Goal: Task Accomplishment & Management: Complete application form

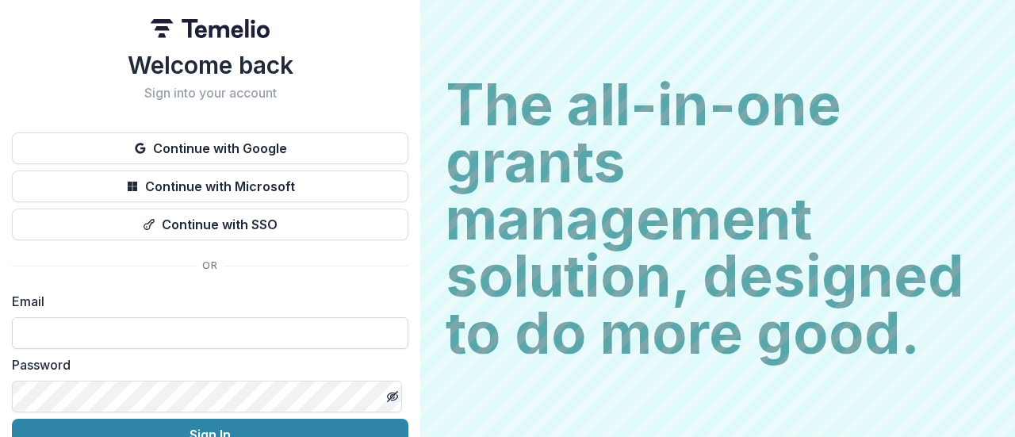
click at [216, 338] on input at bounding box center [210, 333] width 396 height 32
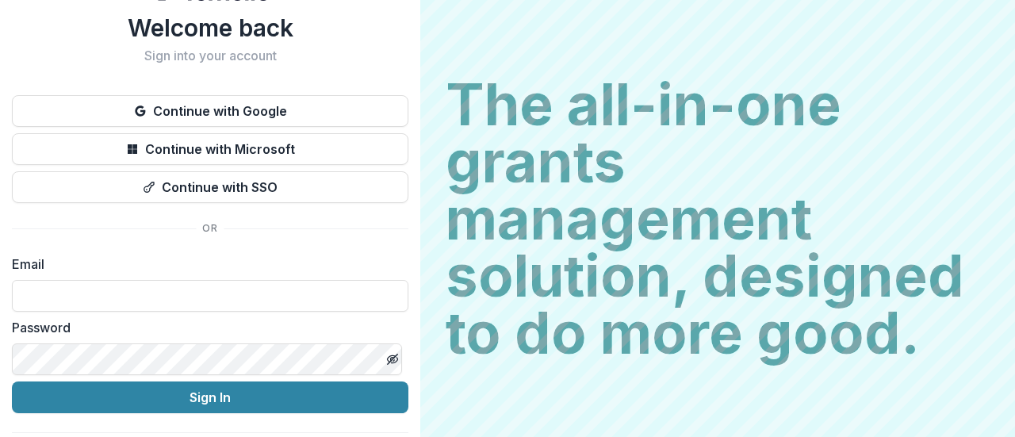
scroll to position [38, 0]
type input "**********"
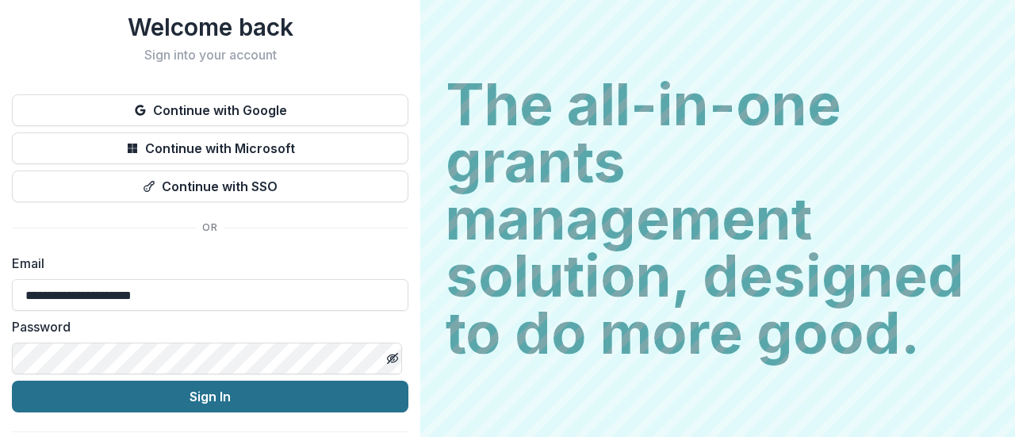
click at [195, 403] on button "Sign In" at bounding box center [210, 397] width 396 height 32
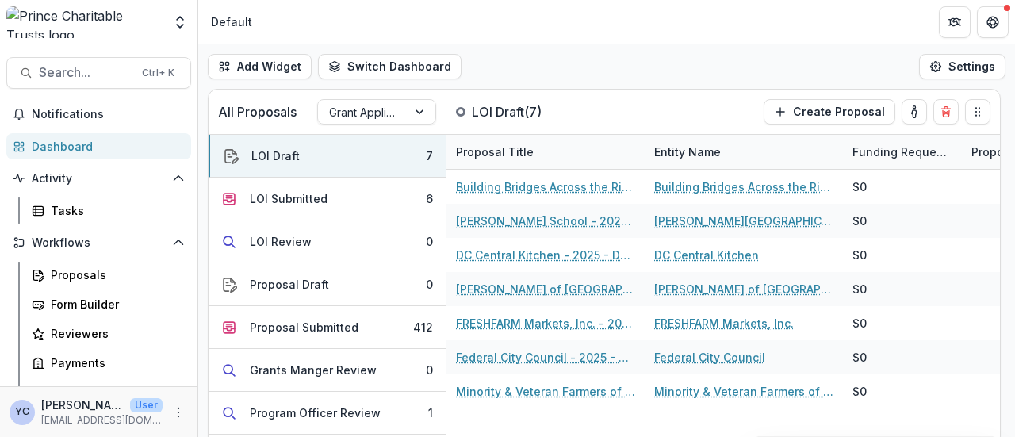
click at [465, 25] on header "Default" at bounding box center [606, 22] width 817 height 44
click at [586, 36] on header "Default" at bounding box center [606, 22] width 817 height 44
click at [610, 57] on div "Add Widget Switch Dashboard Default New Dashboard Settings" at bounding box center [606, 66] width 817 height 44
click at [94, 69] on span "Search..." at bounding box center [86, 72] width 94 height 15
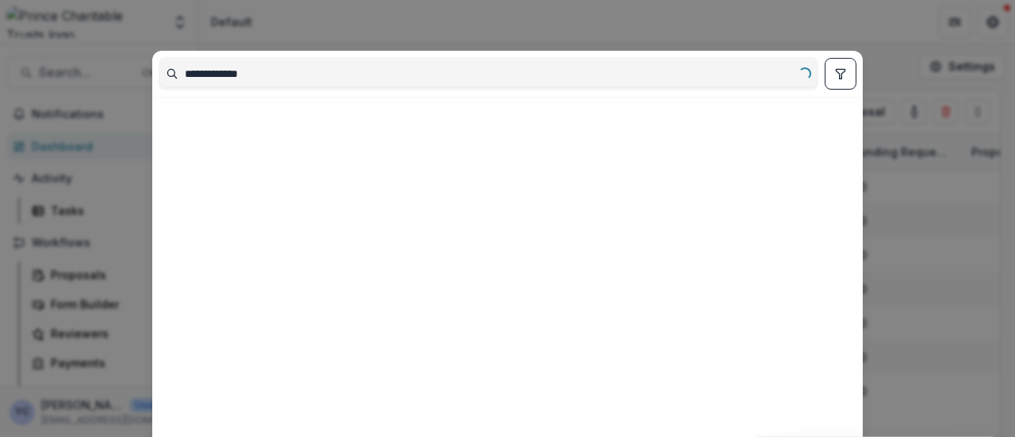
type input "**********"
click at [498, 26] on div "**********" at bounding box center [507, 218] width 1015 height 437
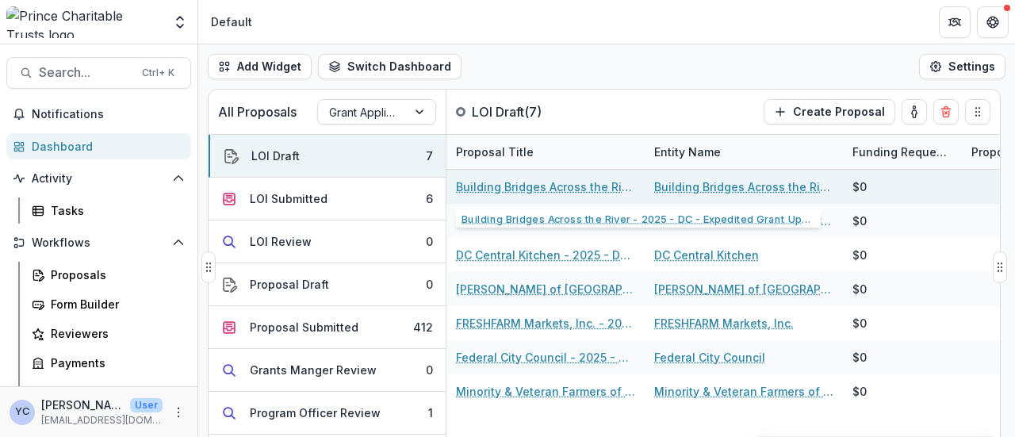
click at [514, 182] on link "Building Bridges Across the River - 2025 - DC - Expedited Grant Update" at bounding box center [545, 186] width 179 height 17
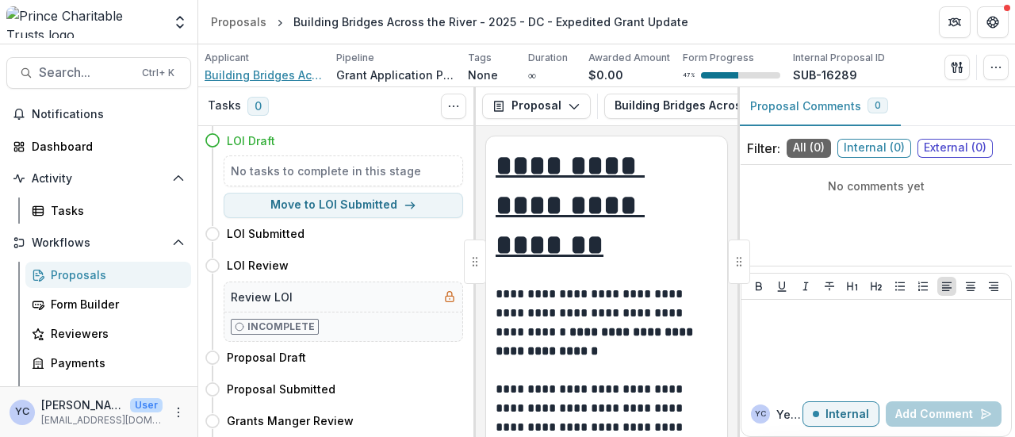
click at [255, 75] on span "Building Bridges Across the River" at bounding box center [264, 75] width 119 height 17
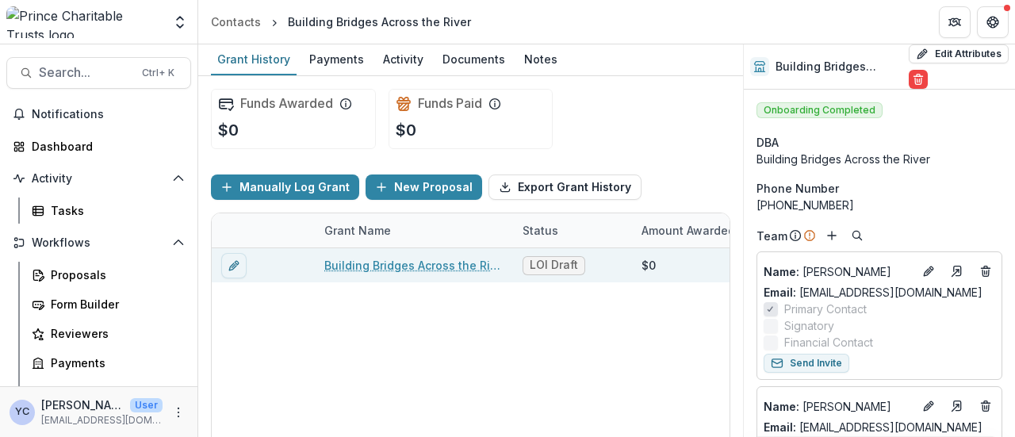
scroll to position [83, 0]
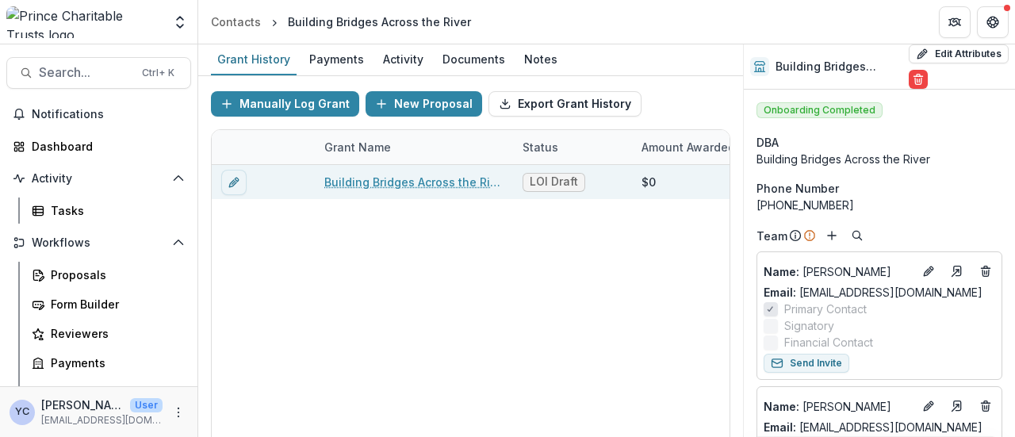
click at [381, 175] on link "Building Bridges Across the River - 2025 - DC - Expedited Grant Update" at bounding box center [413, 182] width 179 height 17
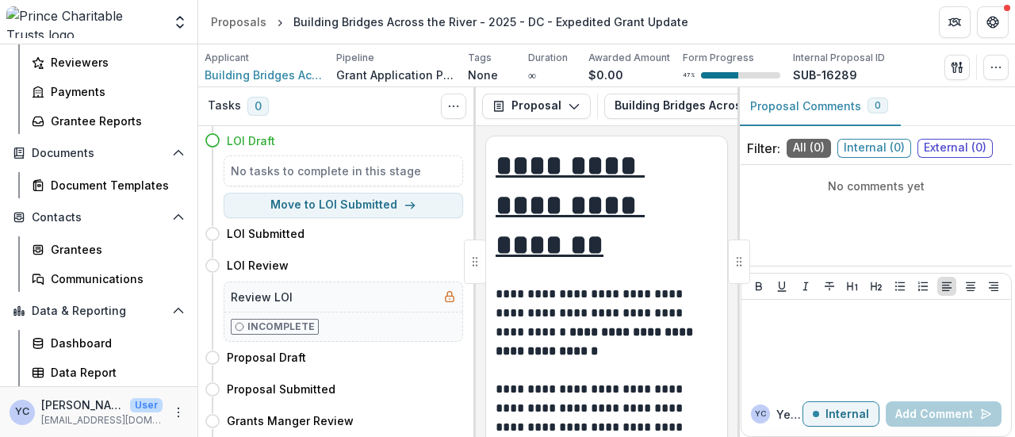
scroll to position [283, 0]
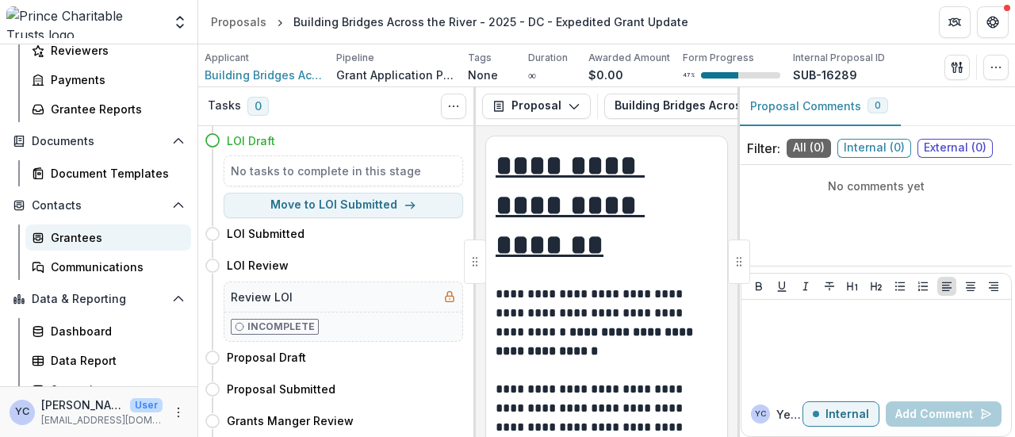
click at [84, 224] on link "Grantees" at bounding box center [108, 237] width 166 height 26
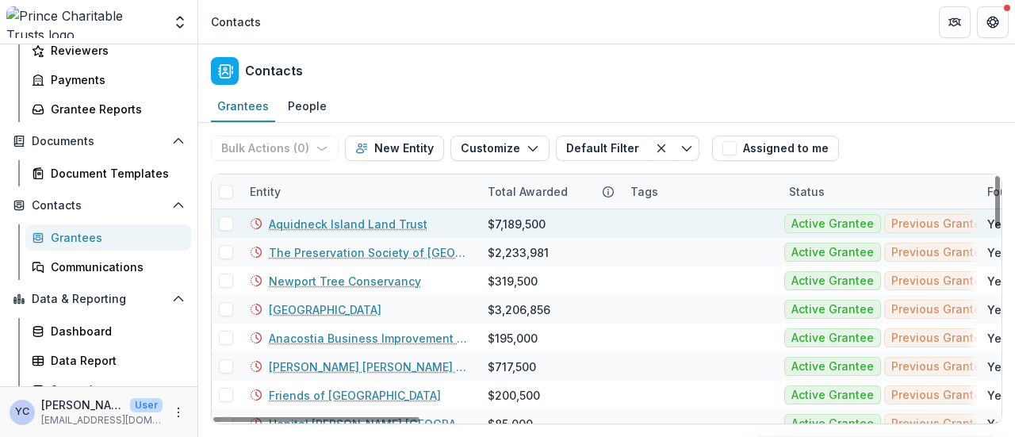
click at [347, 220] on link "Aquidneck Island Land Trust" at bounding box center [348, 224] width 159 height 17
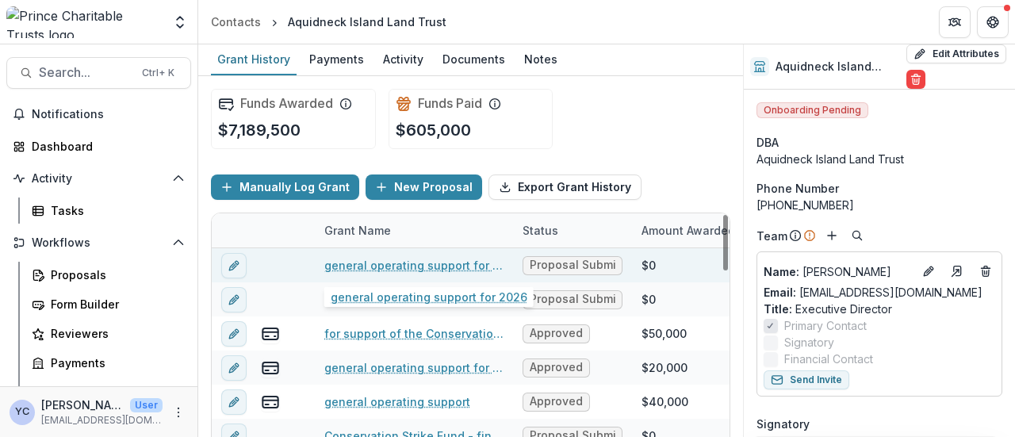
click at [373, 266] on link "general operating support for 2026" at bounding box center [413, 265] width 179 height 17
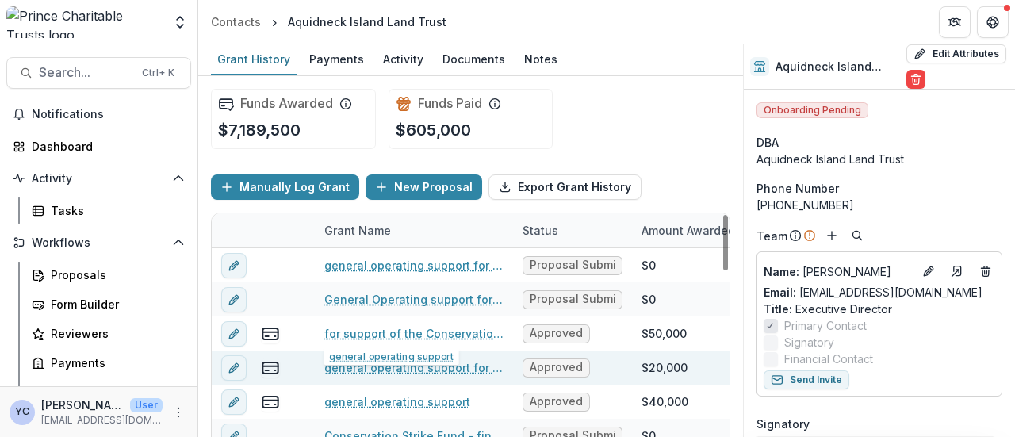
scroll to position [75, 0]
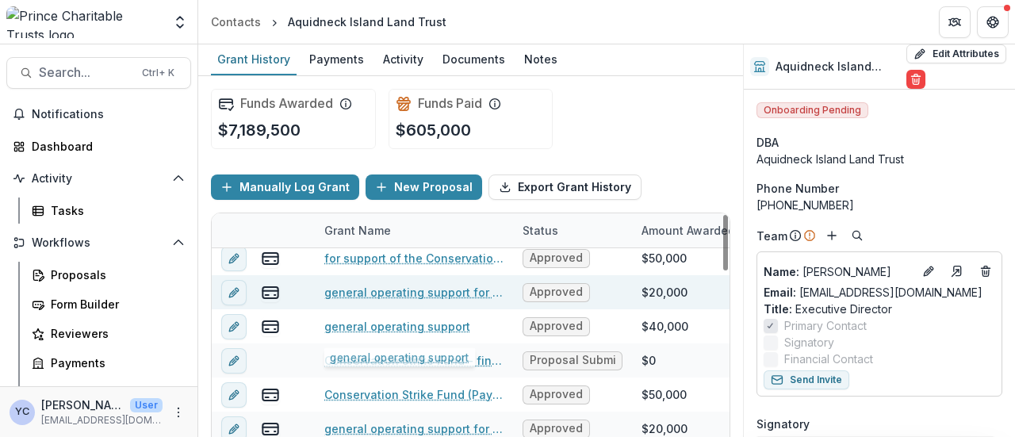
click at [368, 287] on link "general operating support for the Newport Open Space Partnership" at bounding box center [413, 292] width 179 height 17
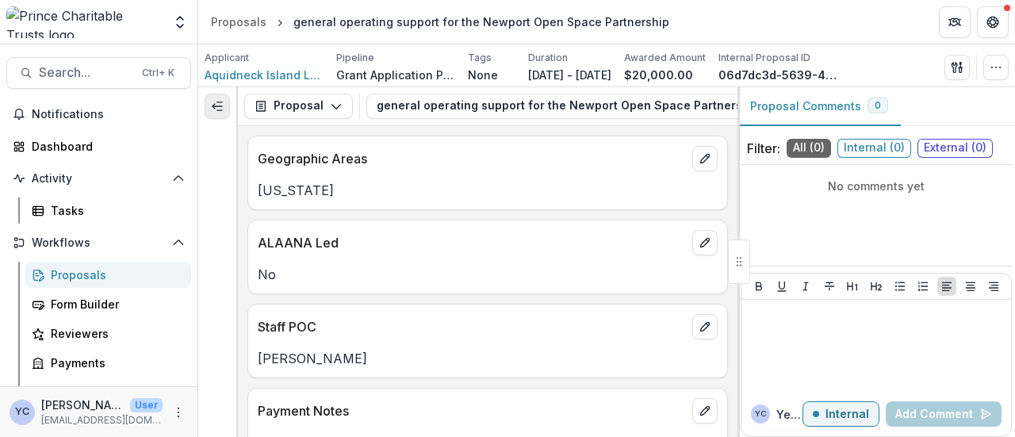
click at [219, 110] on line "Expand left" at bounding box center [219, 110] width 5 height 0
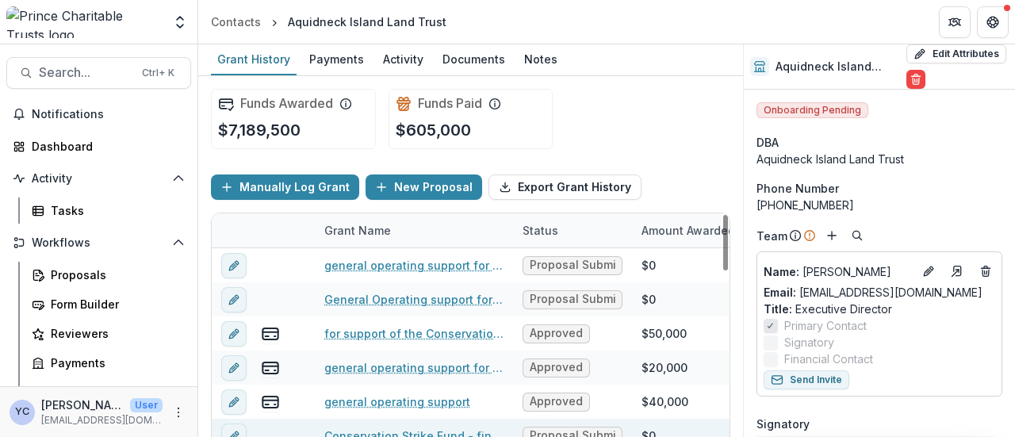
scroll to position [238, 0]
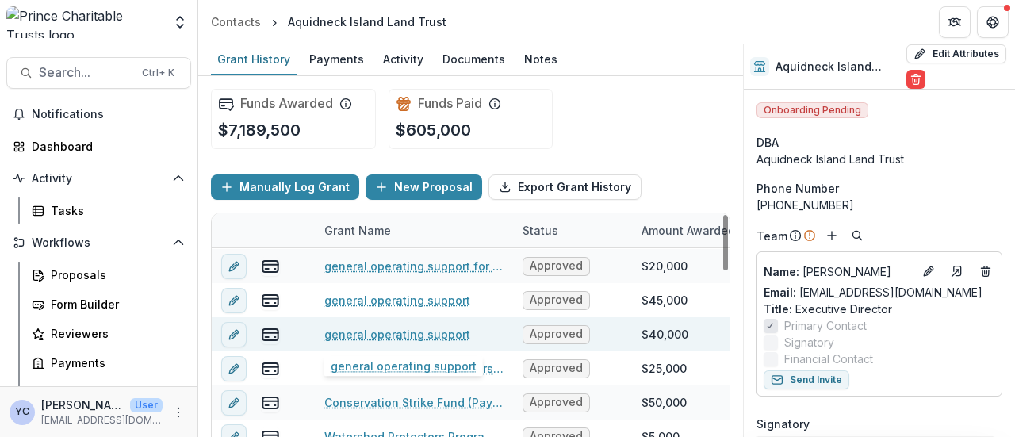
click at [379, 331] on link "general operating support" at bounding box center [397, 334] width 146 height 17
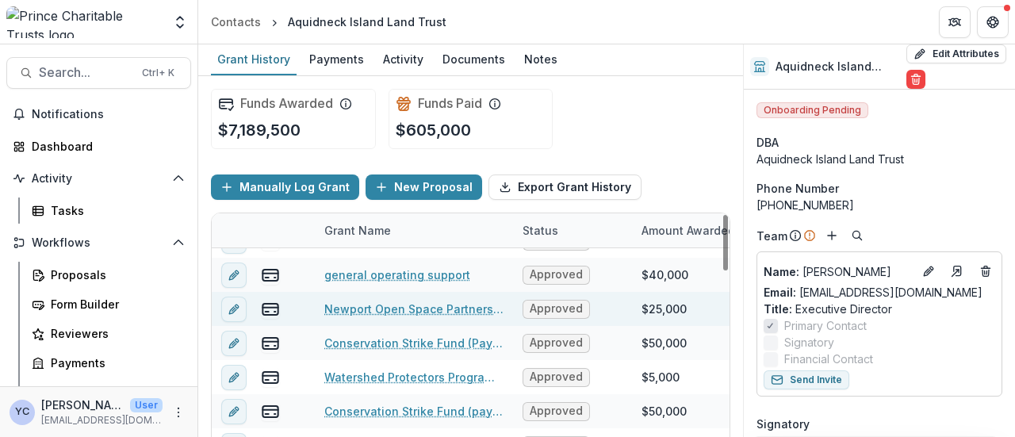
scroll to position [347, 0]
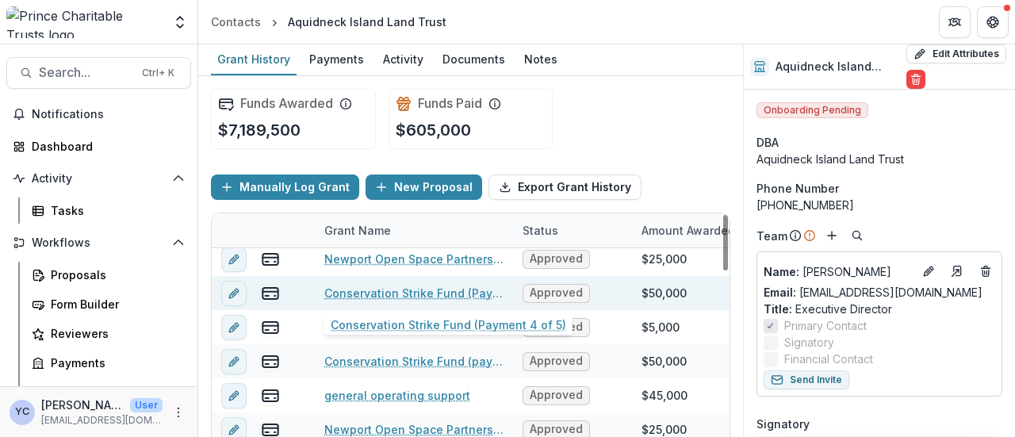
click at [377, 297] on link "Conservation Strike Fund (Payment 4 of 5)" at bounding box center [413, 293] width 179 height 17
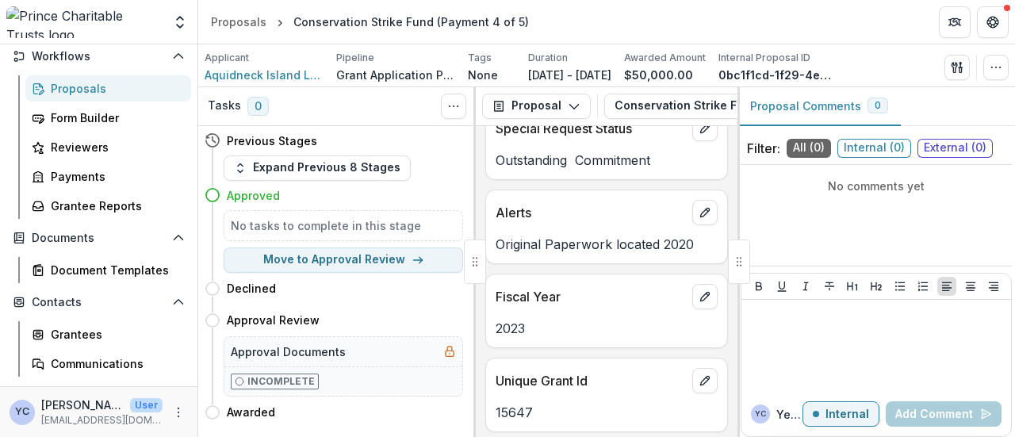
scroll to position [187, 0]
click at [65, 157] on link "Reviewers" at bounding box center [108, 146] width 166 height 26
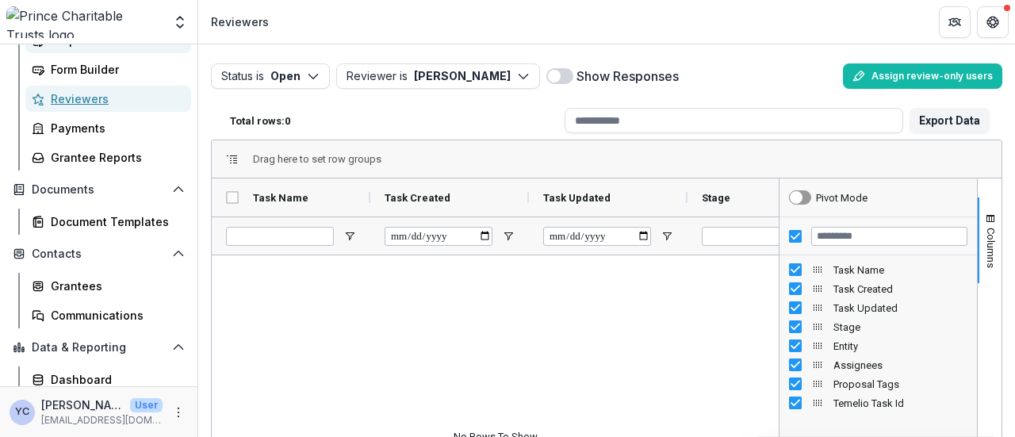
scroll to position [262, 0]
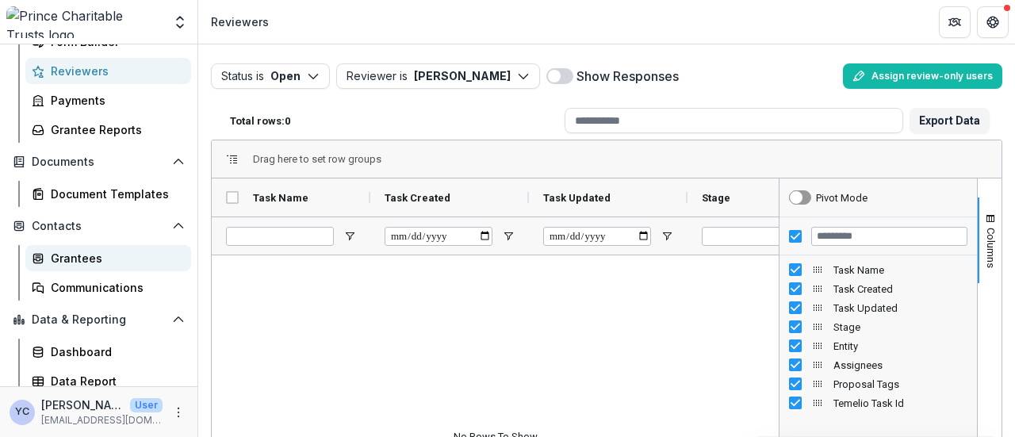
click at [73, 259] on div "Grantees" at bounding box center [115, 258] width 128 height 17
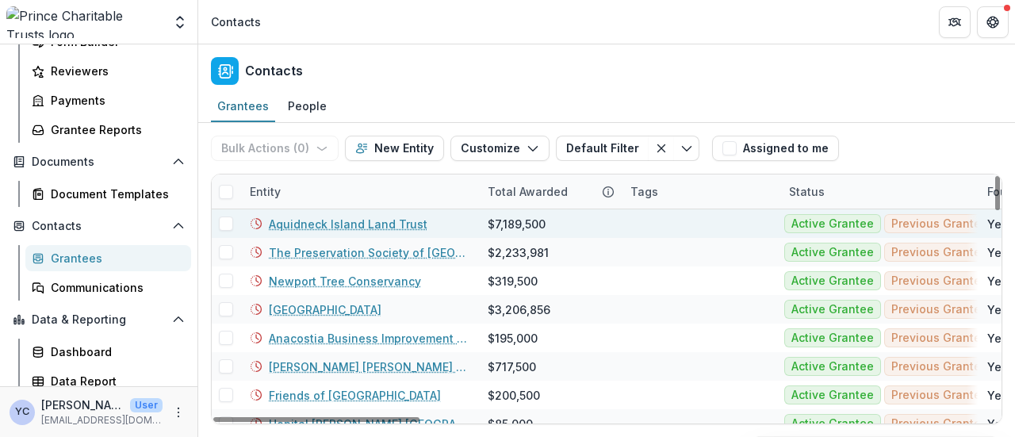
click at [315, 220] on link "Aquidneck Island Land Trust" at bounding box center [348, 224] width 159 height 17
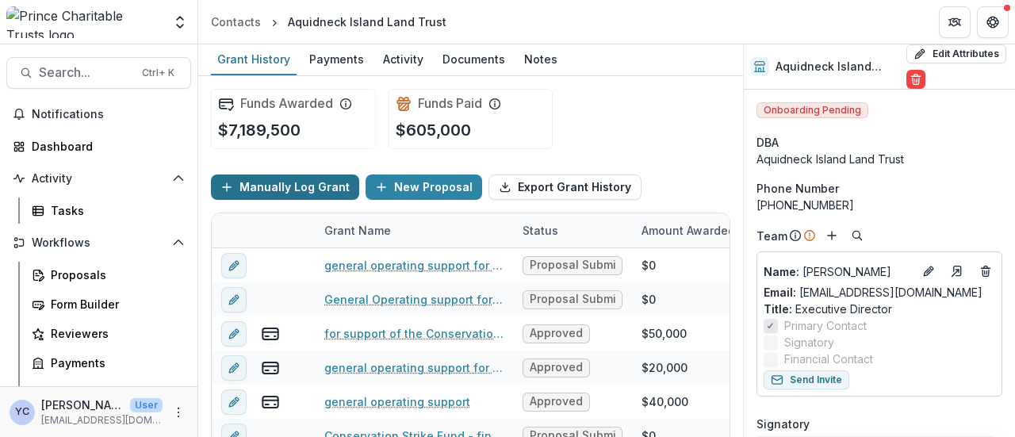
click at [312, 182] on button "Manually Log Grant" at bounding box center [285, 186] width 148 height 25
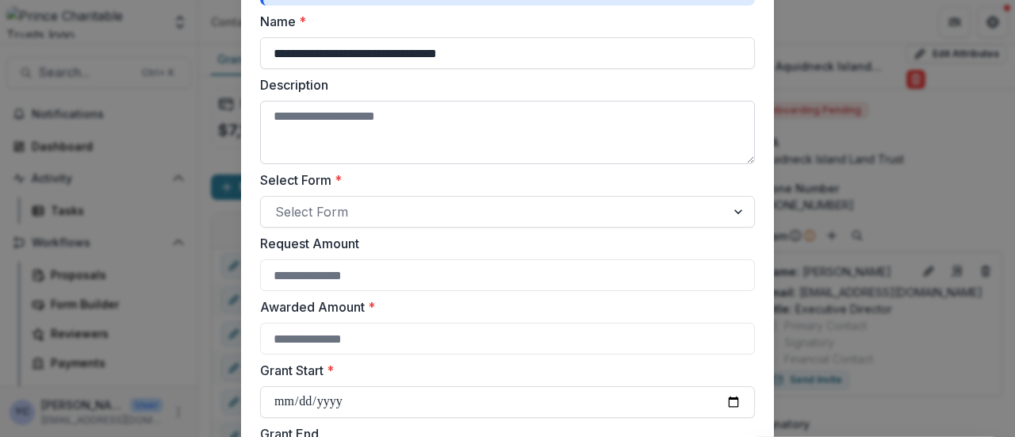
scroll to position [180, 0]
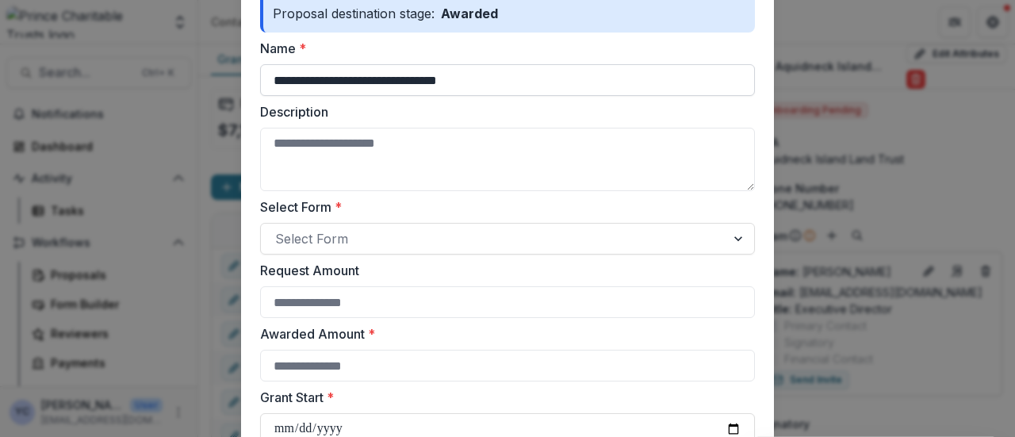
click at [324, 85] on input "**********" at bounding box center [507, 80] width 495 height 32
click at [331, 144] on textarea "Description" at bounding box center [507, 159] width 495 height 63
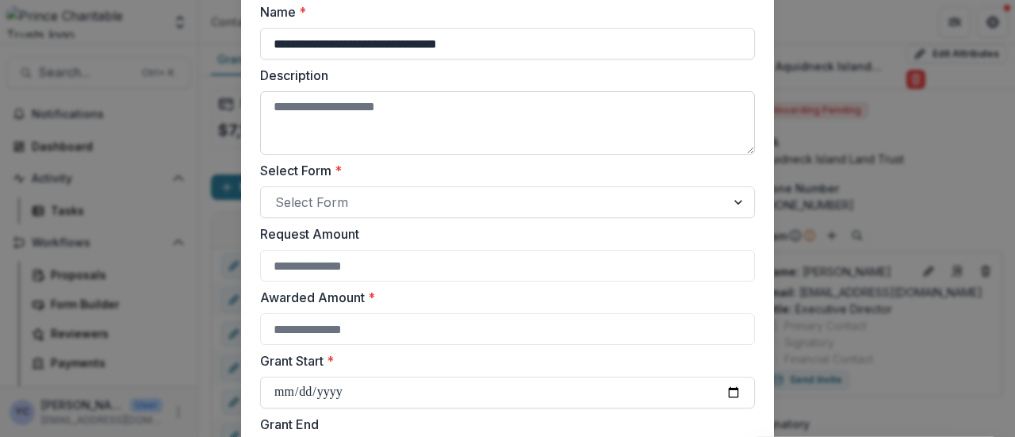
scroll to position [216, 0]
click at [359, 204] on div at bounding box center [493, 202] width 436 height 22
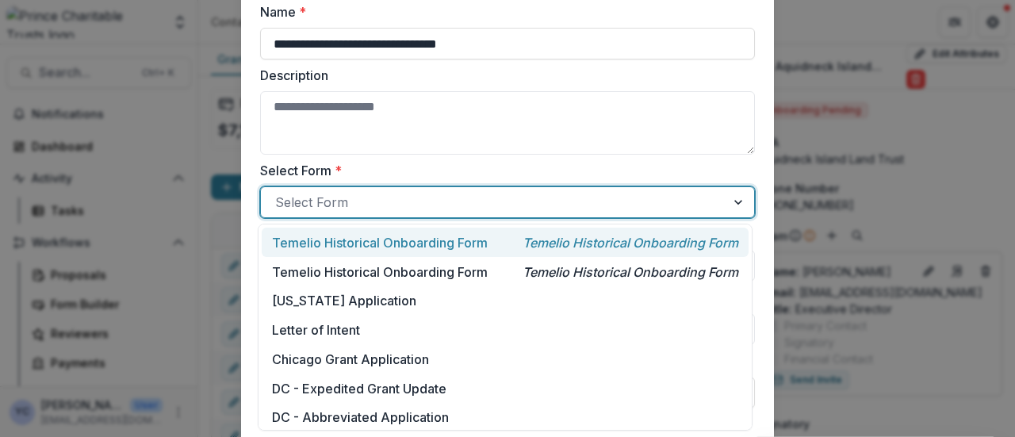
click at [382, 164] on label "Select Form *" at bounding box center [502, 170] width 485 height 19
click at [279, 193] on input "Select Form *" at bounding box center [277, 202] width 4 height 19
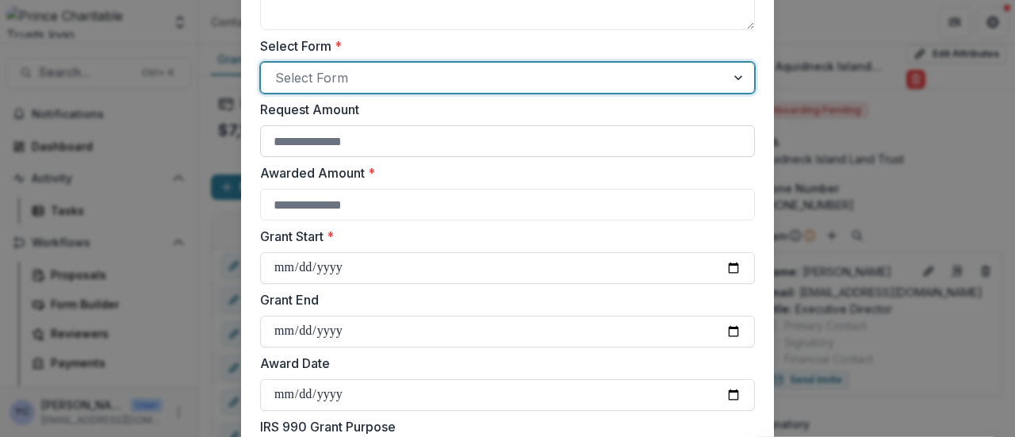
scroll to position [366, 0]
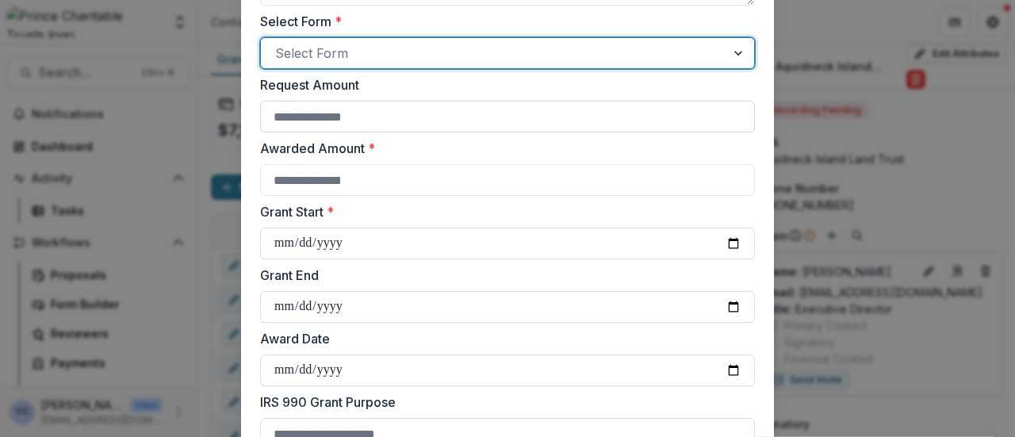
click at [297, 109] on input "Request Amount" at bounding box center [507, 117] width 495 height 32
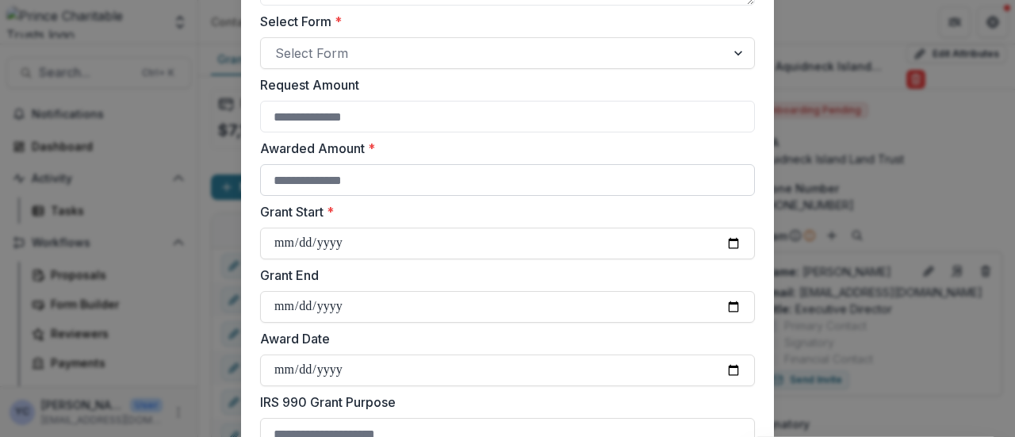
click at [330, 185] on input "Awarded Amount *" at bounding box center [507, 180] width 495 height 32
click at [251, 199] on form "**********" at bounding box center [507, 223] width 533 height 981
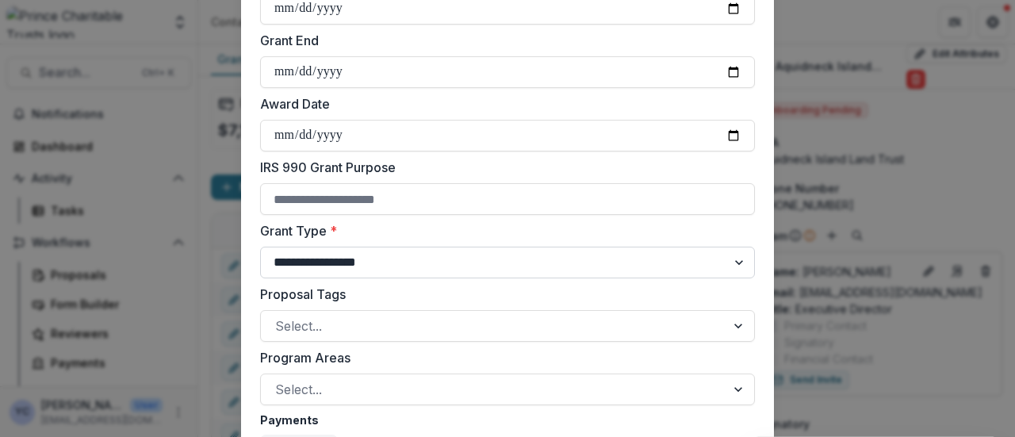
scroll to position [667, 0]
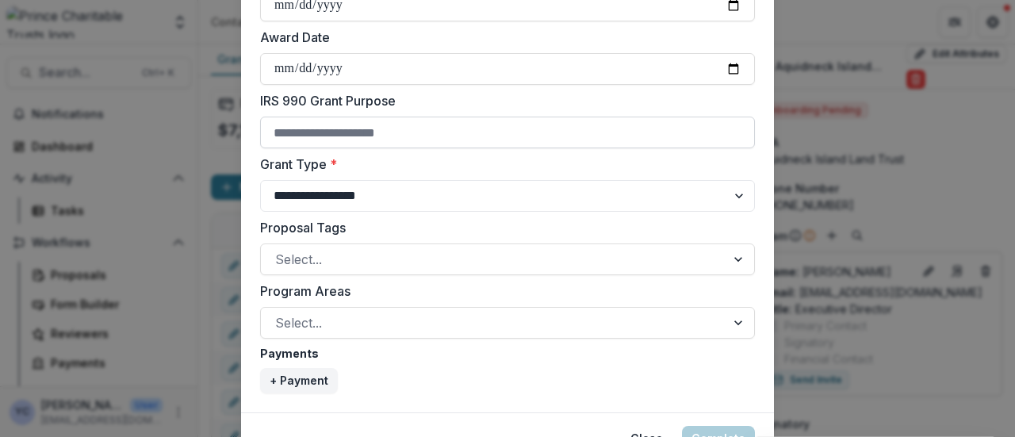
click at [358, 136] on input "IRS 990 Grant Purpose" at bounding box center [507, 133] width 495 height 32
click at [292, 197] on select "**********" at bounding box center [507, 196] width 495 height 32
click at [377, 191] on select "**********" at bounding box center [507, 196] width 495 height 32
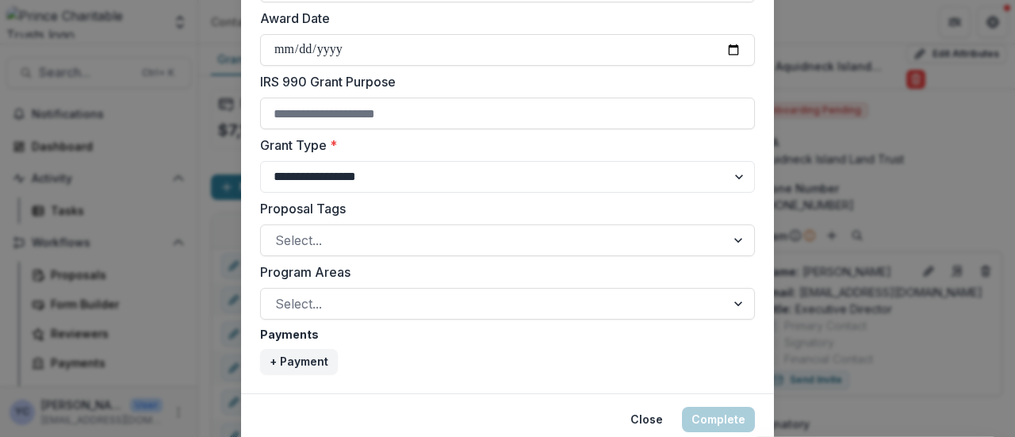
scroll to position [691, 0]
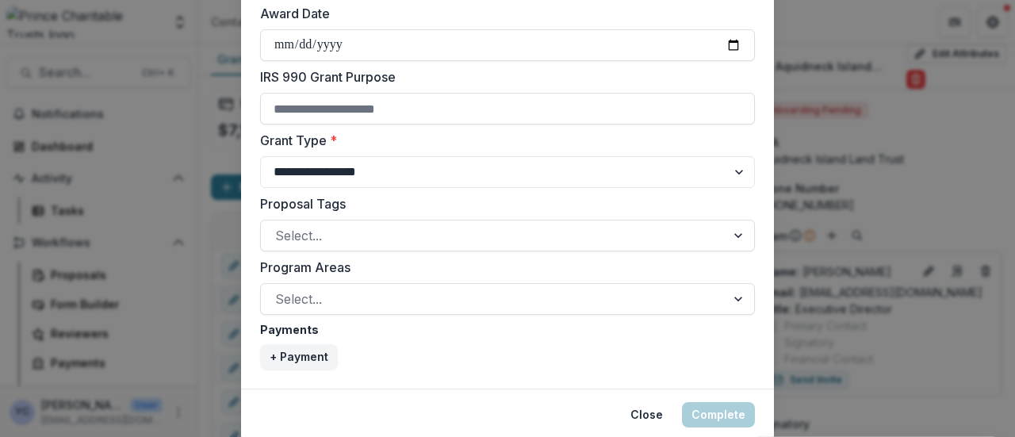
click at [326, 182] on select "**********" at bounding box center [507, 172] width 495 height 32
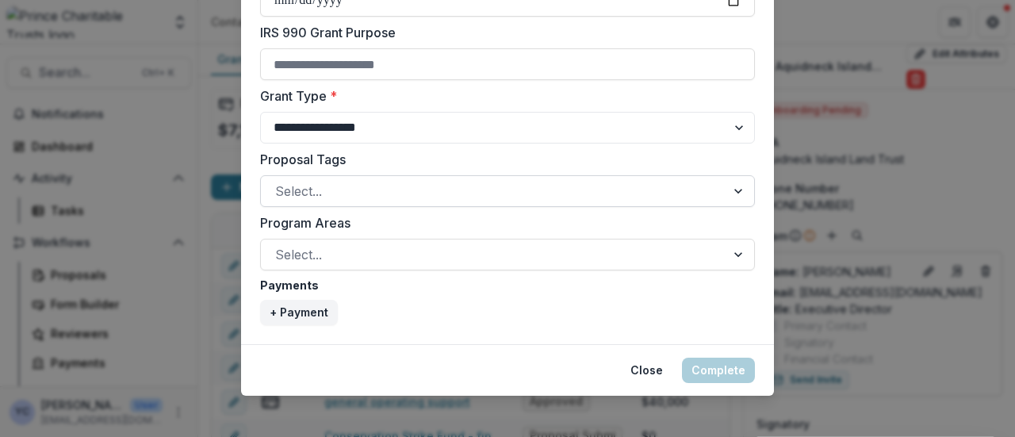
click at [326, 191] on div at bounding box center [493, 191] width 436 height 22
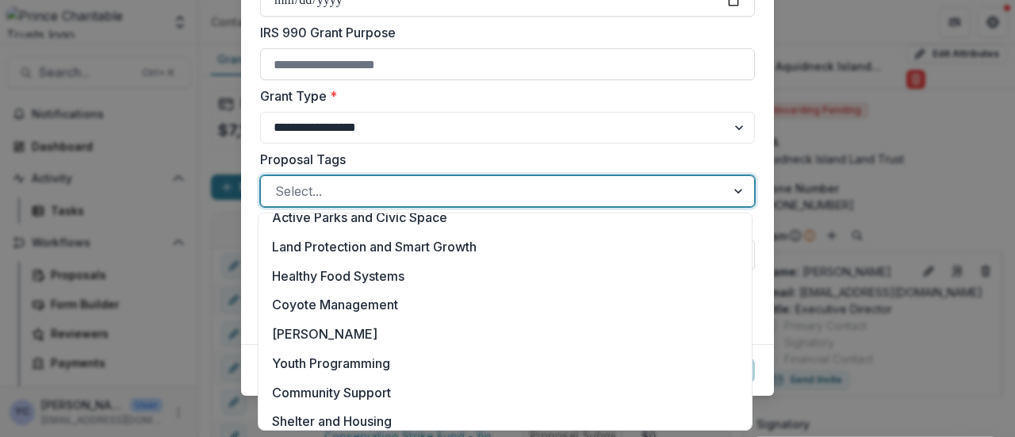
scroll to position [431, 0]
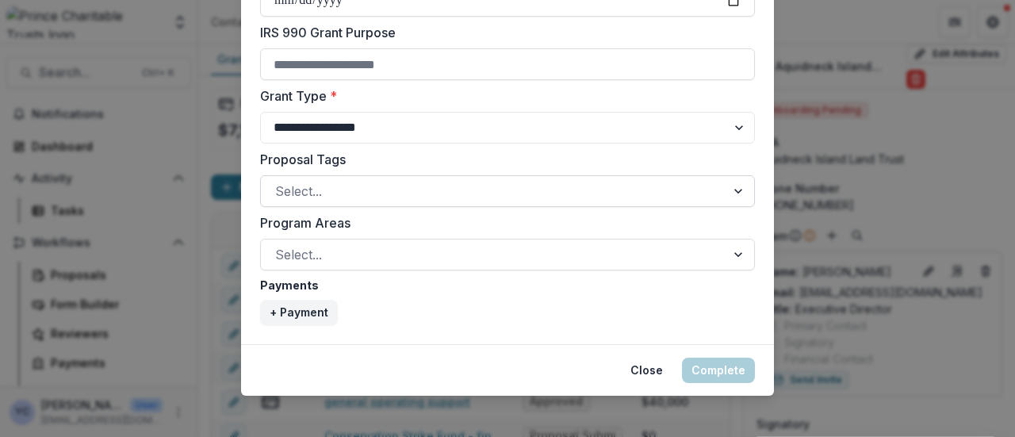
click at [339, 186] on div at bounding box center [493, 191] width 436 height 22
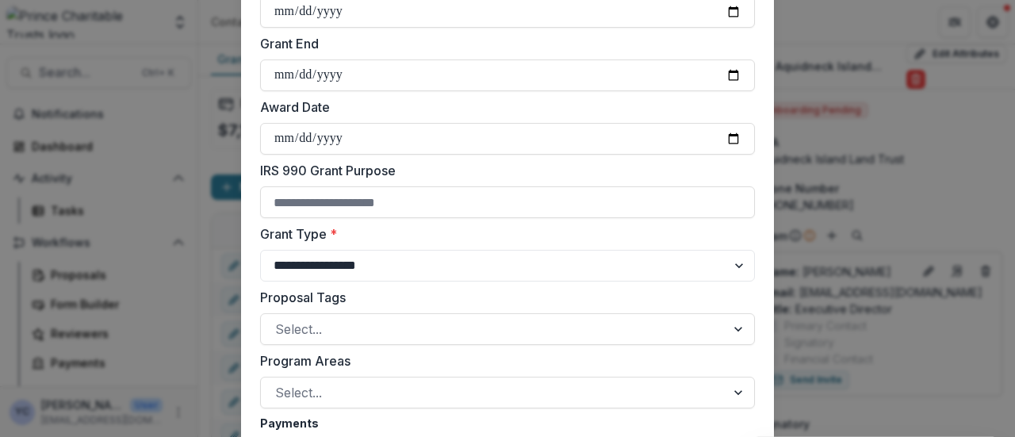
scroll to position [744, 0]
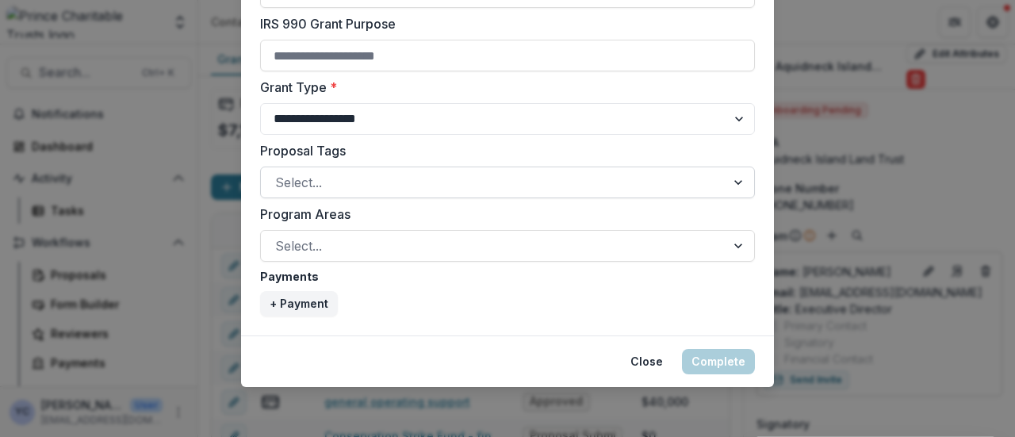
click at [316, 194] on div "Select..." at bounding box center [507, 183] width 495 height 32
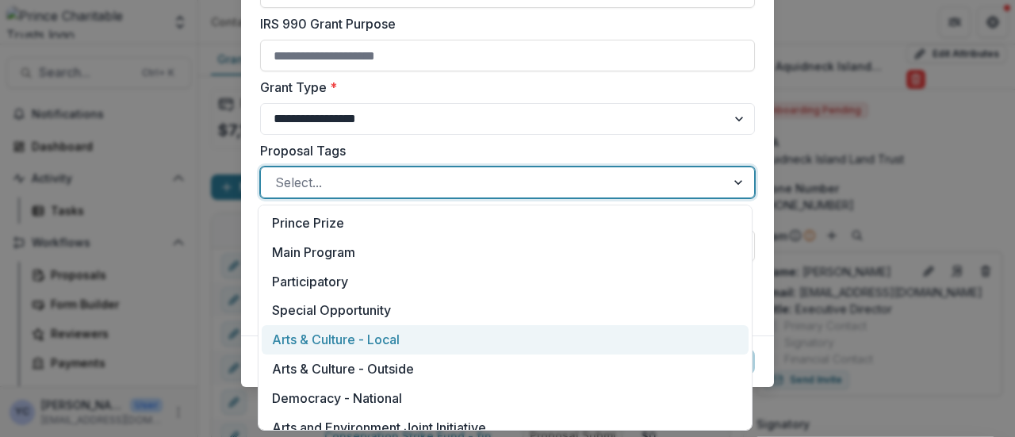
scroll to position [423, 0]
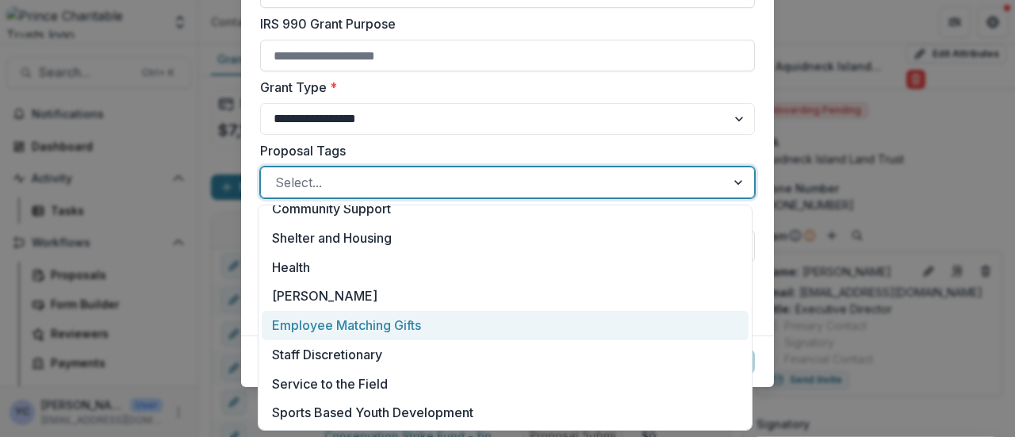
click at [248, 353] on footer "Close Complete" at bounding box center [507, 361] width 533 height 52
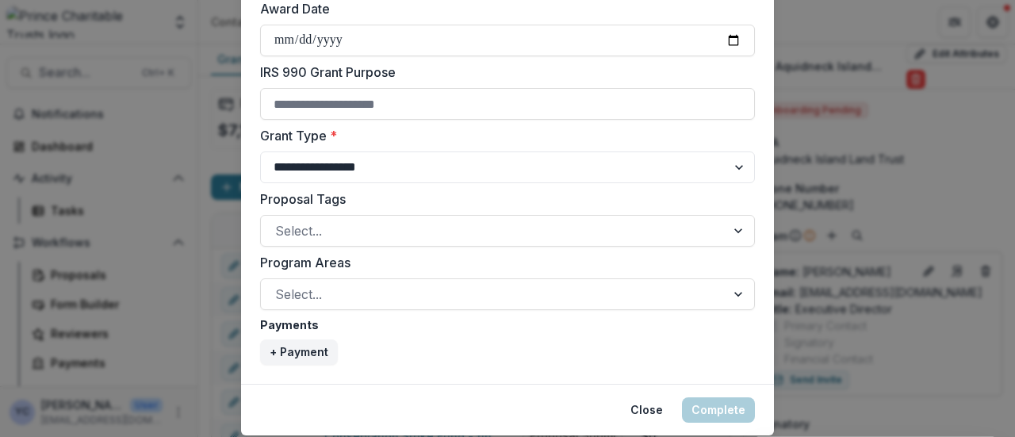
scroll to position [744, 0]
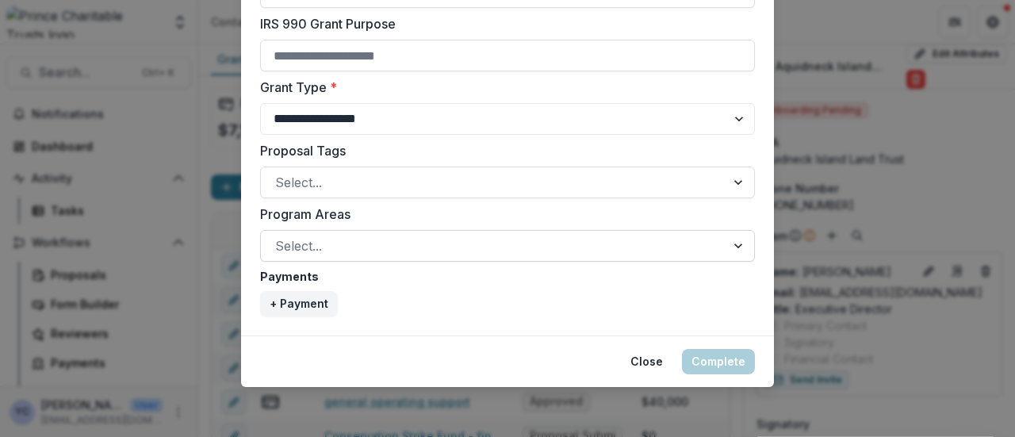
click at [358, 231] on div "Select..." at bounding box center [507, 246] width 495 height 32
click at [247, 348] on footer "Close Complete" at bounding box center [507, 361] width 533 height 52
click at [346, 185] on div at bounding box center [493, 182] width 436 height 22
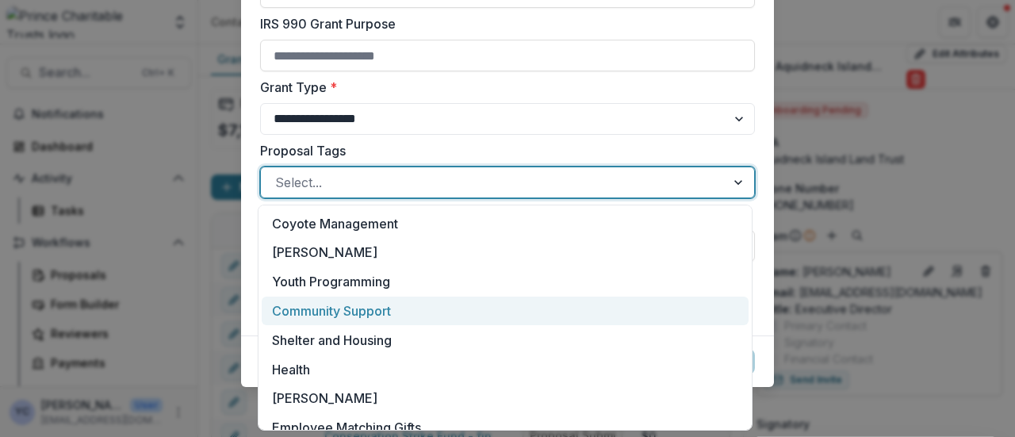
scroll to position [423, 0]
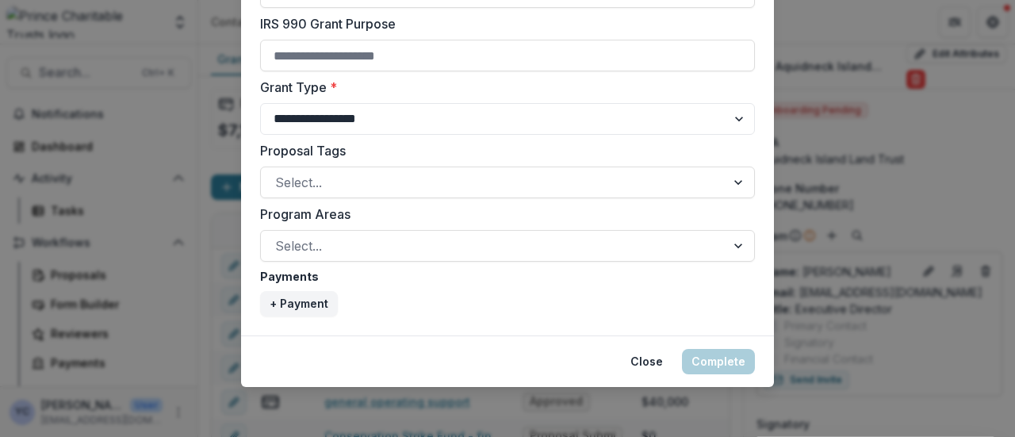
click at [241, 358] on footer "Close Complete" at bounding box center [507, 361] width 533 height 52
click at [312, 252] on div at bounding box center [493, 246] width 436 height 22
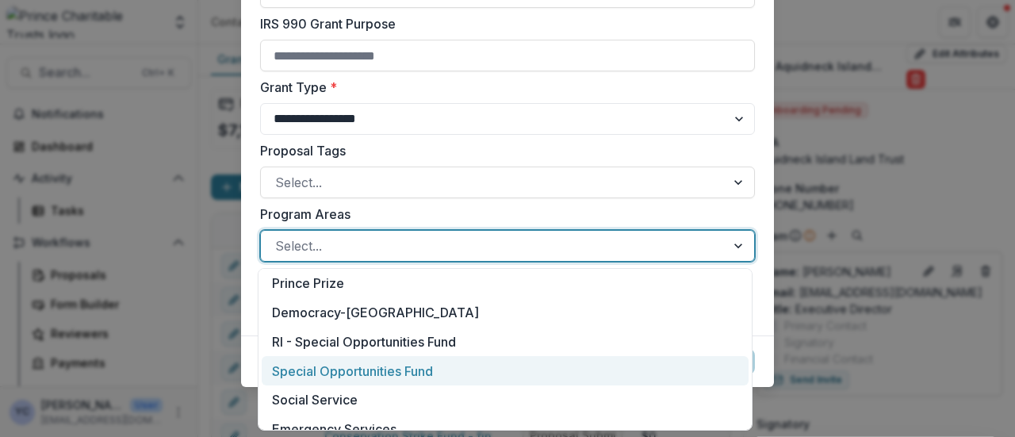
scroll to position [603, 0]
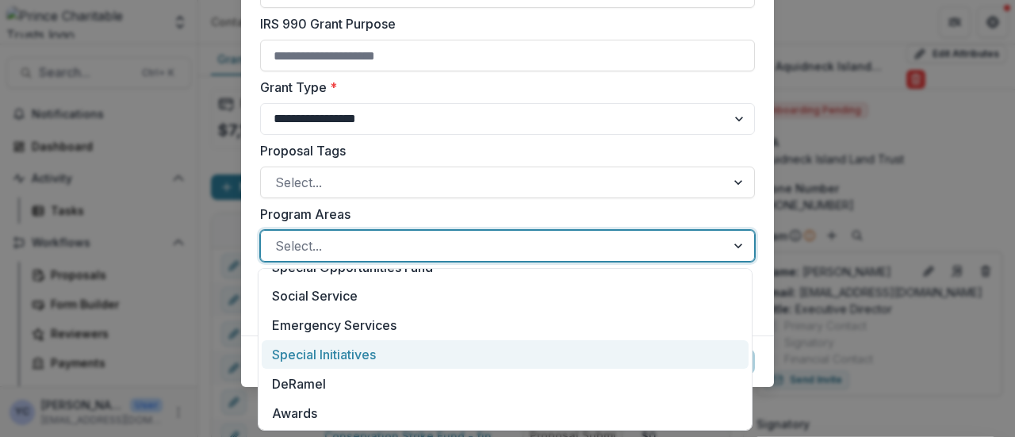
click at [243, 366] on footer "Close Complete" at bounding box center [507, 361] width 533 height 52
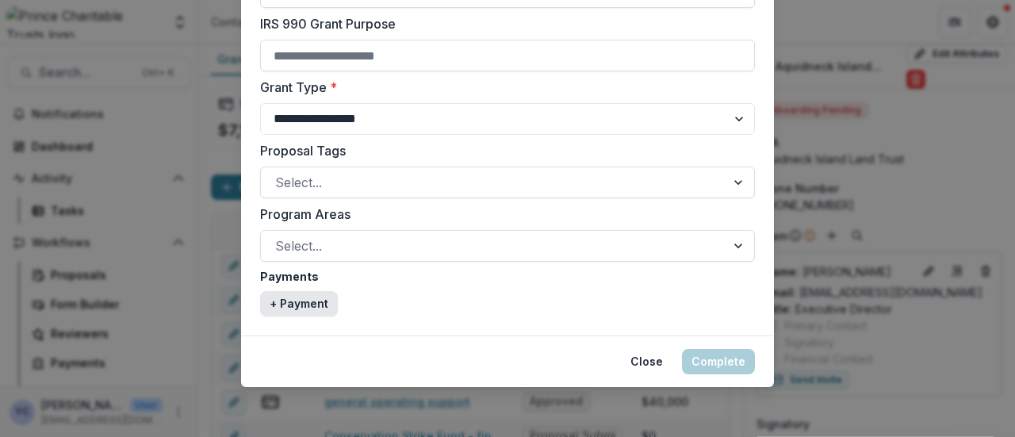
click at [286, 310] on button "+ Payment" at bounding box center [299, 303] width 78 height 25
select select "****"
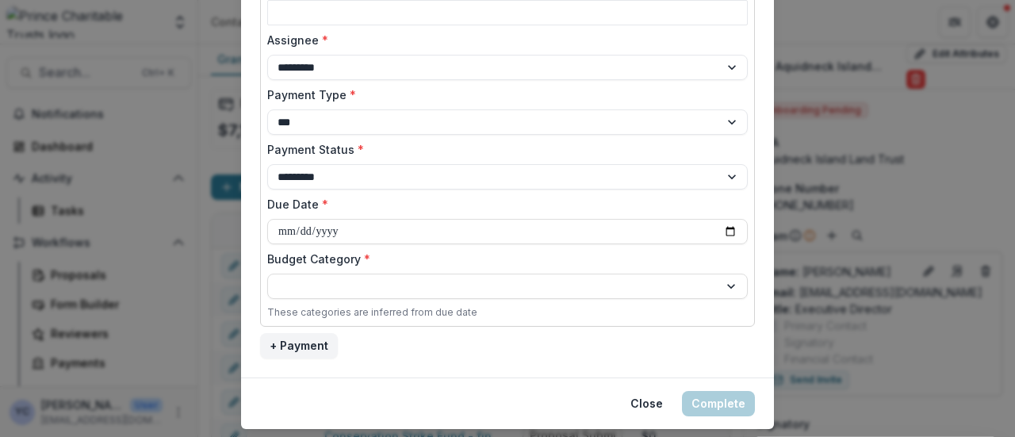
scroll to position [1097, 0]
click at [343, 281] on div at bounding box center [493, 286] width 428 height 20
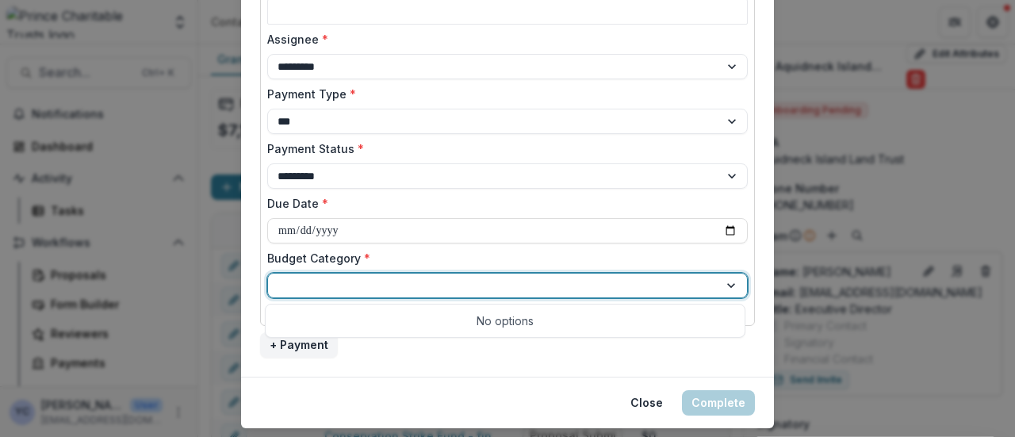
click at [722, 281] on div at bounding box center [732, 286] width 29 height 24
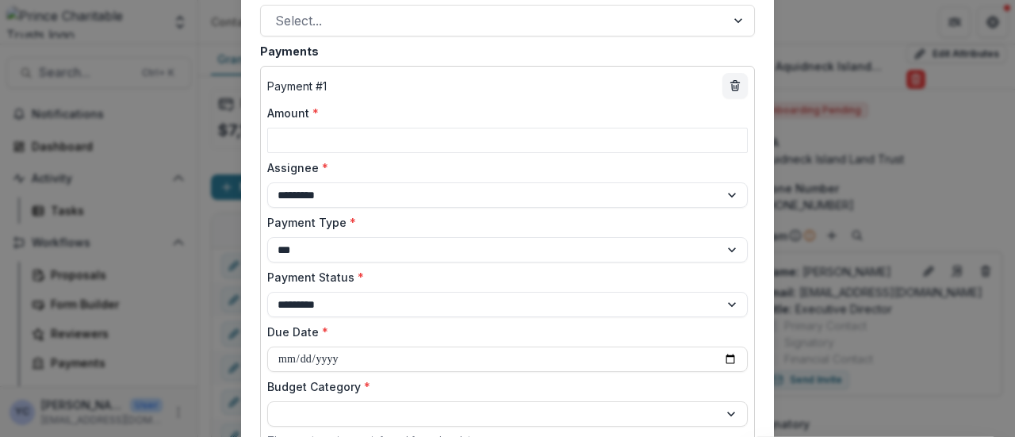
scroll to position [814, 0]
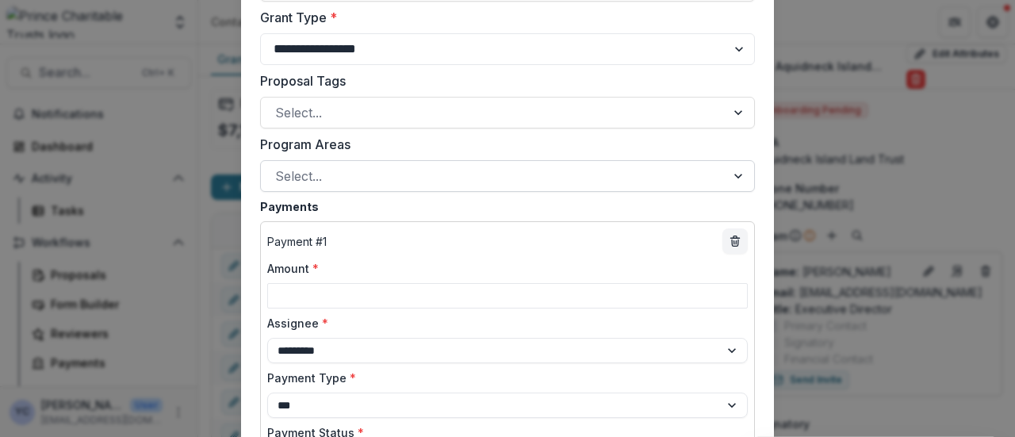
click at [323, 182] on div at bounding box center [493, 176] width 436 height 22
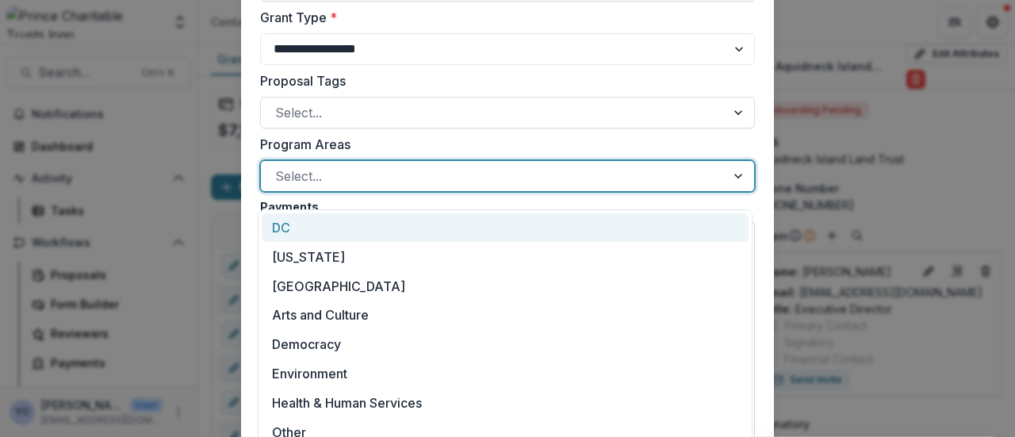
scroll to position [764, 0]
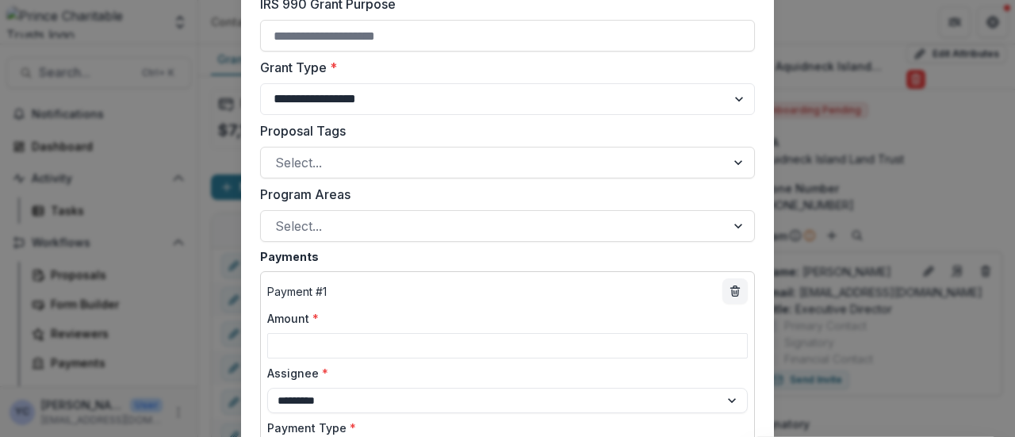
click at [251, 377] on form "**********" at bounding box center [507, 23] width 533 height 1376
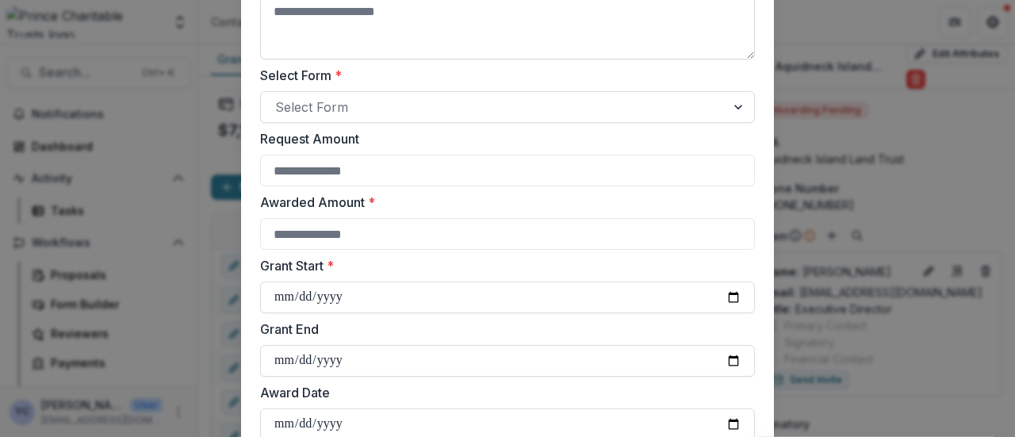
scroll to position [316, 0]
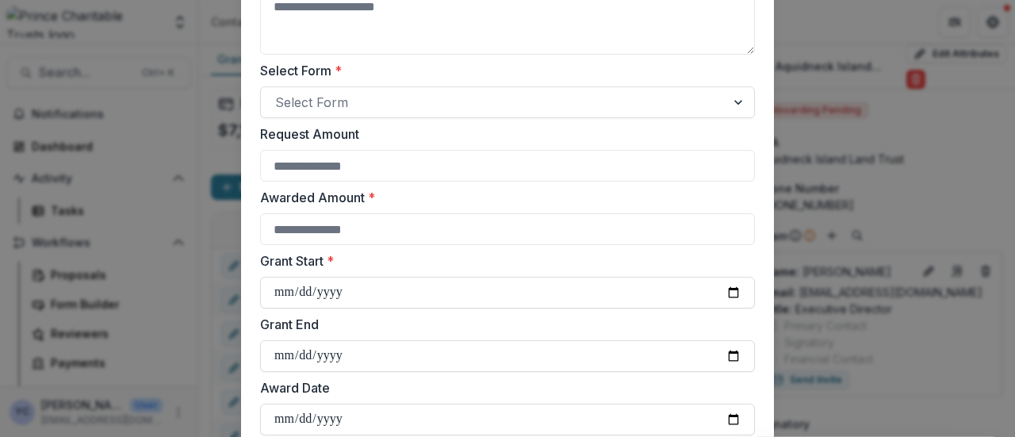
click at [800, 199] on div "**********" at bounding box center [507, 218] width 1015 height 437
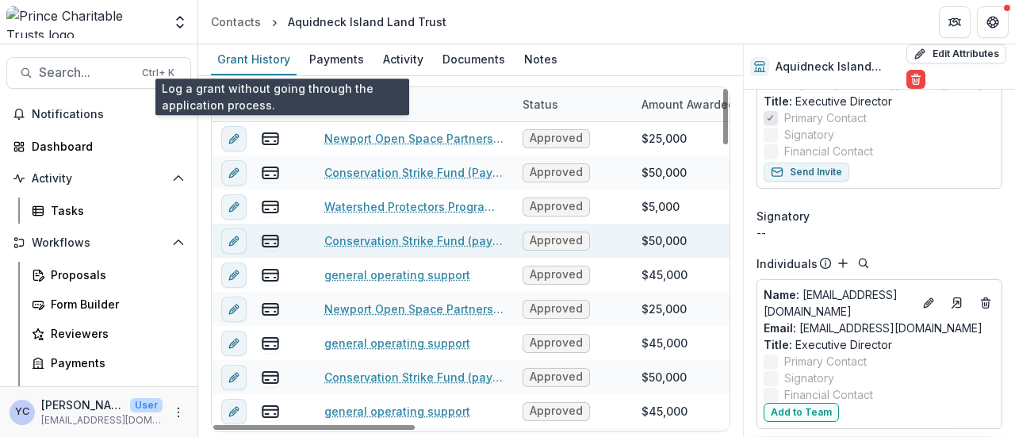
scroll to position [0, 0]
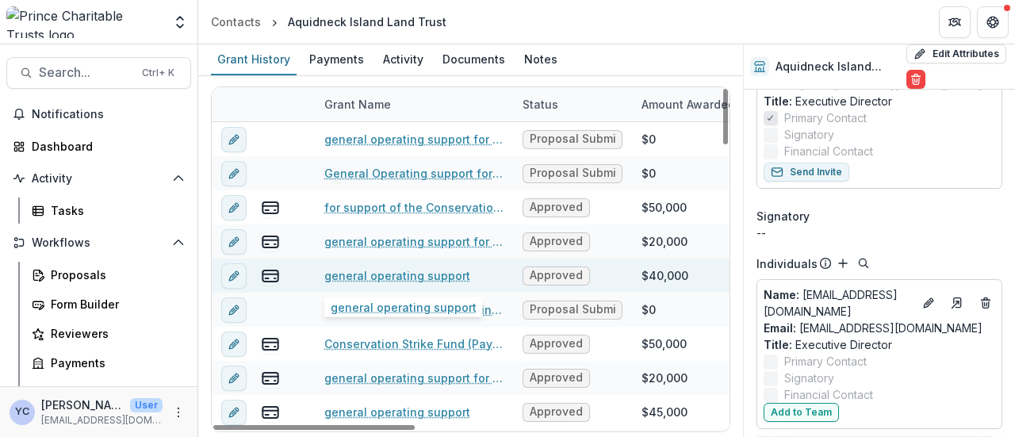
click at [382, 272] on link "general operating support" at bounding box center [397, 275] width 146 height 17
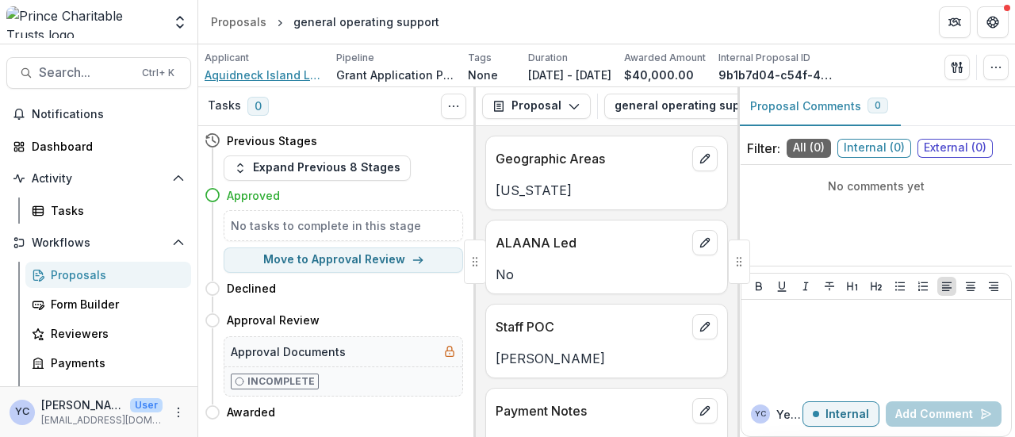
click at [259, 77] on span "Aquidneck Island Land Trust" at bounding box center [264, 75] width 119 height 17
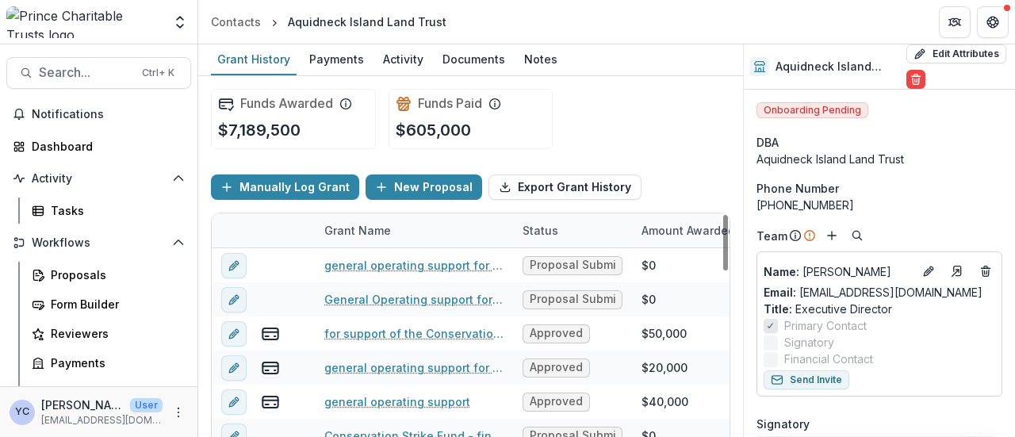
scroll to position [254, 0]
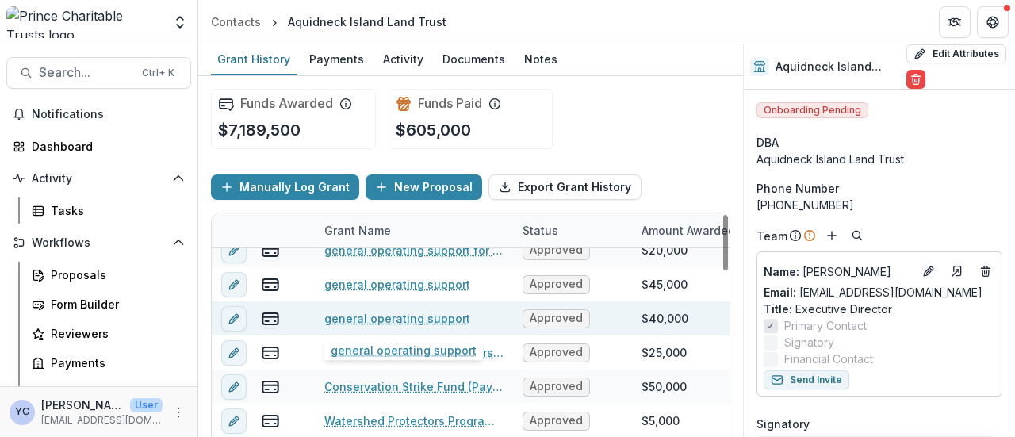
click at [400, 323] on link "general operating support" at bounding box center [397, 318] width 146 height 17
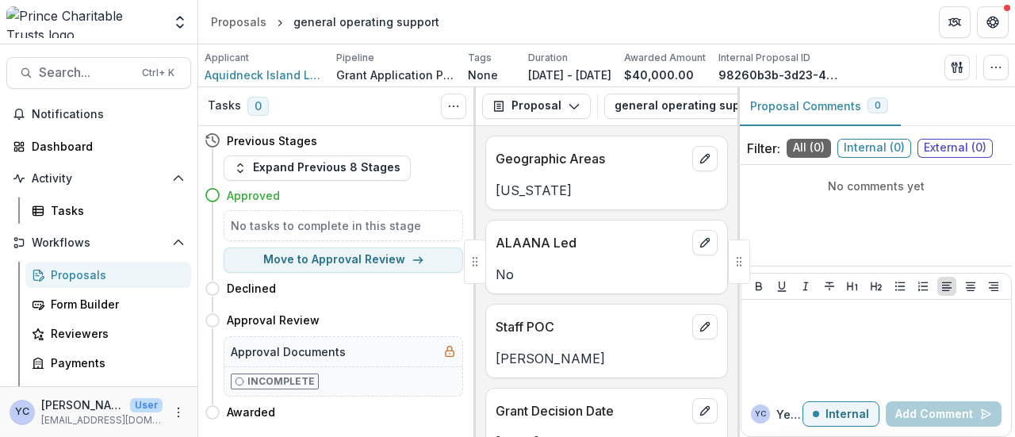
scroll to position [284, 0]
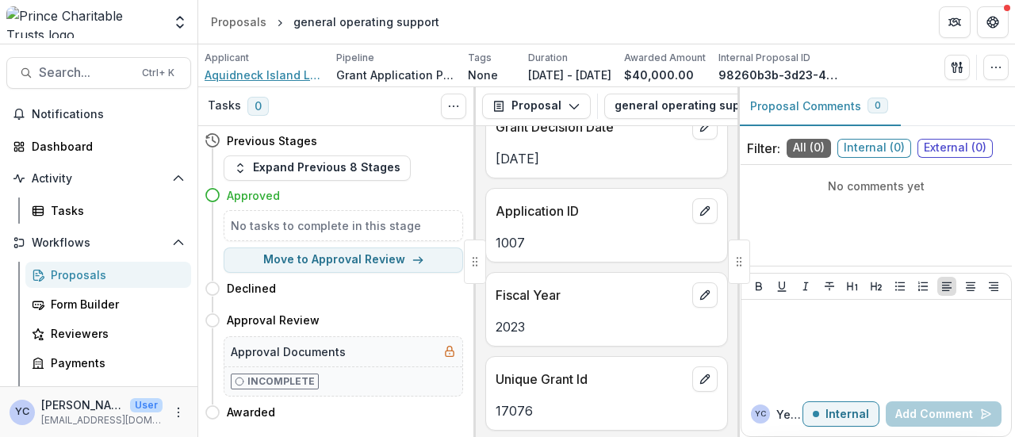
click at [238, 74] on span "Aquidneck Island Land Trust" at bounding box center [264, 75] width 119 height 17
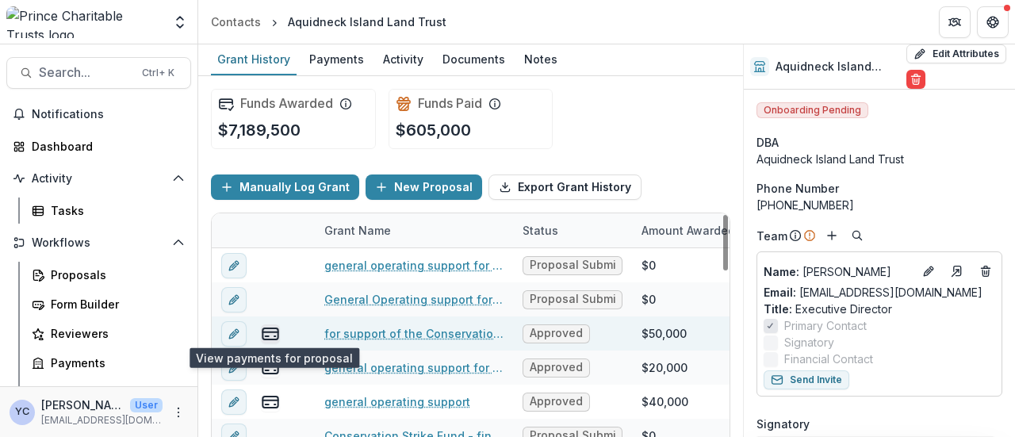
click at [271, 331] on icon "view-payments" at bounding box center [270, 333] width 19 height 19
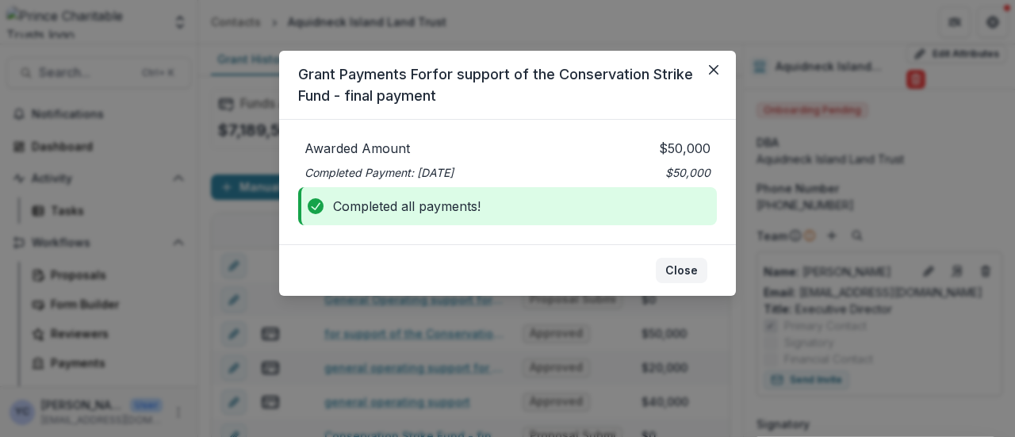
click at [684, 274] on button "Close" at bounding box center [682, 270] width 52 height 25
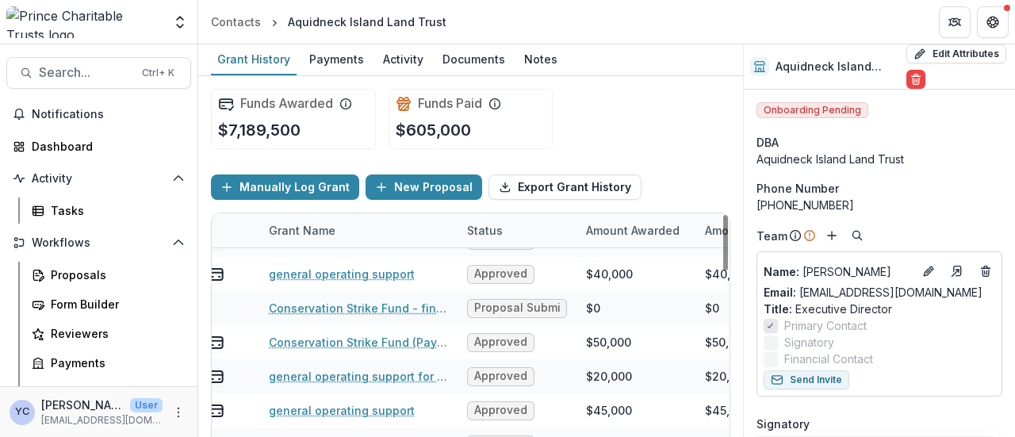
scroll to position [128, 0]
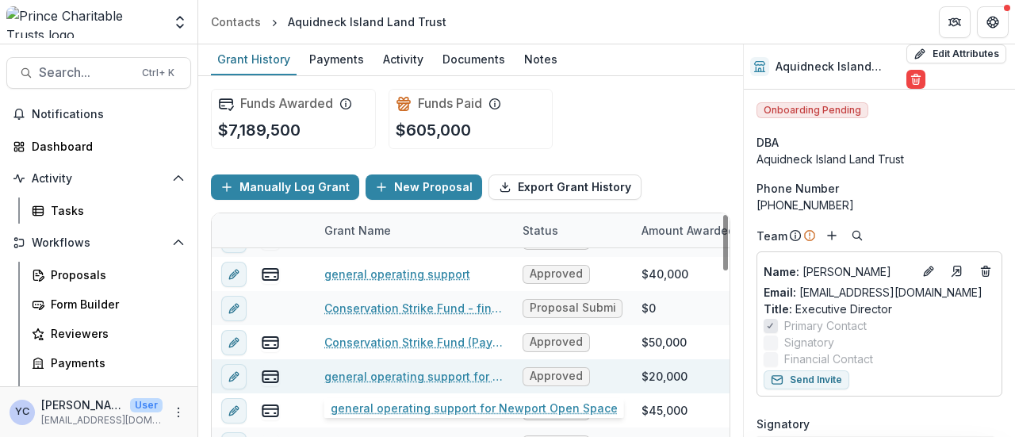
click at [386, 380] on link "general operating support for Newport Open Space" at bounding box center [413, 376] width 179 height 17
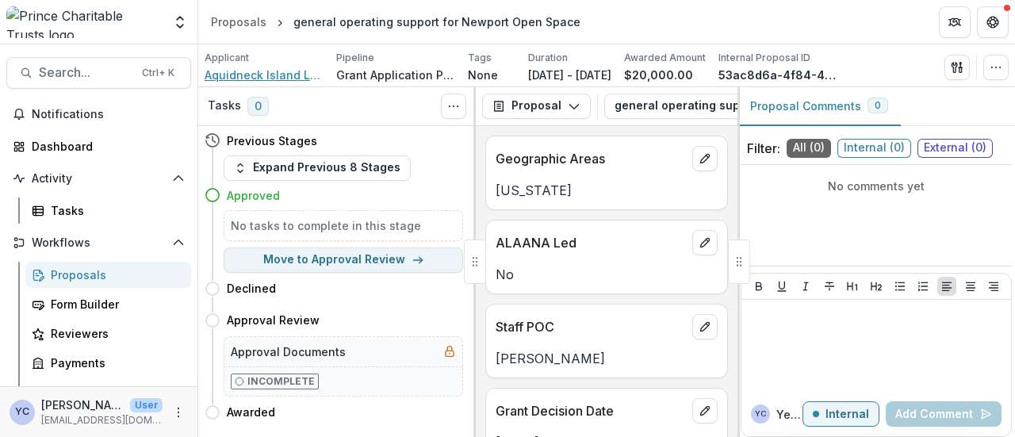
click at [230, 82] on span "Aquidneck Island Land Trust" at bounding box center [264, 75] width 119 height 17
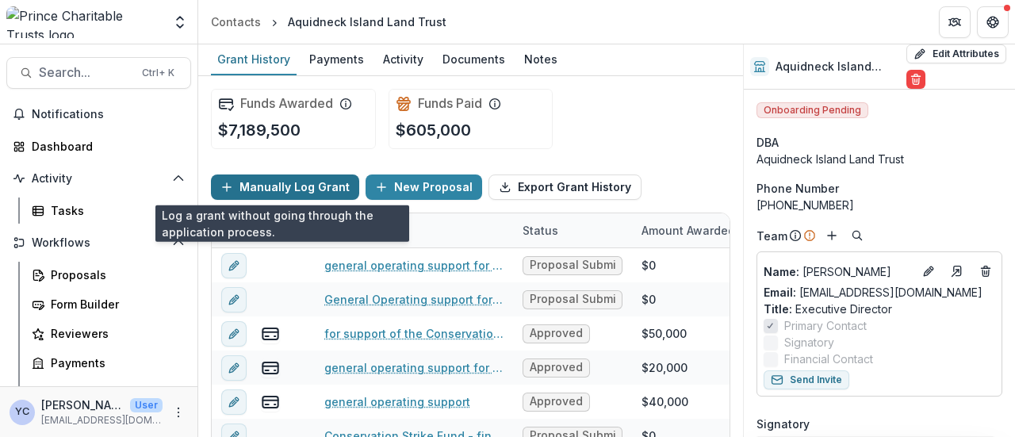
click at [324, 193] on button "Manually Log Grant" at bounding box center [285, 186] width 148 height 25
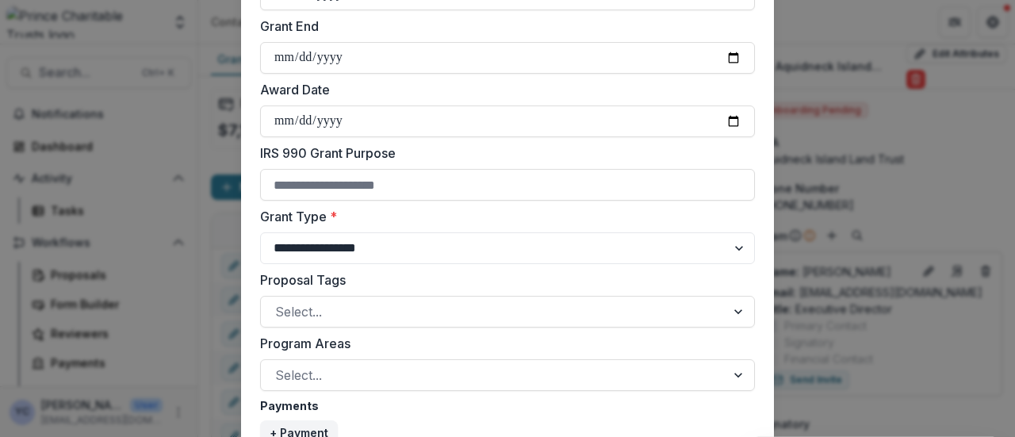
scroll to position [744, 0]
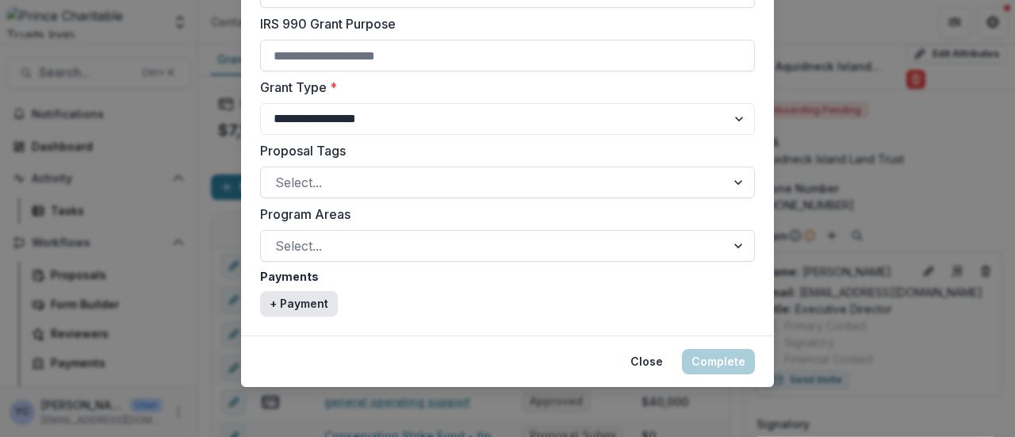
click at [294, 297] on button "+ Payment" at bounding box center [299, 303] width 78 height 25
select select "****"
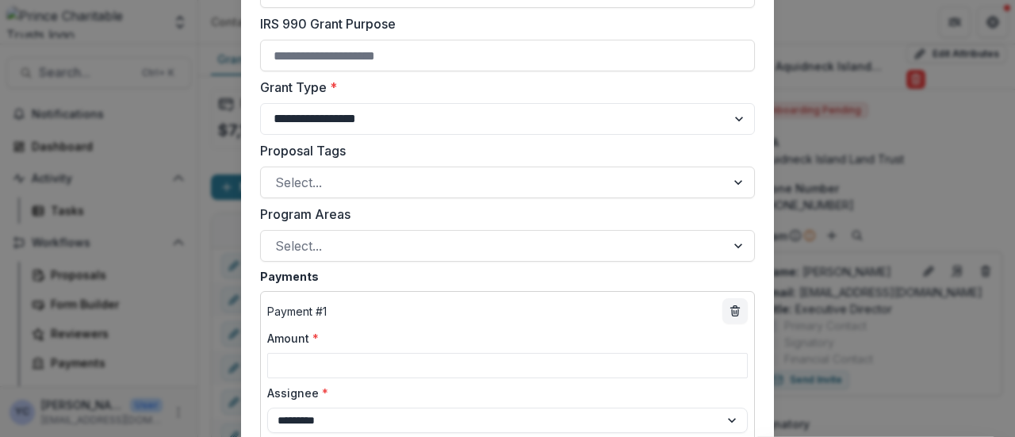
scroll to position [985, 0]
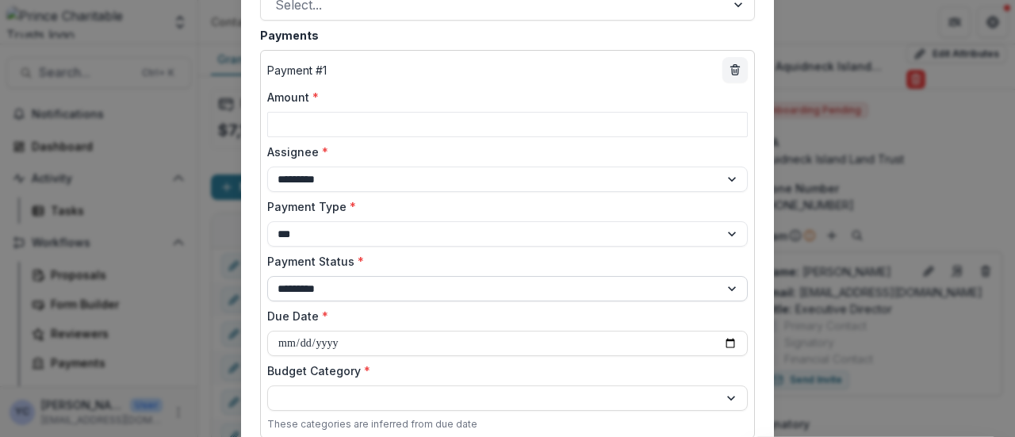
click at [324, 293] on select "**********" at bounding box center [507, 288] width 481 height 25
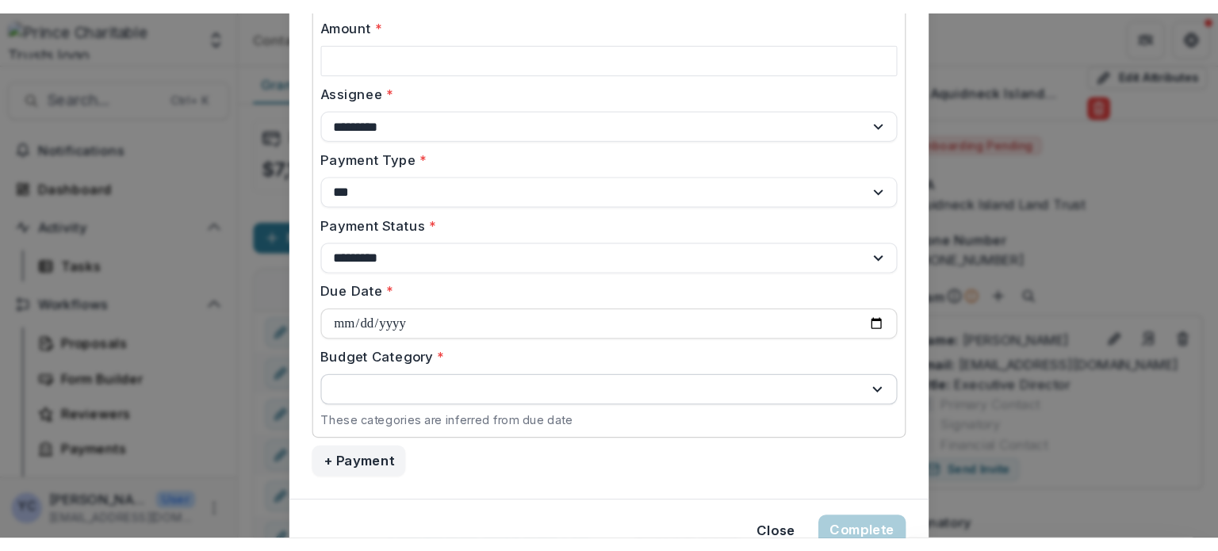
scroll to position [1077, 0]
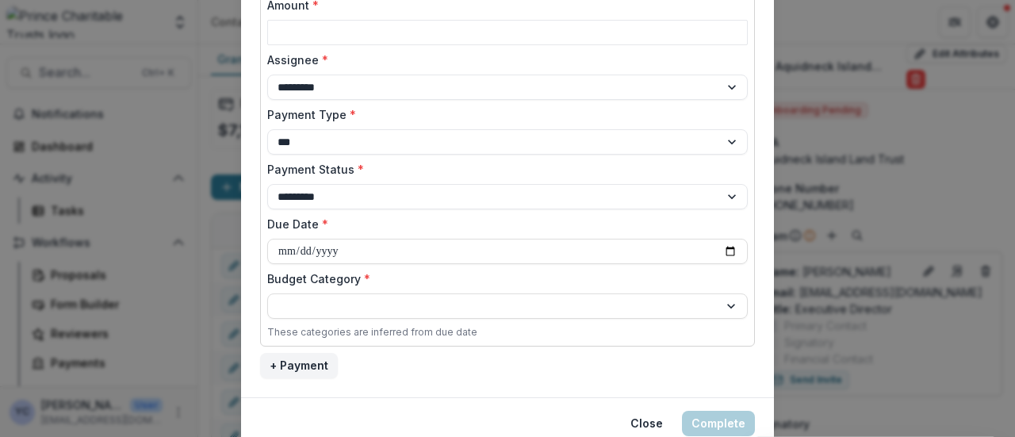
click at [295, 264] on div "**********" at bounding box center [507, 152] width 495 height 389
click at [389, 307] on div at bounding box center [493, 307] width 428 height 20
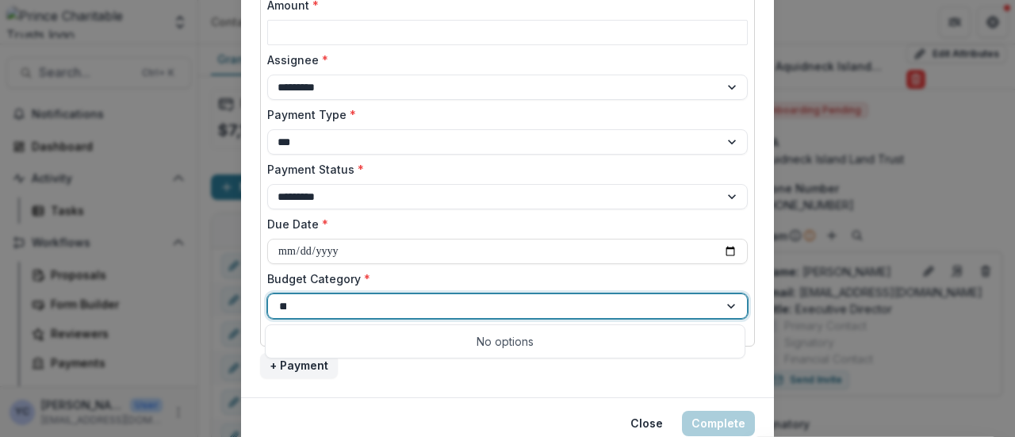
type input "*"
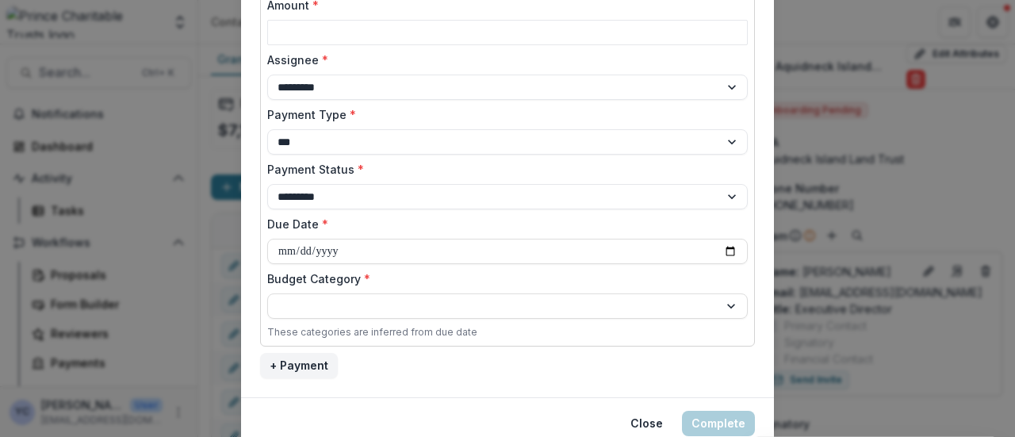
click at [730, 306] on div at bounding box center [732, 306] width 29 height 24
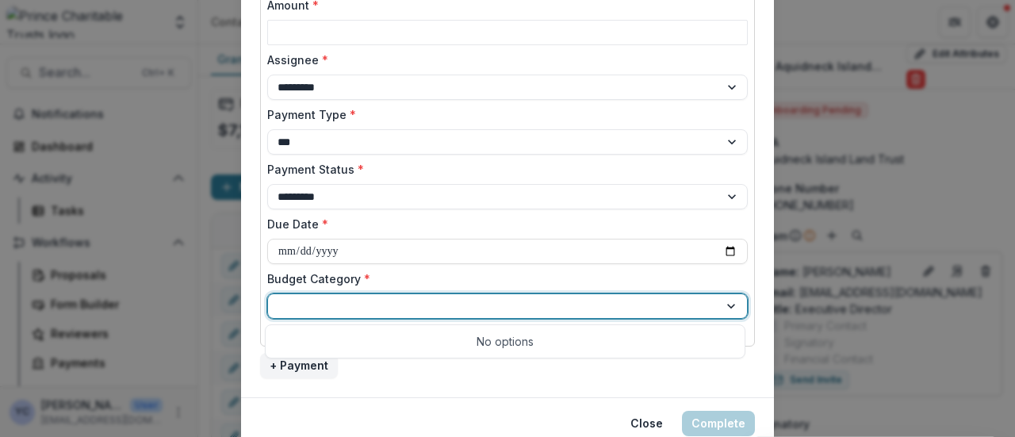
click at [518, 401] on footer "Close Complete" at bounding box center [507, 423] width 533 height 52
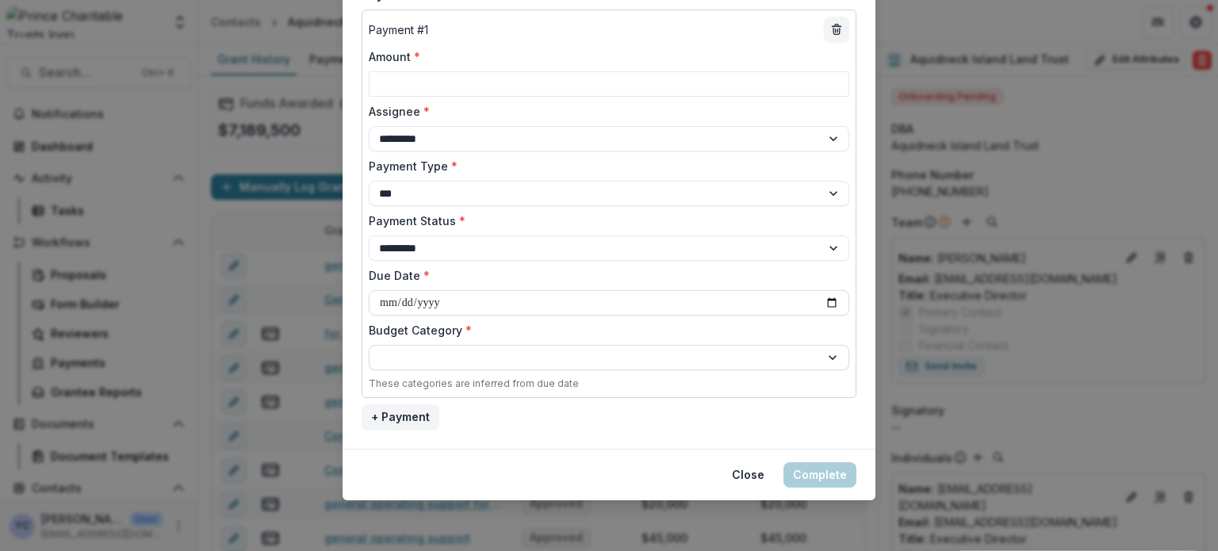
scroll to position [1025, 0]
click at [746, 436] on button "Close" at bounding box center [748, 475] width 52 height 25
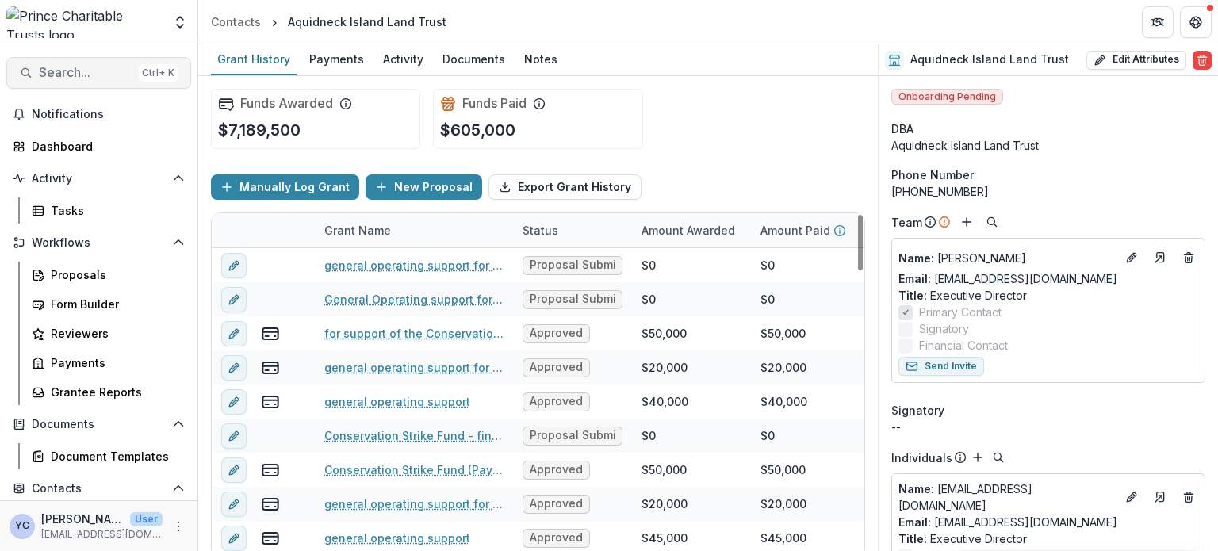
click at [52, 64] on button "Search... Ctrl + K" at bounding box center [98, 73] width 185 height 32
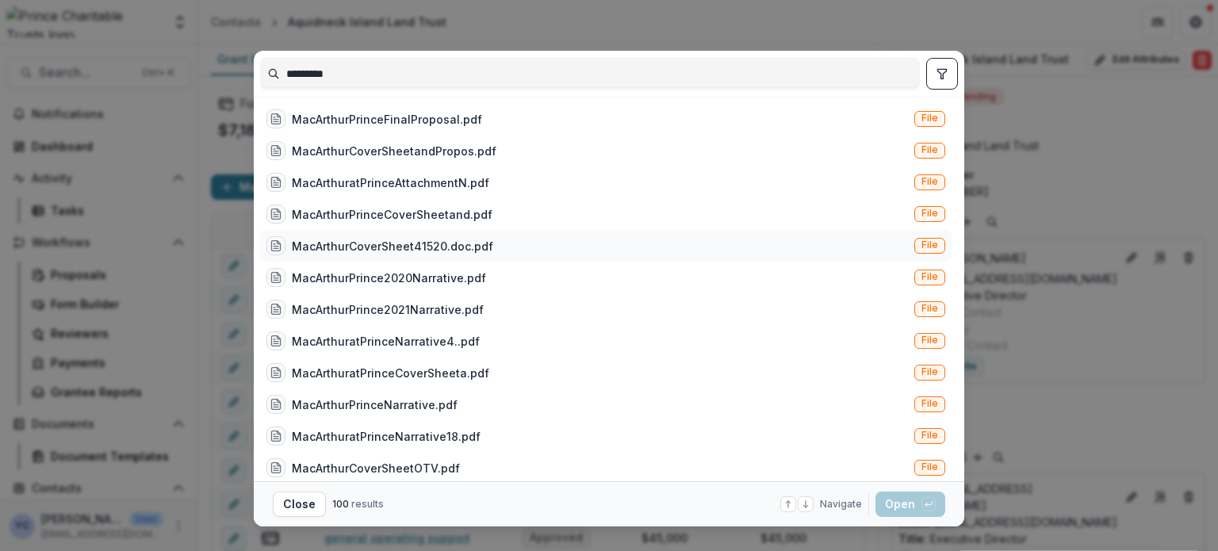
scroll to position [292, 0]
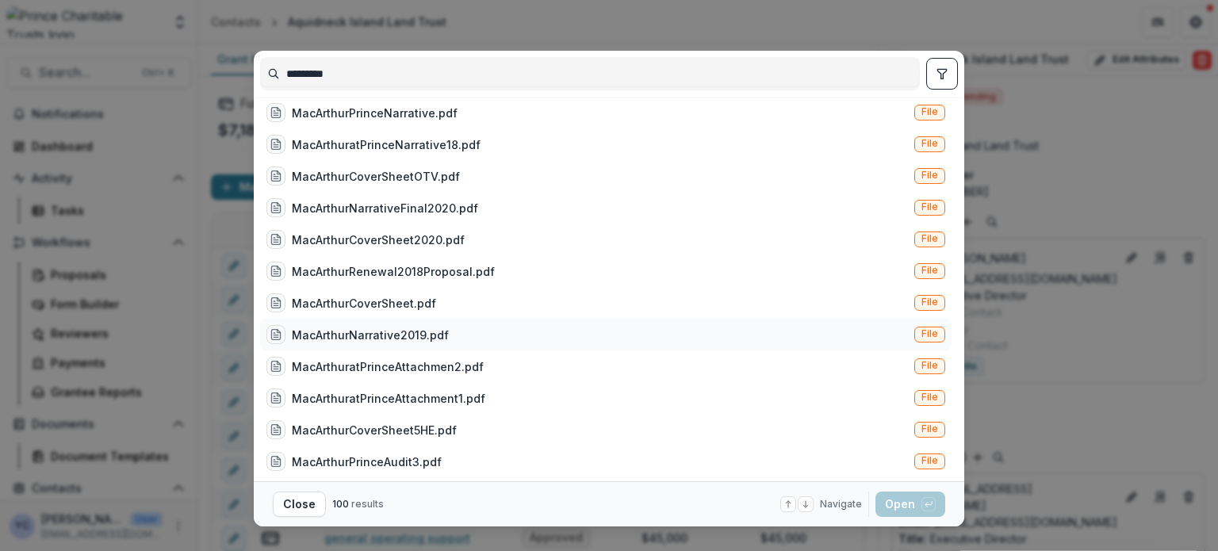
click at [416, 332] on div "MacArthurNarrative2019.pdf" at bounding box center [370, 335] width 157 height 17
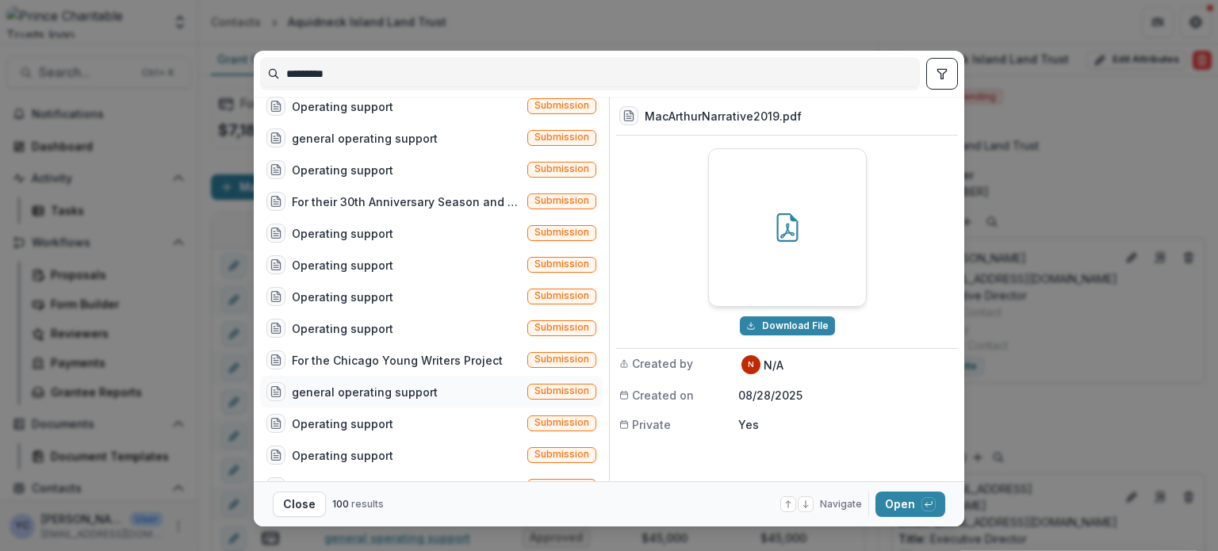
scroll to position [1702, 0]
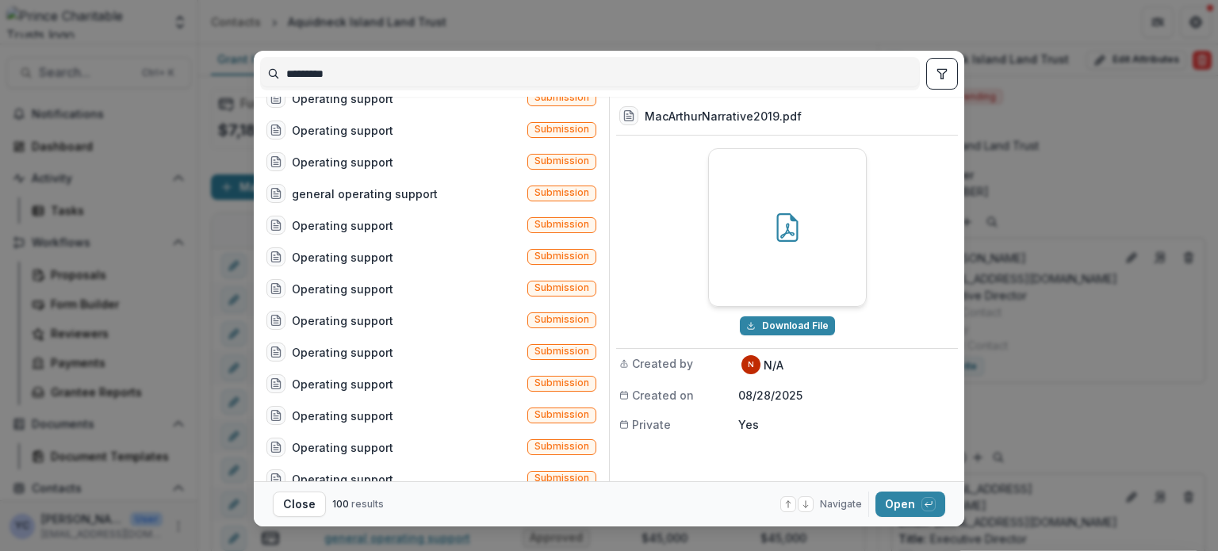
click at [697, 127] on div "MacArthurNarrative2019.pdf" at bounding box center [787, 116] width 342 height 39
click at [900, 436] on button "Open with enter key" at bounding box center [910, 504] width 70 height 25
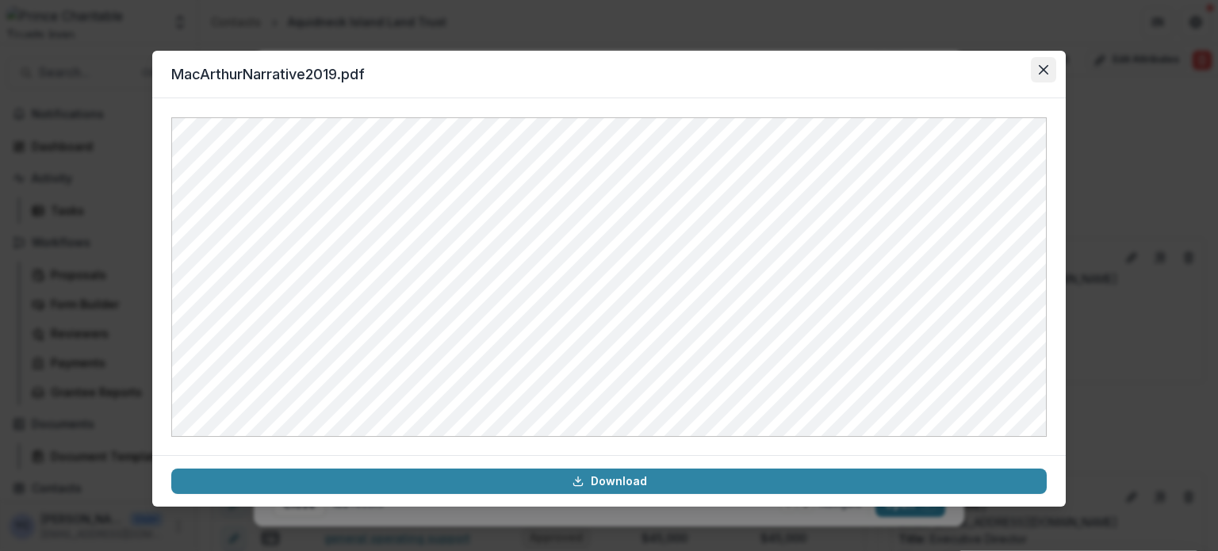
click at [1014, 74] on icon "Close" at bounding box center [1044, 70] width 10 height 10
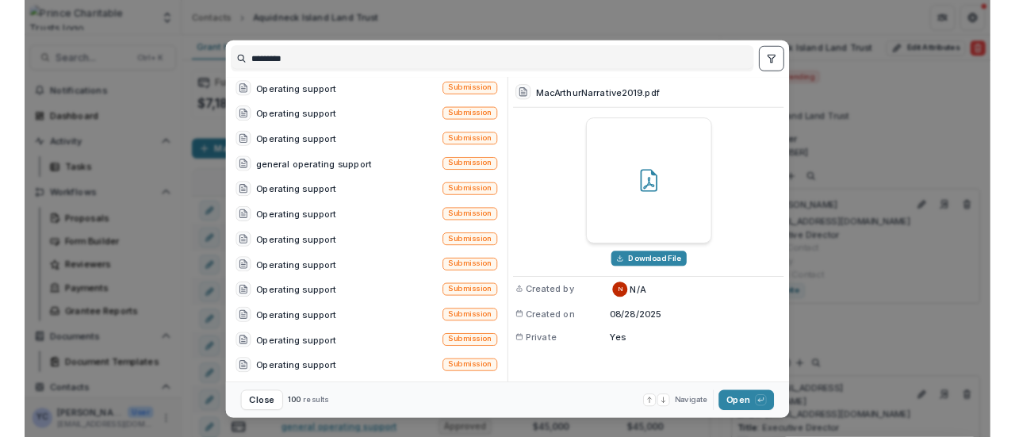
scroll to position [25, 0]
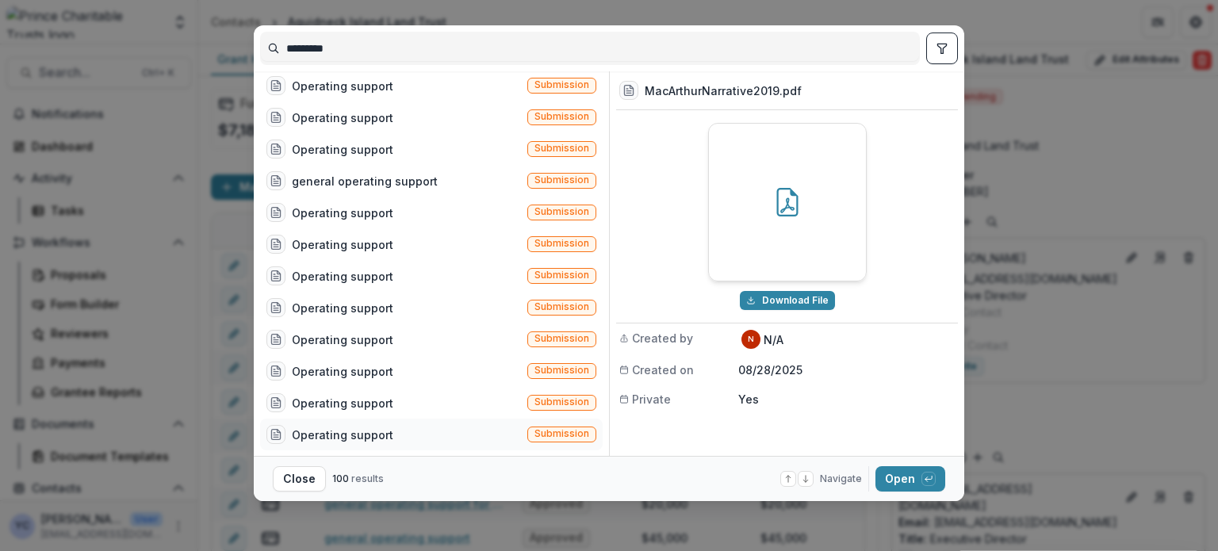
click at [333, 431] on div "Operating support" at bounding box center [343, 435] width 102 height 17
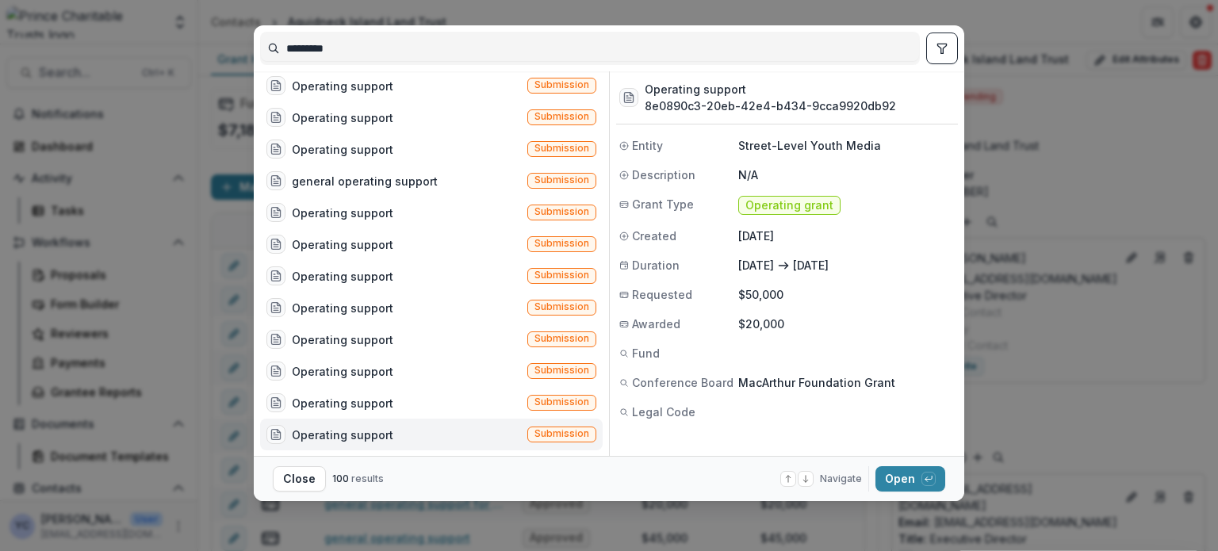
click at [787, 381] on p "MacArthur Foundation Grant" at bounding box center [846, 382] width 216 height 17
click at [779, 383] on p "MacArthur Foundation Grant" at bounding box center [846, 382] width 216 height 17
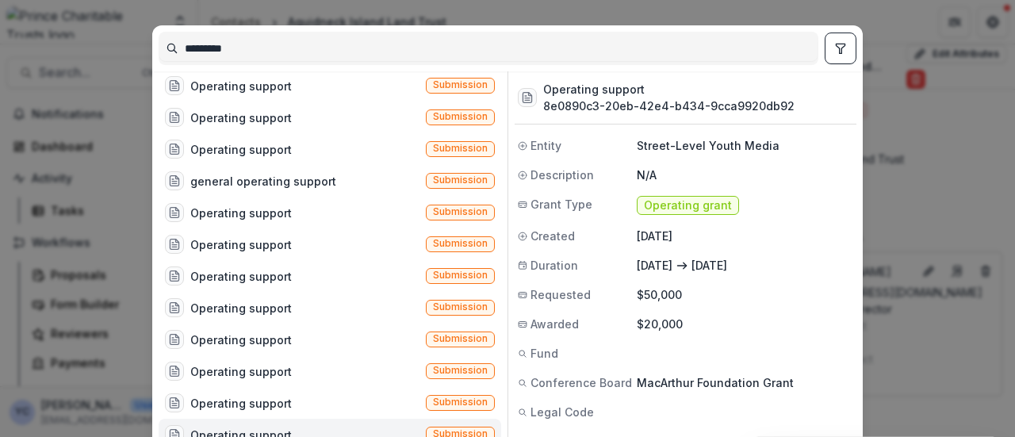
scroll to position [140, 0]
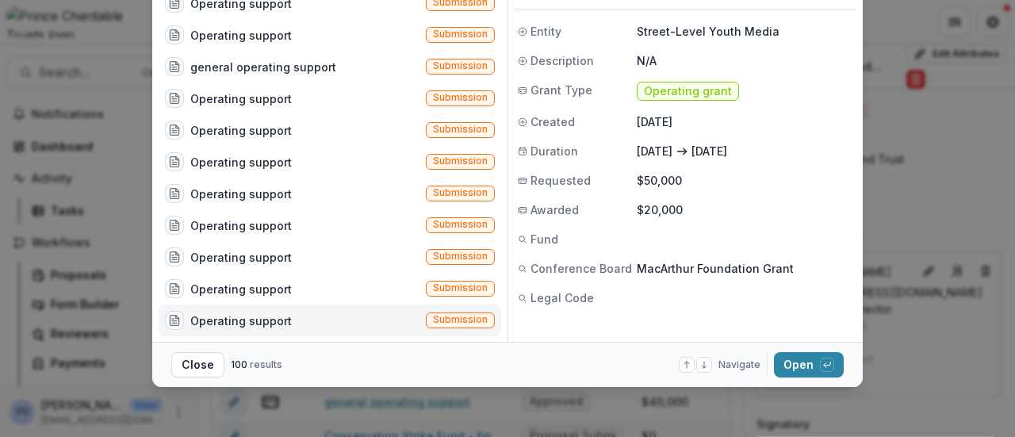
click at [568, 268] on span "Conference Board" at bounding box center [581, 268] width 102 height 17
click at [658, 267] on p "MacArthur Foundation Grant" at bounding box center [745, 268] width 216 height 17
drag, startPoint x: 788, startPoint y: 268, endPoint x: 527, endPoint y: 272, distance: 260.9
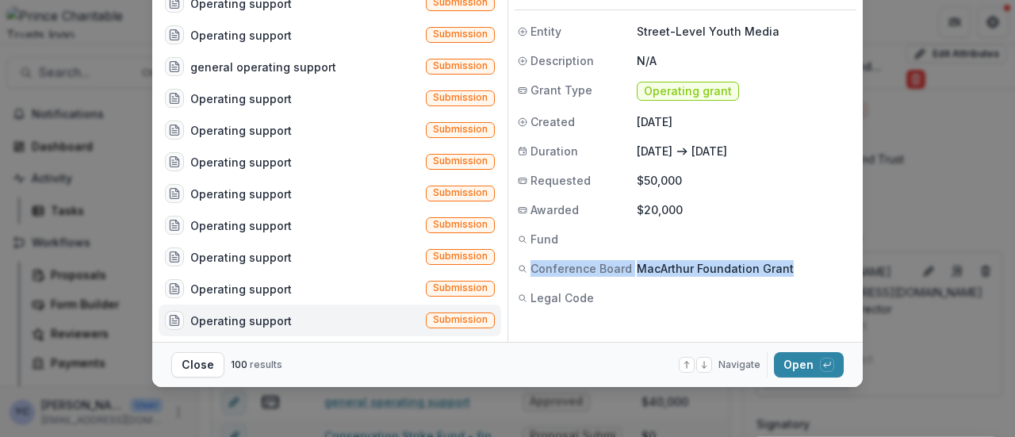
click at [527, 272] on div "Conference Board MacArthur Foundation Grant" at bounding box center [686, 268] width 342 height 17
click at [565, 272] on span "Conference Board" at bounding box center [581, 268] width 102 height 17
click at [535, 264] on span "Conference Board" at bounding box center [581, 268] width 102 height 17
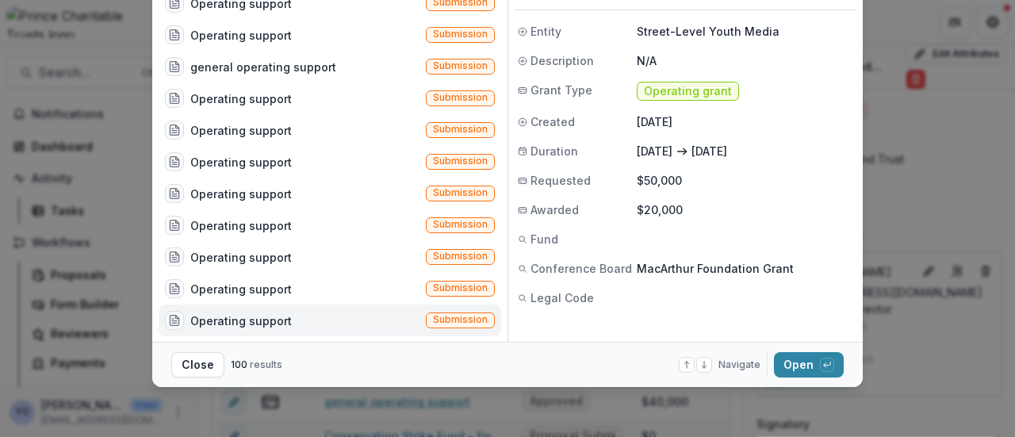
click at [652, 271] on p "MacArthur Foundation Grant" at bounding box center [745, 268] width 216 height 17
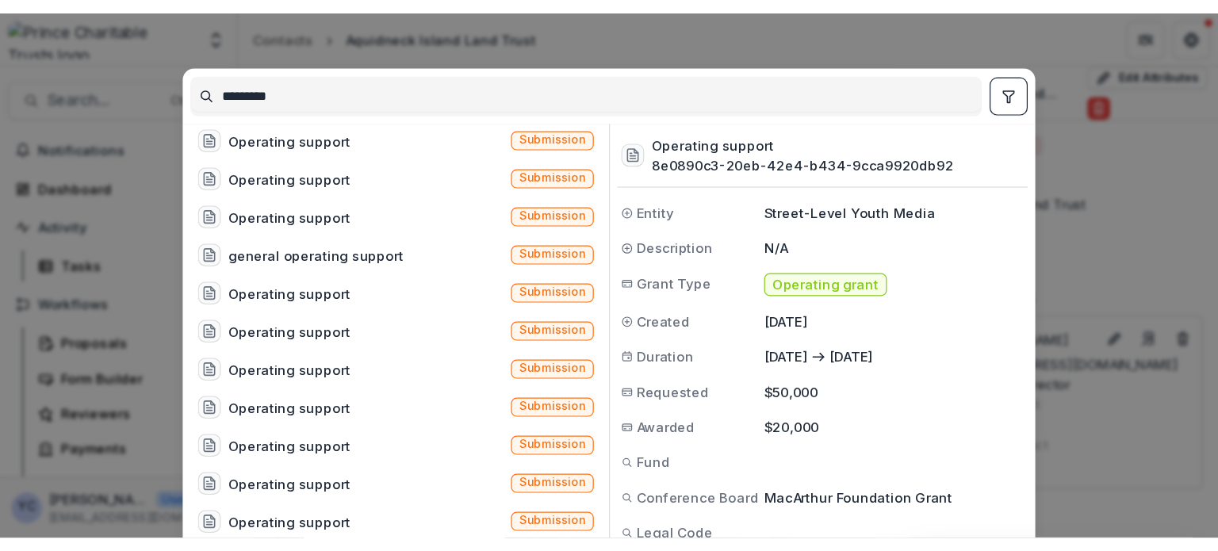
scroll to position [3, 0]
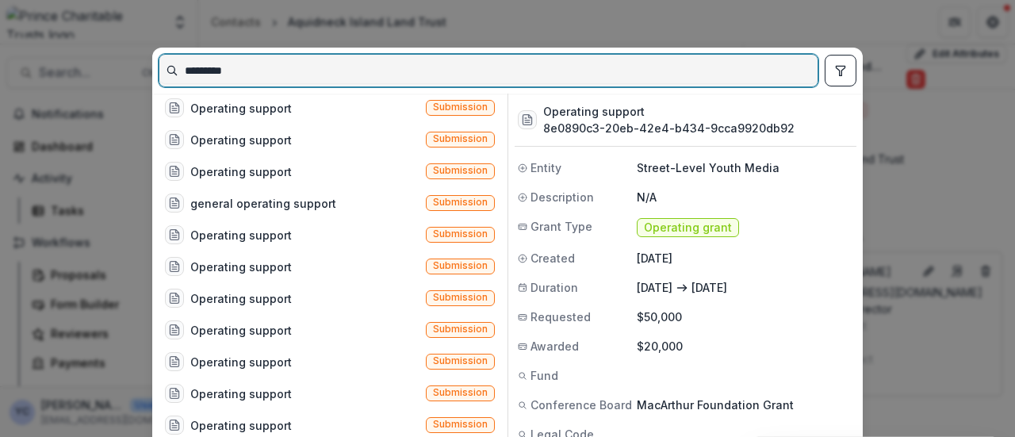
click at [341, 73] on input "*********" at bounding box center [488, 70] width 658 height 25
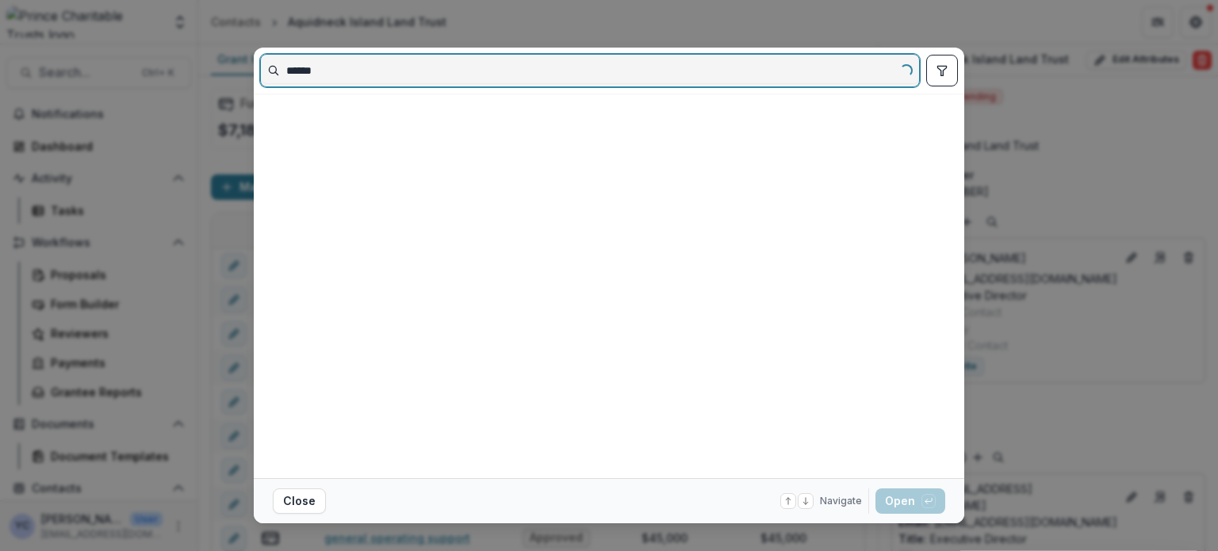
scroll to position [0, 0]
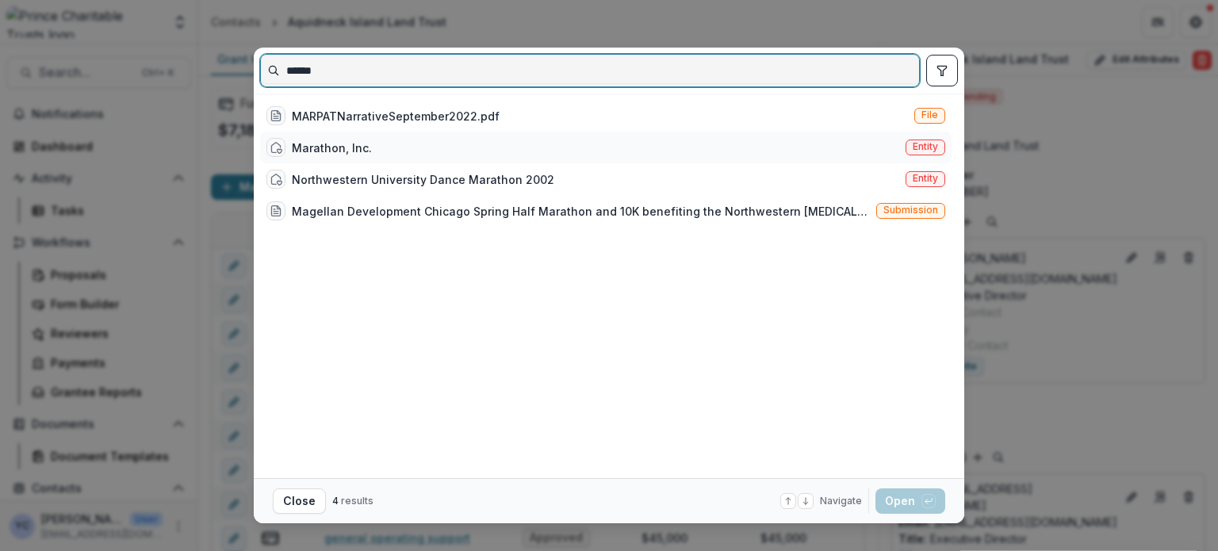
type input "******"
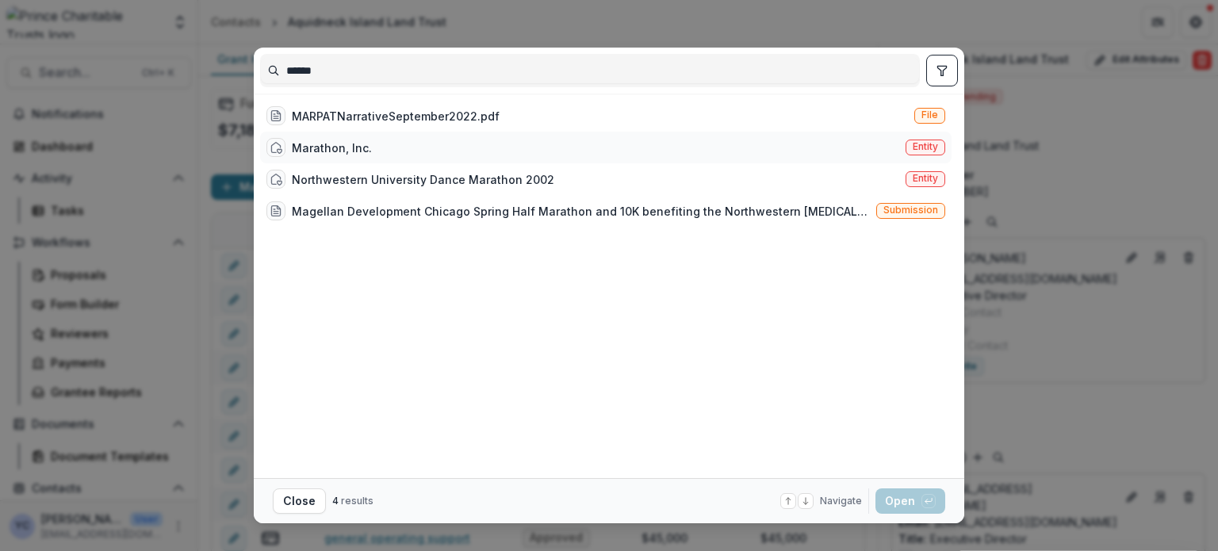
click at [431, 141] on div "Marathon, Inc. Entity" at bounding box center [605, 148] width 691 height 32
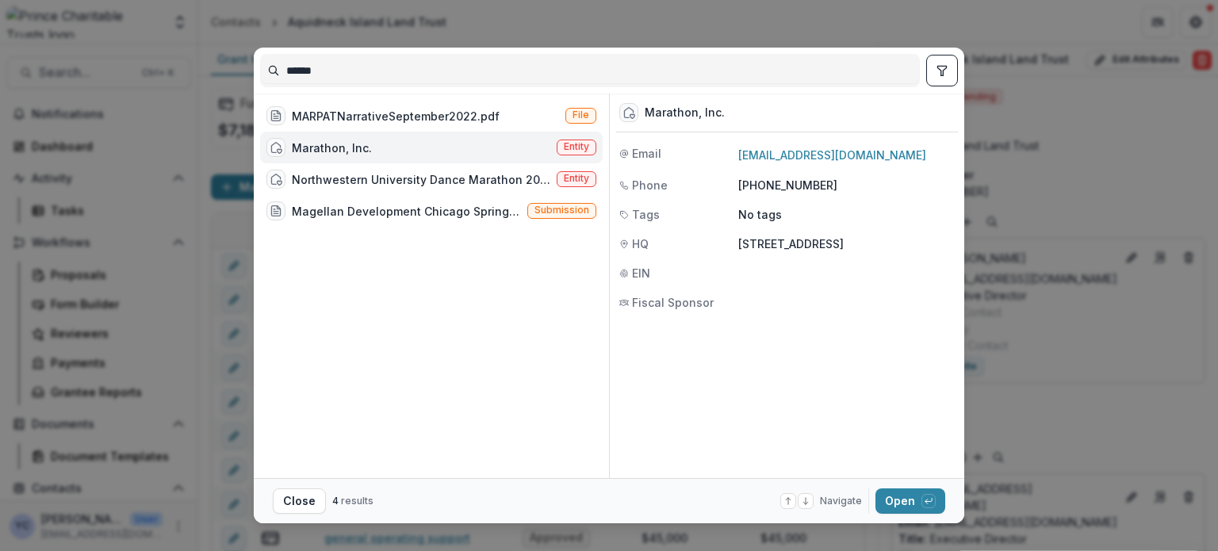
scroll to position [25, 0]
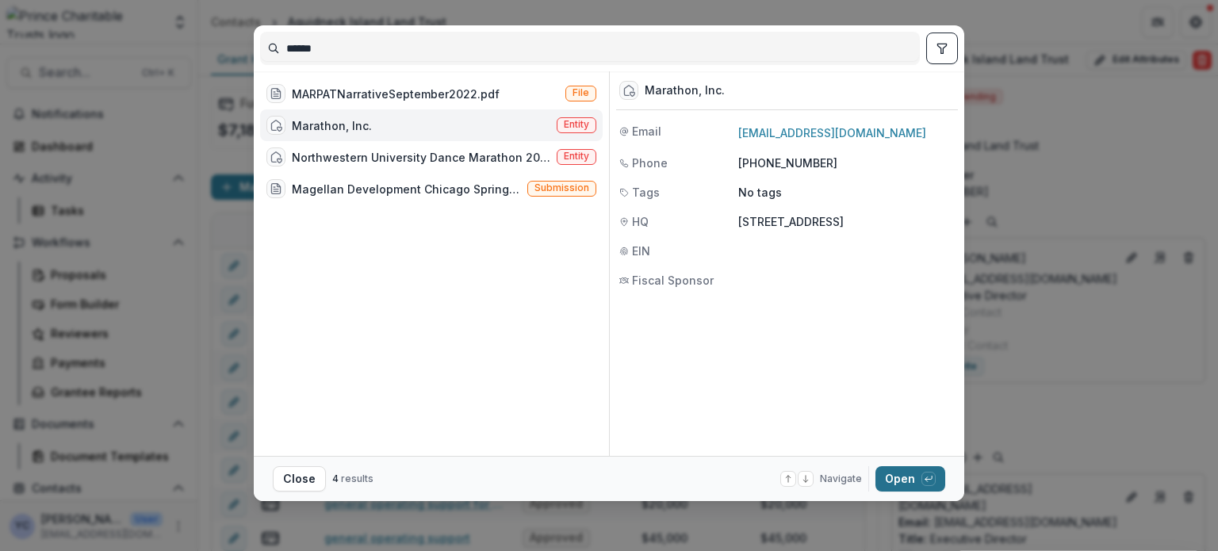
click at [902, 436] on button "Open with enter key" at bounding box center [910, 478] width 70 height 25
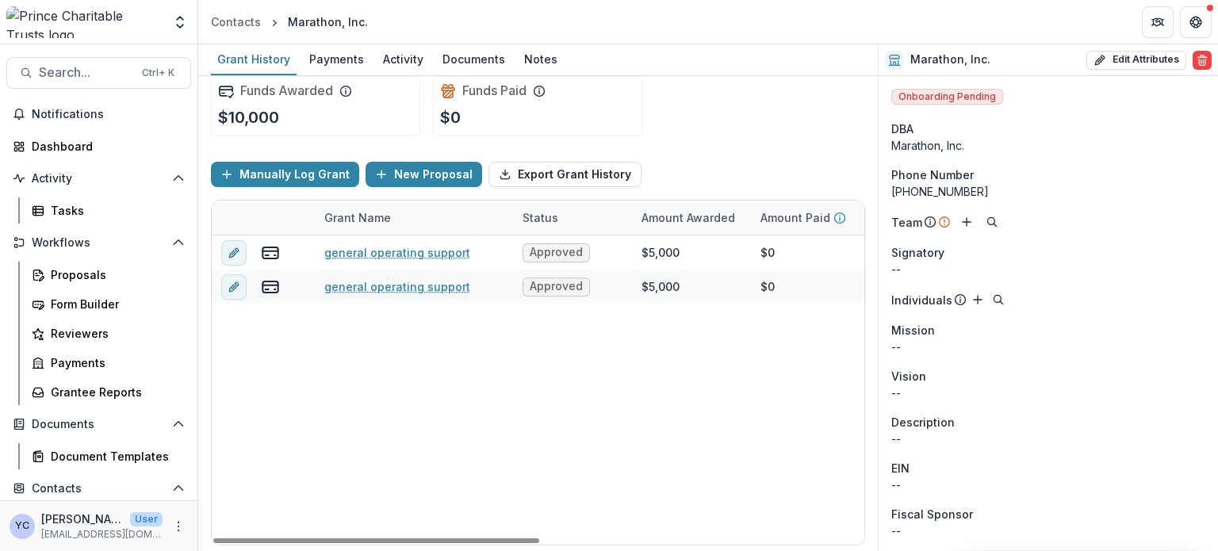
scroll to position [13, 0]
click at [644, 436] on div "general operating support Approved $5,000 $0 $5,000 [DATE] [DATE] $20,000 gener…" at bounding box center [858, 390] width 1293 height 309
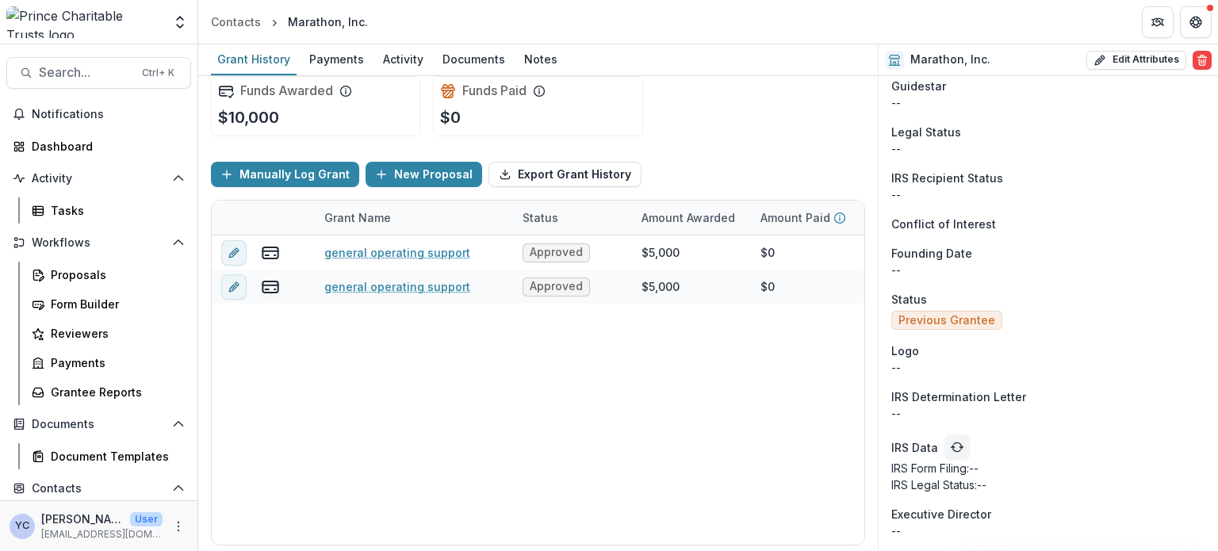
scroll to position [996, 0]
click at [761, 436] on div "general operating support Approved $5,000 $0 $5,000 [DATE] [DATE] $20,000 gener…" at bounding box center [858, 390] width 1293 height 309
click at [588, 406] on div "general operating support Approved $5,000 $0 $5,000 [DATE] [DATE] $20,000 gener…" at bounding box center [858, 390] width 1293 height 309
click at [381, 426] on div "general operating support Approved $5,000 $0 $5,000 [DATE] [DATE] $20,000 gener…" at bounding box center [858, 390] width 1293 height 309
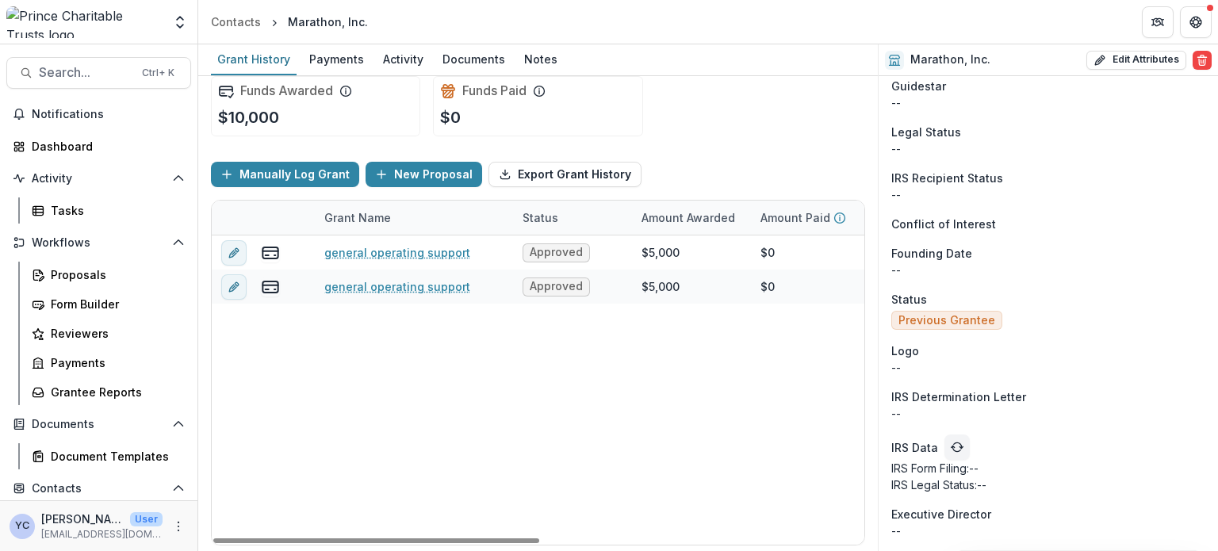
click at [393, 390] on div "general operating support Approved $5,000 $0 $5,000 [DATE] [DATE] $20,000 gener…" at bounding box center [858, 390] width 1293 height 309
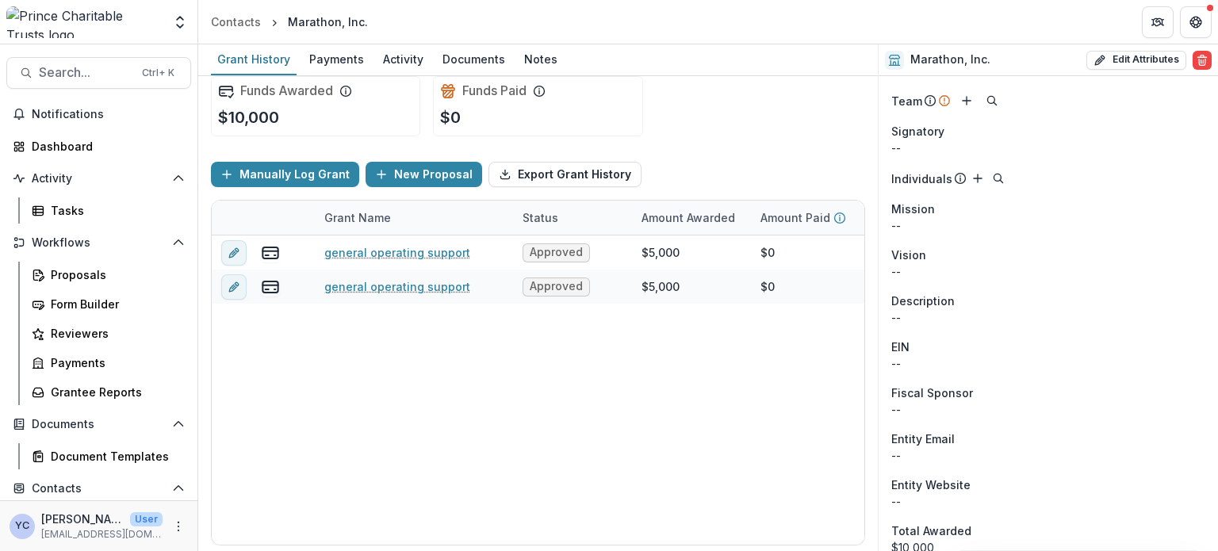
scroll to position [0, 0]
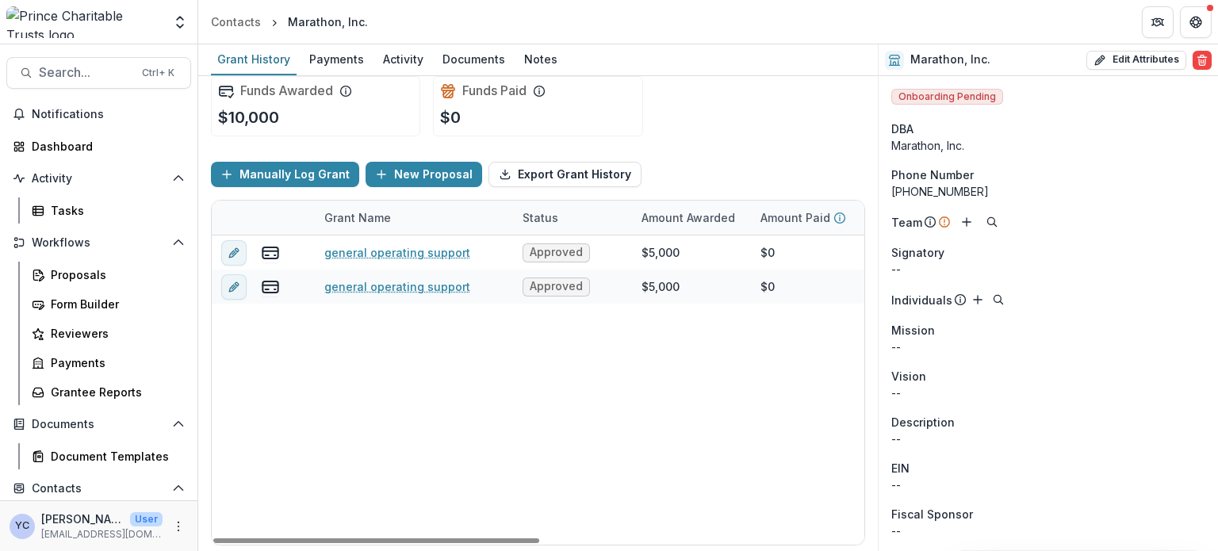
click at [645, 436] on div "general operating support Approved $5,000 $0 $5,000 [DATE] [DATE] $20,000 gener…" at bounding box center [858, 390] width 1293 height 309
click at [498, 436] on div "general operating support Approved $5,000 $0 $5,000 [DATE] [DATE] $20,000 gener…" at bounding box center [858, 390] width 1293 height 309
click at [324, 436] on div "general operating support Approved $5,000 $0 $5,000 [DATE] [DATE] $20,000 gener…" at bounding box center [858, 390] width 1293 height 309
click at [245, 425] on div "general operating support Approved $5,000 $0 $5,000 [DATE] [DATE] $20,000 gener…" at bounding box center [858, 390] width 1293 height 309
click at [78, 343] on link "Reviewers" at bounding box center [108, 333] width 166 height 26
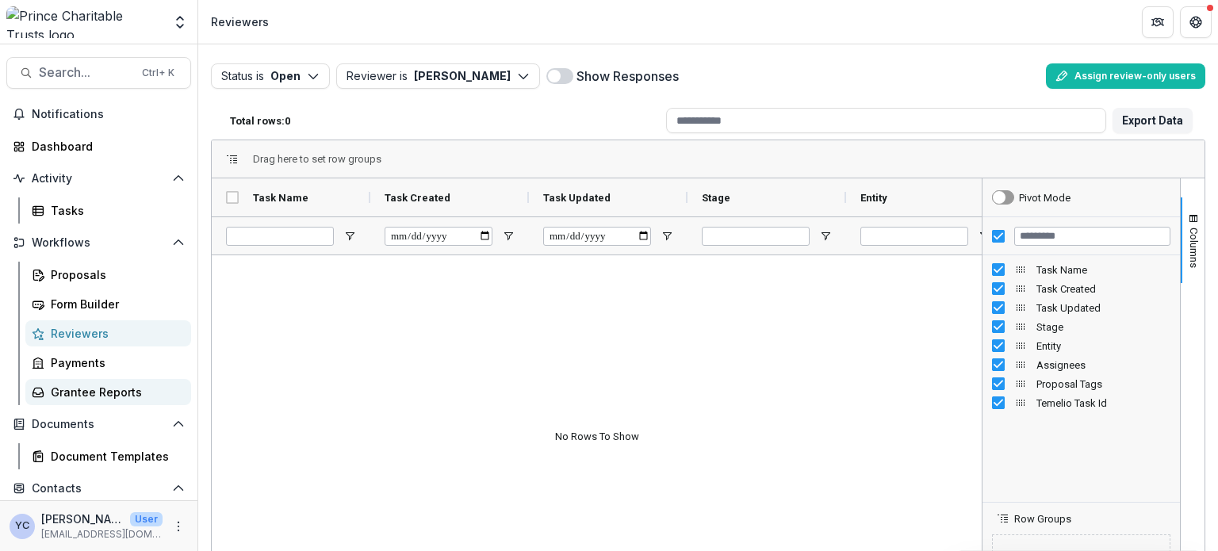
click at [63, 388] on div "Grantee Reports" at bounding box center [115, 392] width 128 height 17
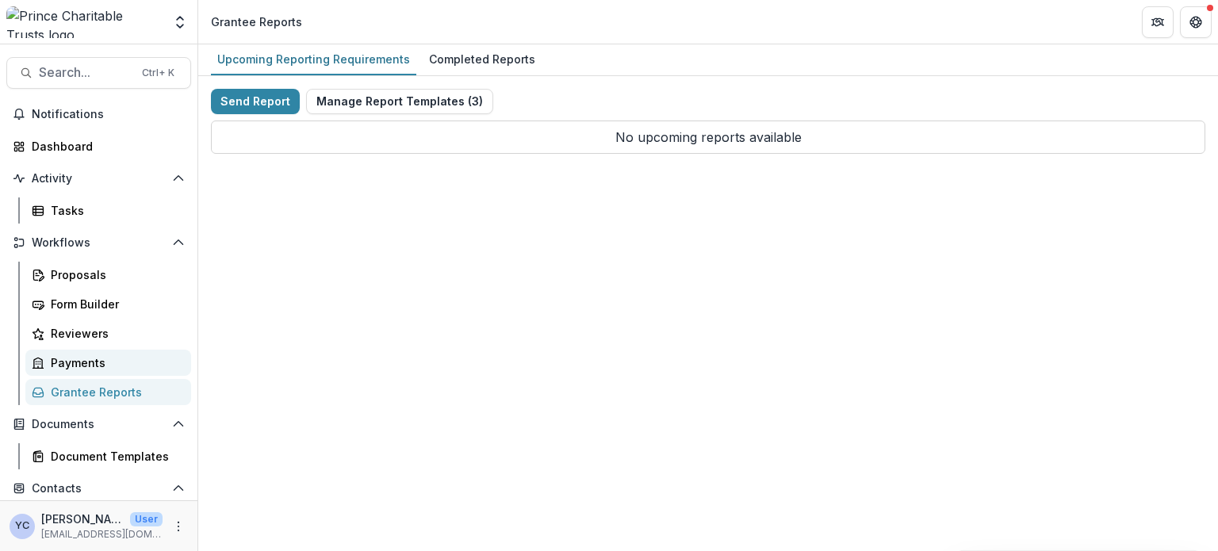
click at [66, 362] on div "Payments" at bounding box center [115, 362] width 128 height 17
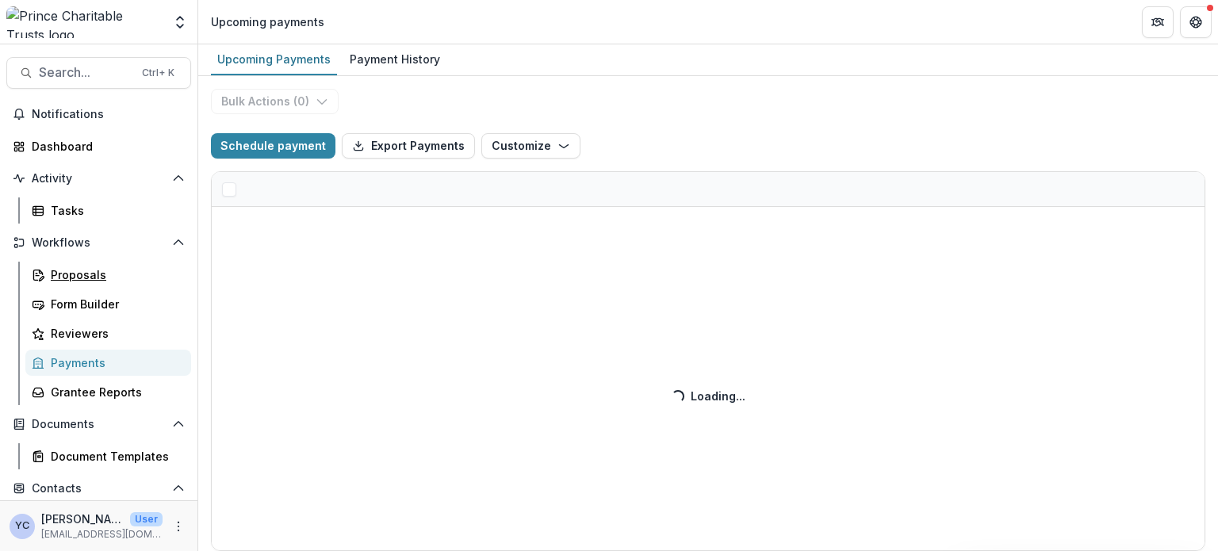
click at [74, 275] on div "Proposals" at bounding box center [115, 274] width 128 height 17
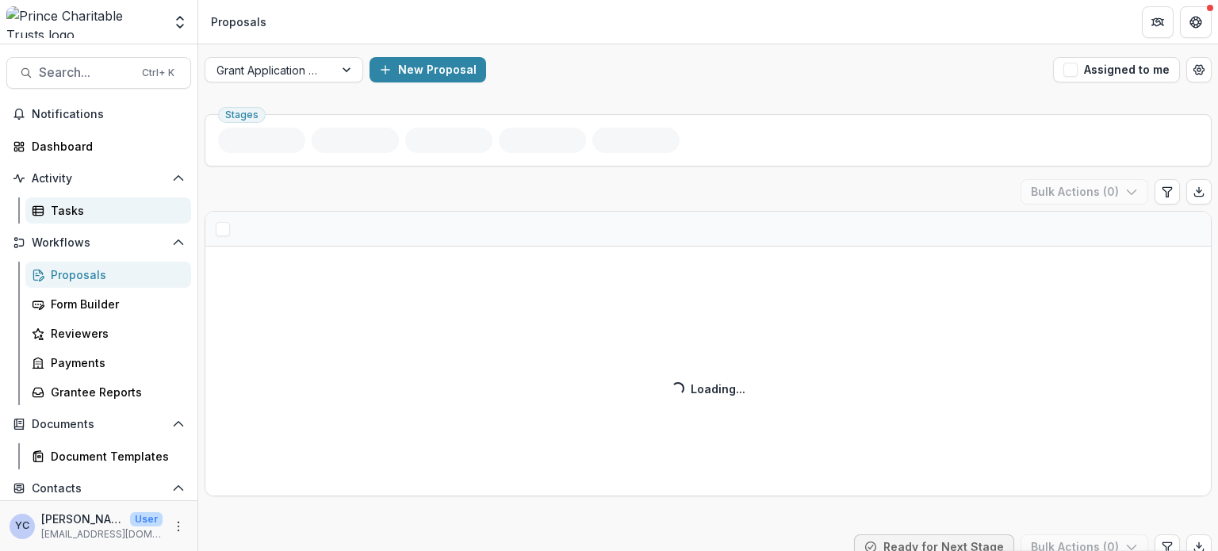
click at [76, 205] on div "Tasks" at bounding box center [115, 210] width 128 height 17
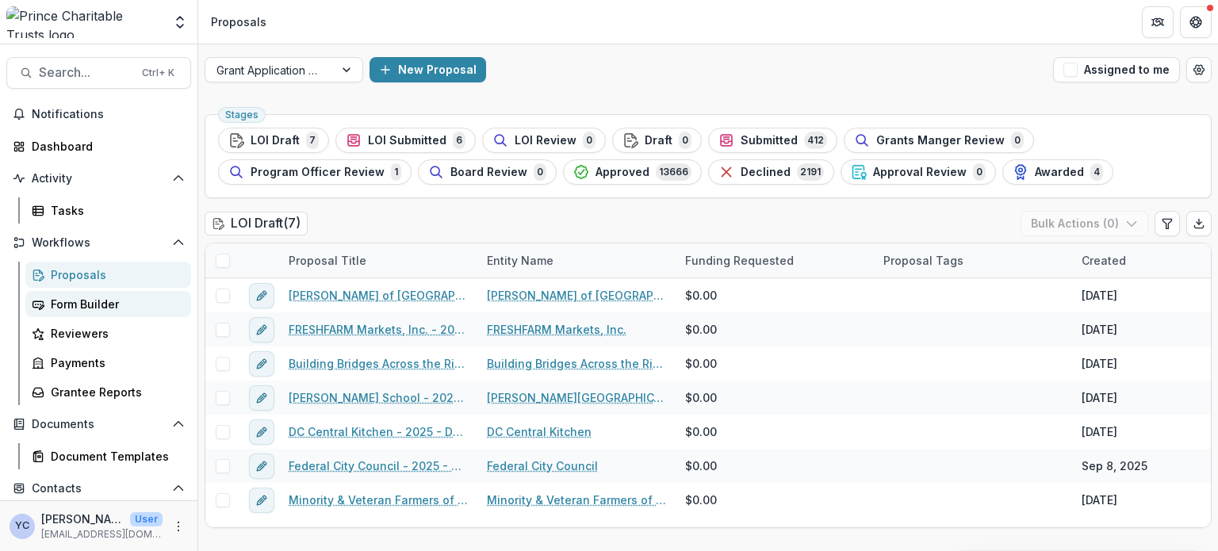
click at [87, 296] on div "Form Builder" at bounding box center [115, 304] width 128 height 17
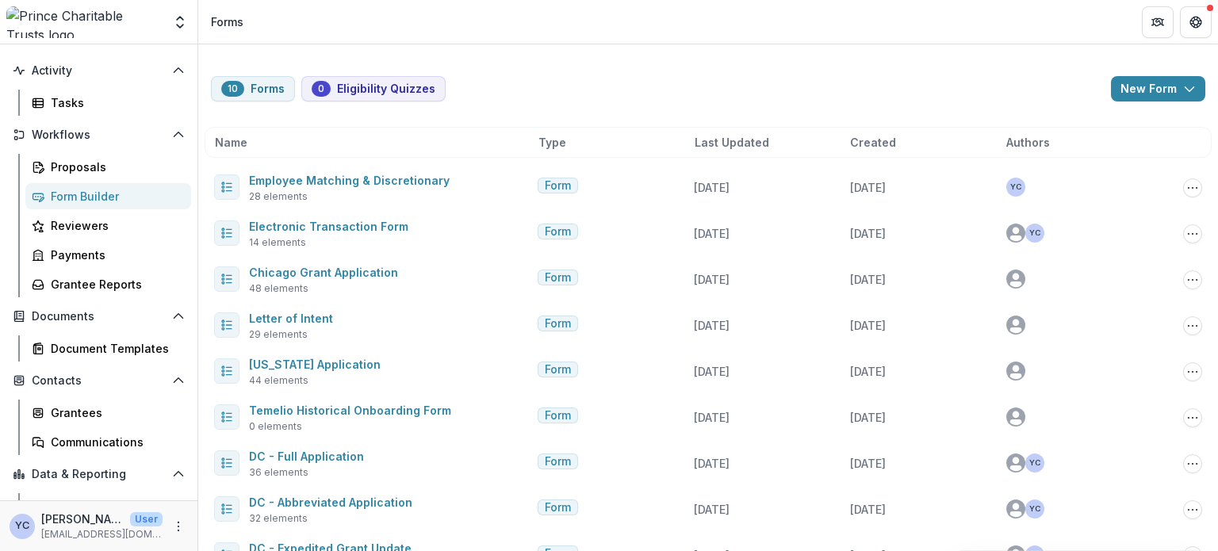
click at [558, 66] on div "10 Forms 0 Eligibility Quizzes New Form New Eligibility Quiz New Form Name Type…" at bounding box center [708, 340] width 1020 height 592
click at [476, 96] on div "10 Forms 0 Eligibility Quizzes New Form New Eligibility Quiz New Form" at bounding box center [708, 88] width 994 height 25
click at [502, 104] on div "10 Forms 0 Eligibility Quizzes New Form New Eligibility Quiz New Form Name Type…" at bounding box center [708, 340] width 1020 height 592
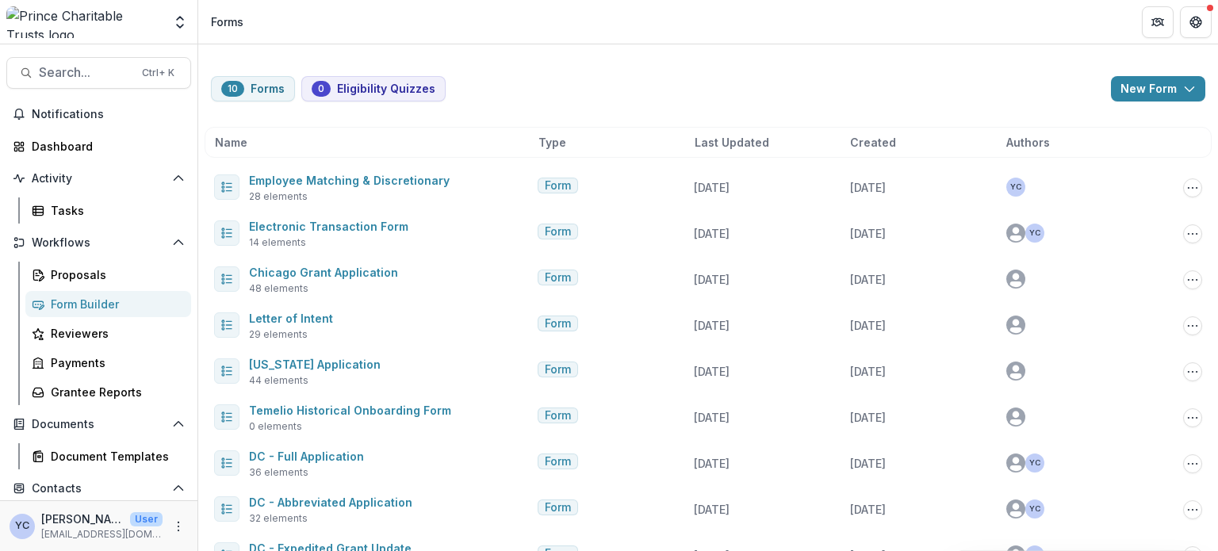
click at [458, 45] on div "10 Forms 0 Eligibility Quizzes New Form New Eligibility Quiz New Form Name Type…" at bounding box center [708, 340] width 1020 height 592
click at [477, 58] on div "10 Forms 0 Eligibility Quizzes New Form New Eligibility Quiz New Form Name Type…" at bounding box center [708, 340] width 1020 height 592
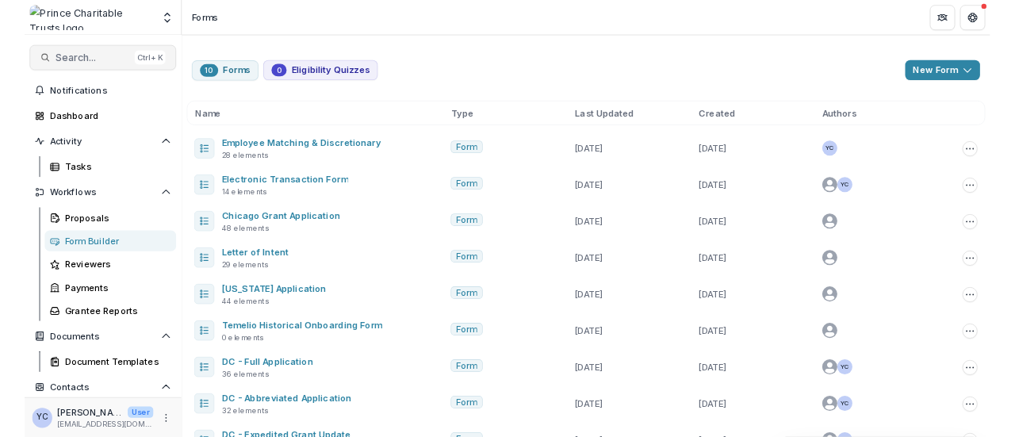
scroll to position [0, 0]
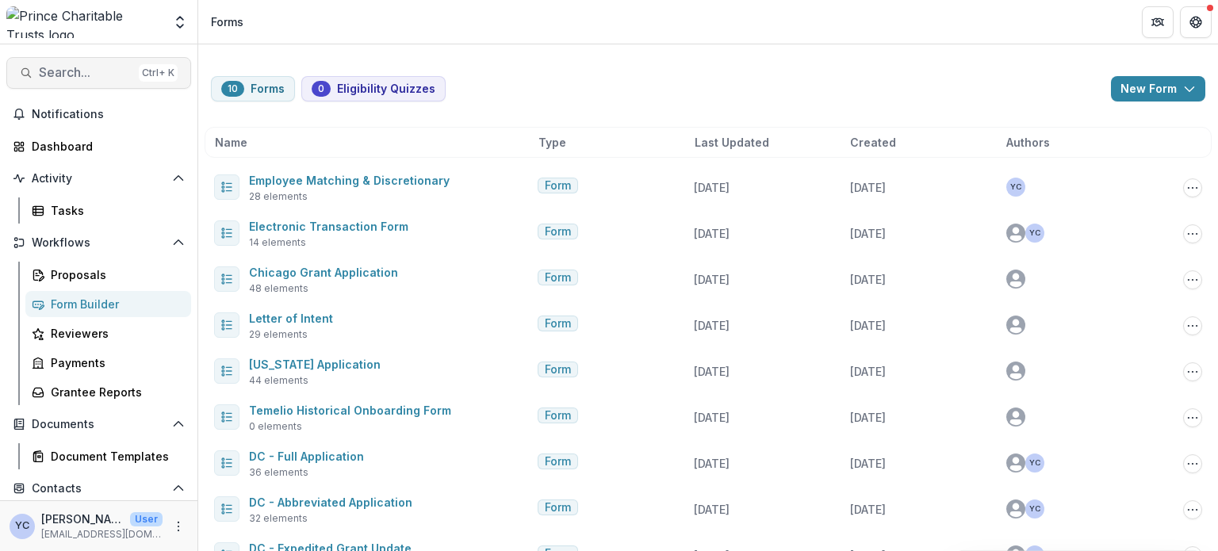
click at [63, 67] on span "Search..." at bounding box center [86, 72] width 94 height 15
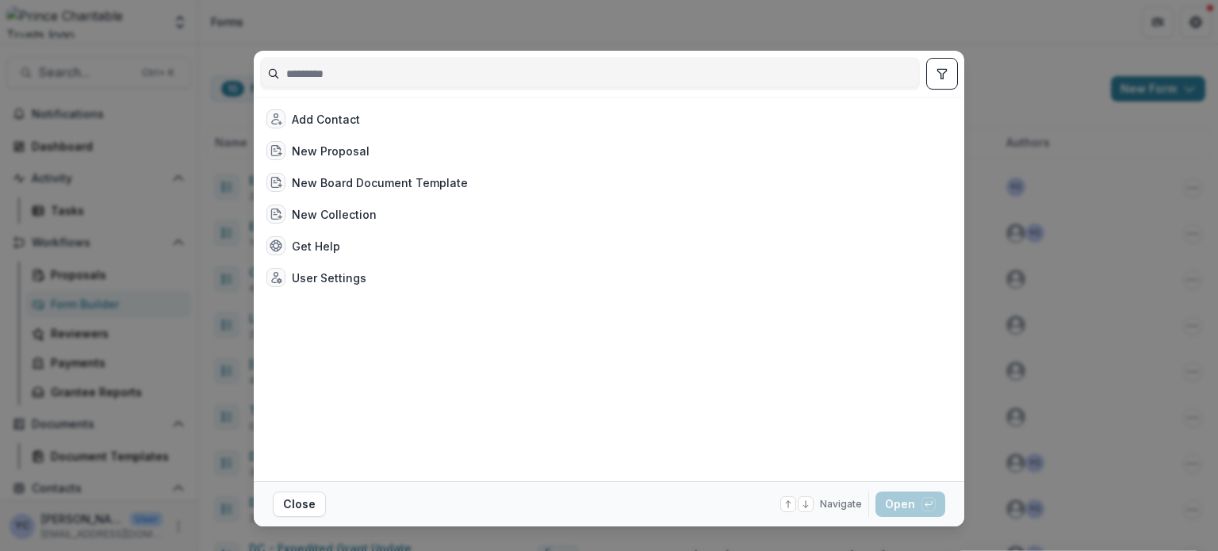
click at [320, 72] on input at bounding box center [590, 73] width 658 height 25
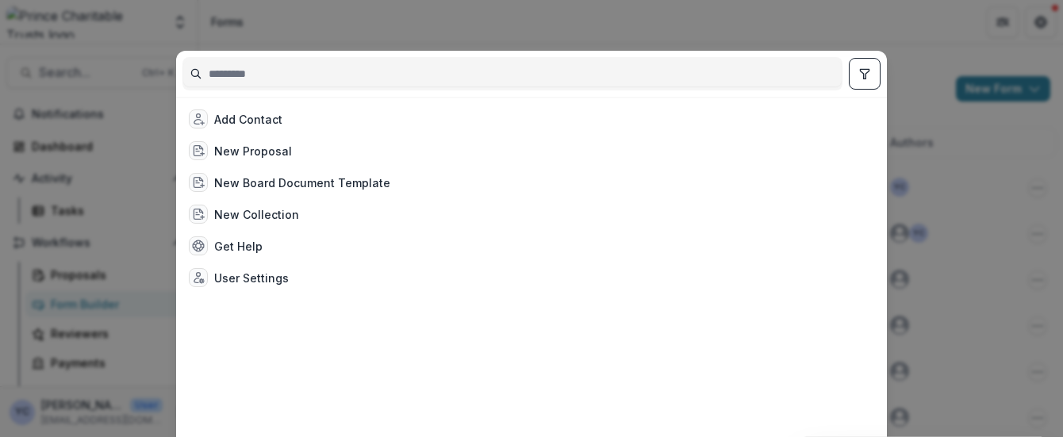
click at [610, 27] on div "Add Contact New Proposal New Board Document Template New Collection Get Help Us…" at bounding box center [531, 218] width 1063 height 437
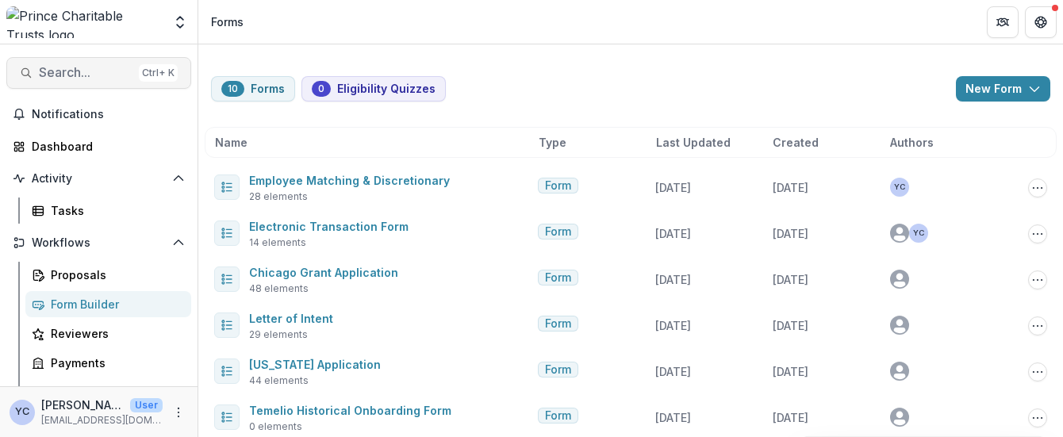
click at [103, 81] on button "Search... Ctrl + K" at bounding box center [98, 73] width 185 height 32
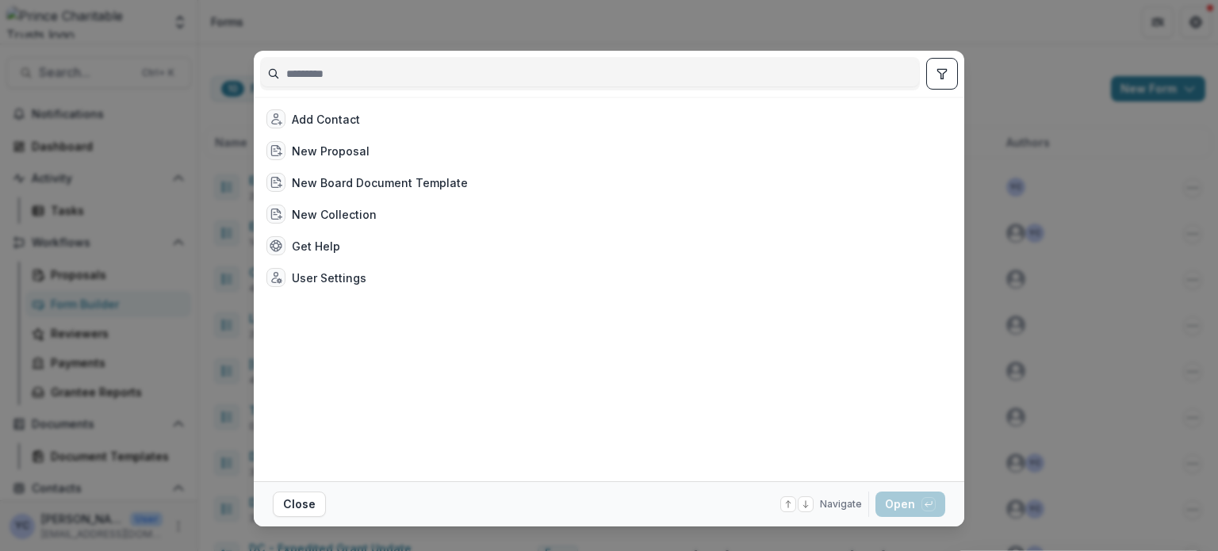
click at [314, 71] on input at bounding box center [590, 73] width 658 height 25
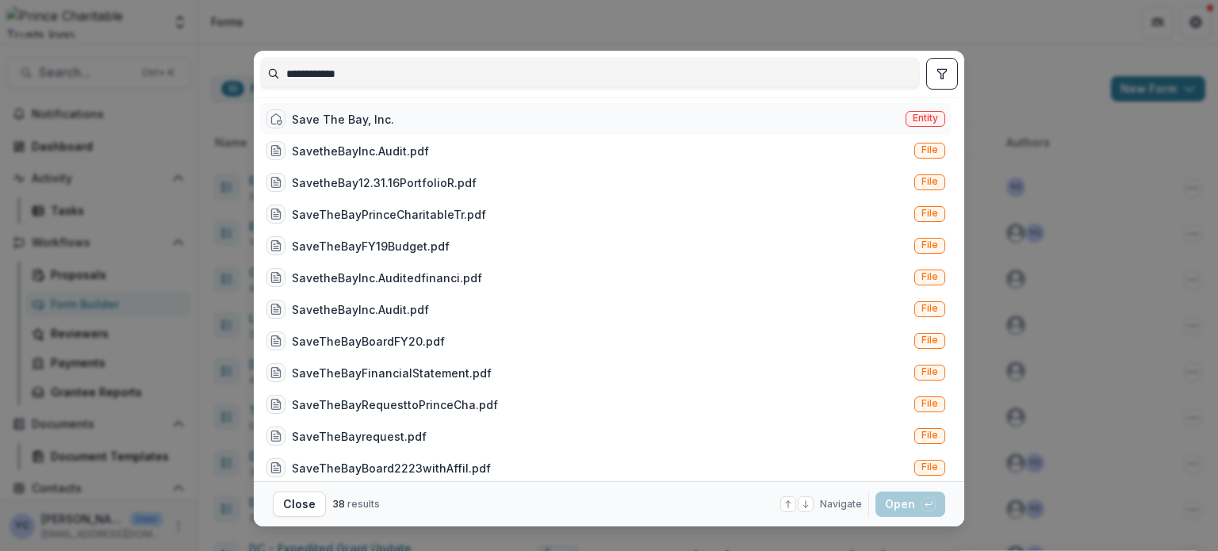
type input "**********"
click at [352, 113] on div "Save The Bay, Inc." at bounding box center [343, 119] width 102 height 17
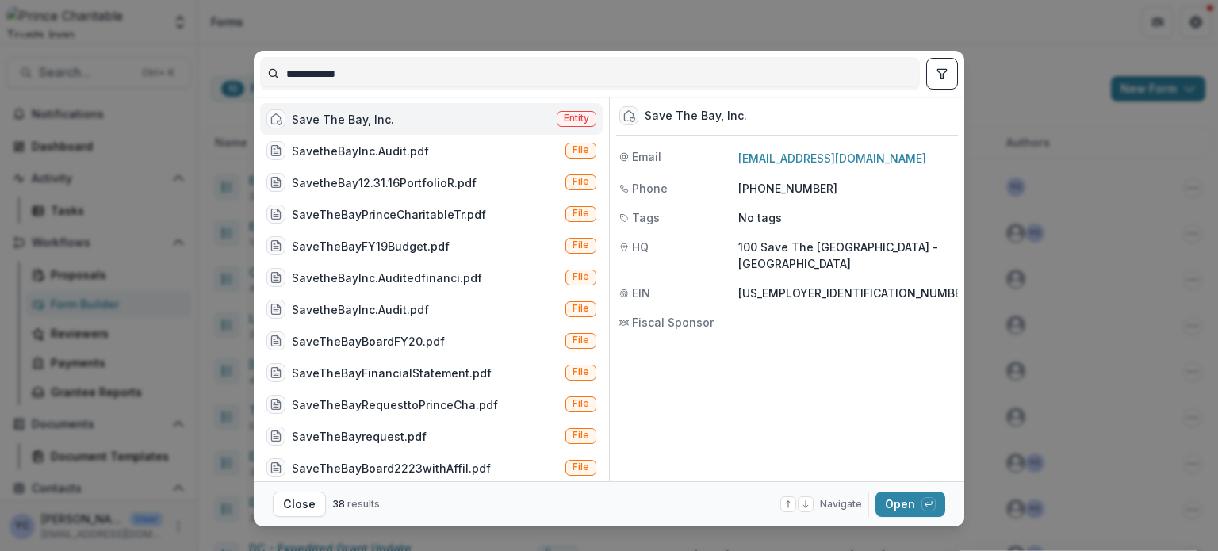
click at [600, 22] on div "**********" at bounding box center [609, 275] width 1218 height 551
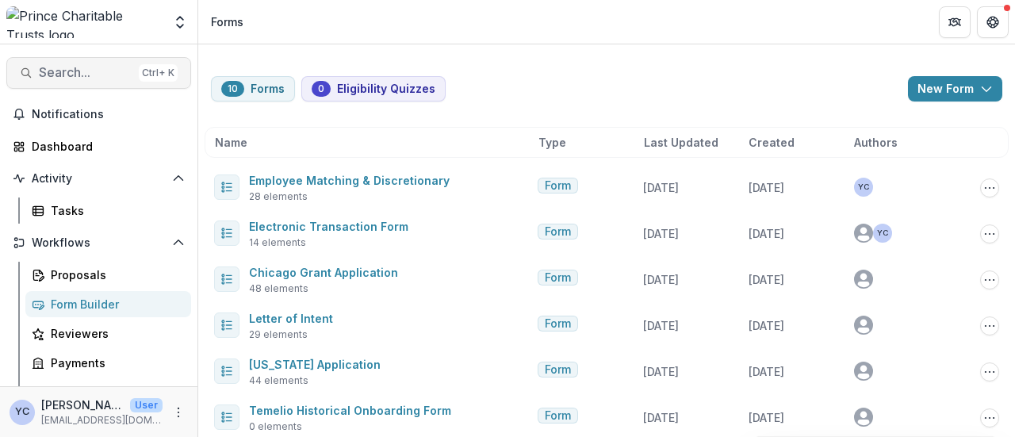
click at [81, 69] on span "Search..." at bounding box center [86, 72] width 94 height 15
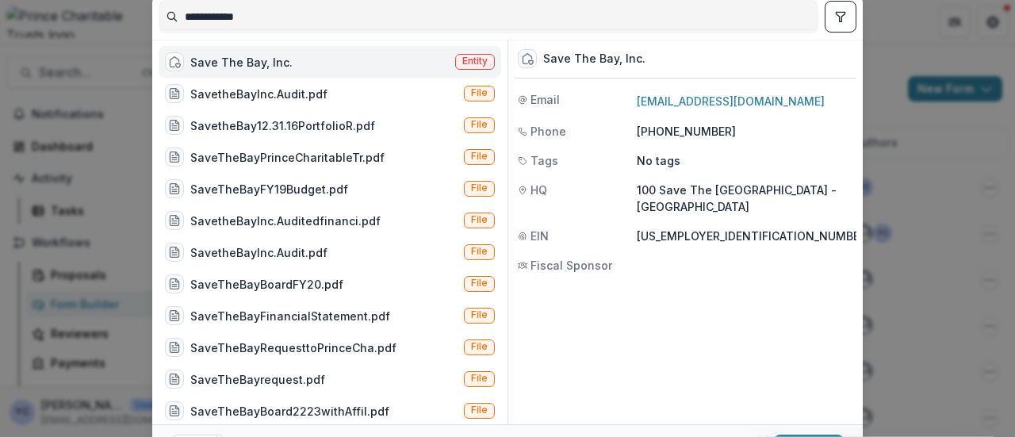
scroll to position [140, 0]
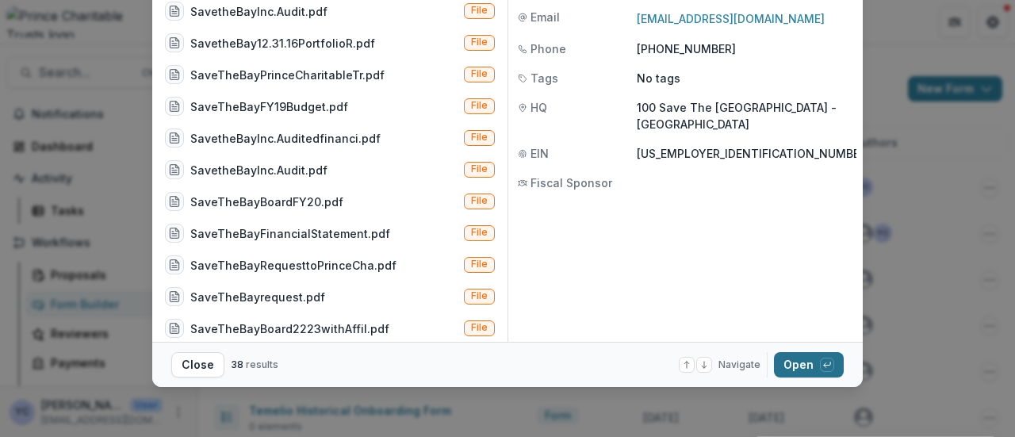
click at [806, 364] on button "Open with enter key" at bounding box center [809, 364] width 70 height 25
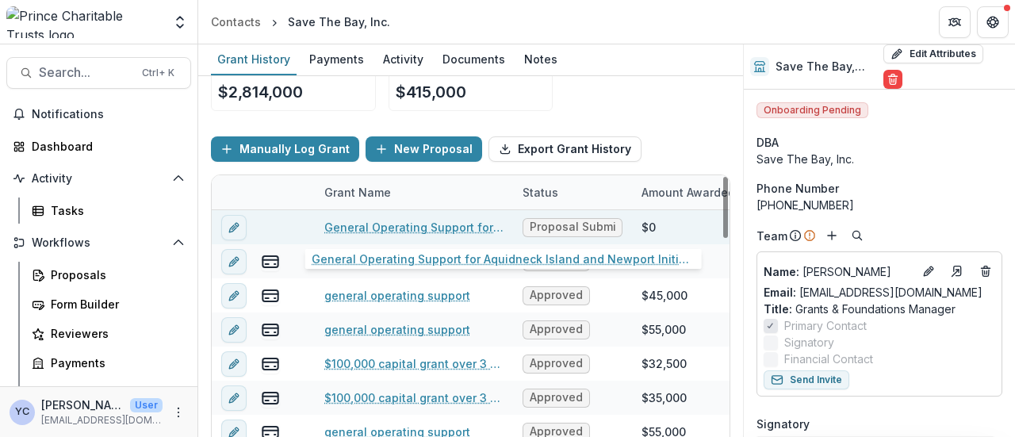
scroll to position [0, 33]
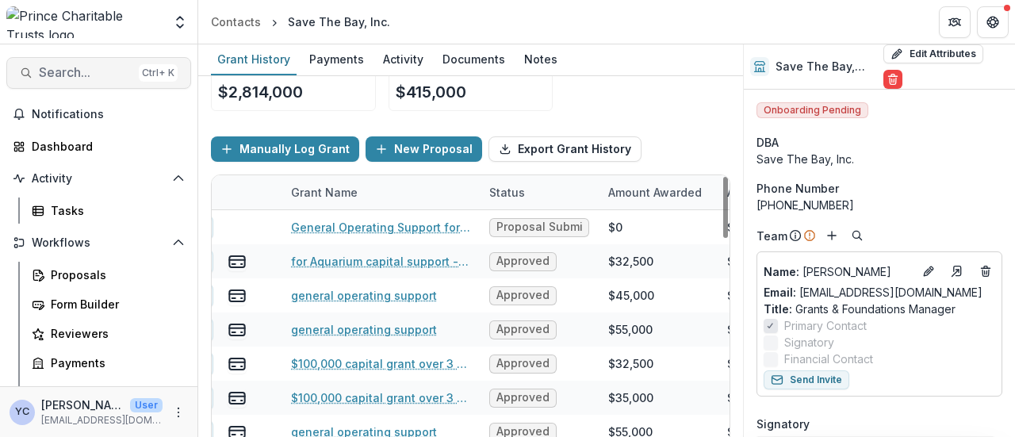
click at [59, 69] on span "Search..." at bounding box center [86, 72] width 94 height 15
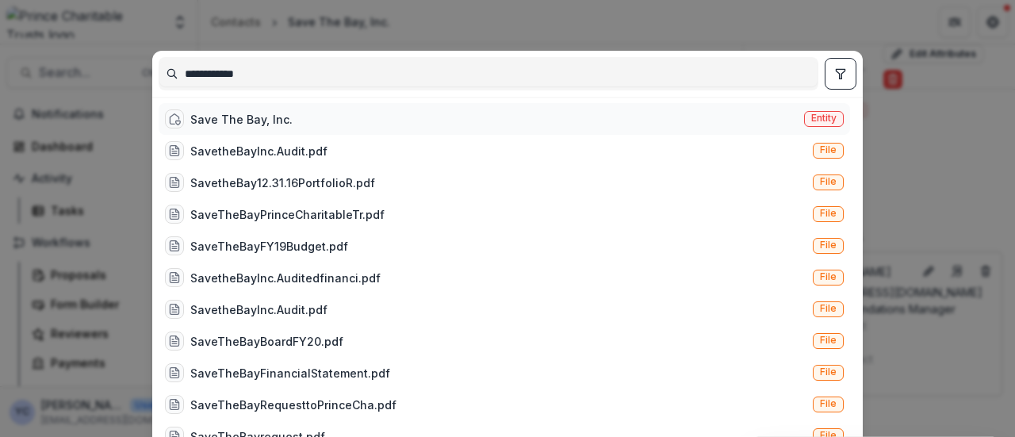
type input "**********"
click at [171, 121] on icon at bounding box center [174, 119] width 13 height 13
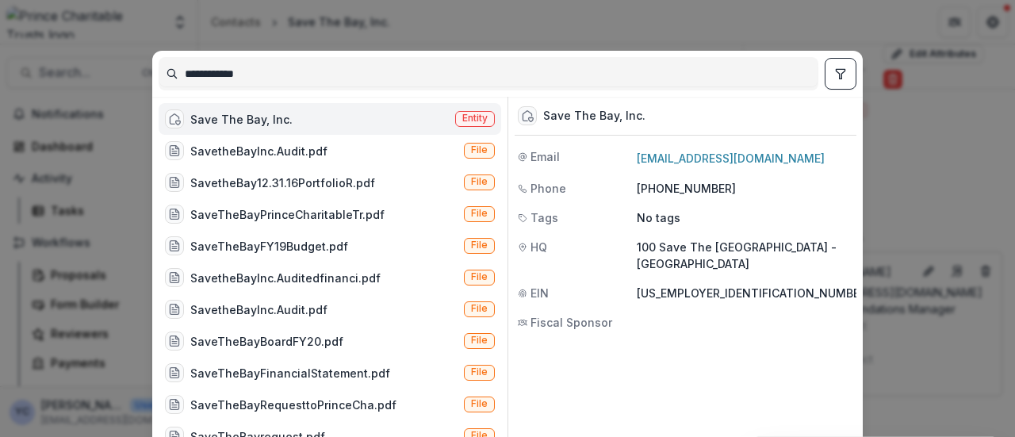
click at [354, 113] on div "Save The Bay, Inc. Entity" at bounding box center [330, 119] width 343 height 32
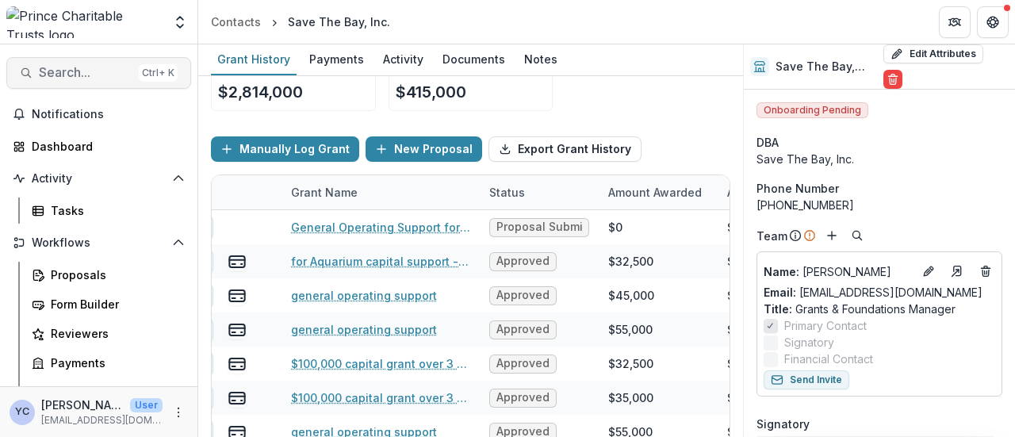
click at [57, 63] on button "Search... Ctrl + K" at bounding box center [98, 73] width 185 height 32
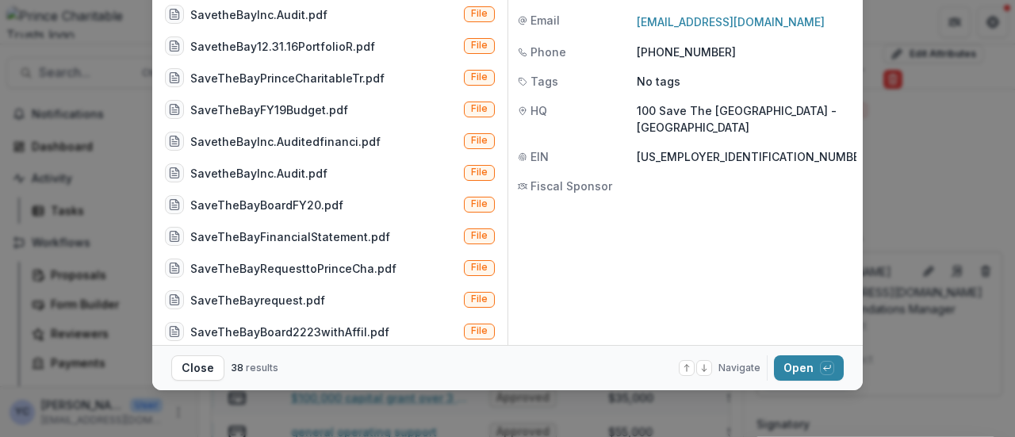
scroll to position [140, 0]
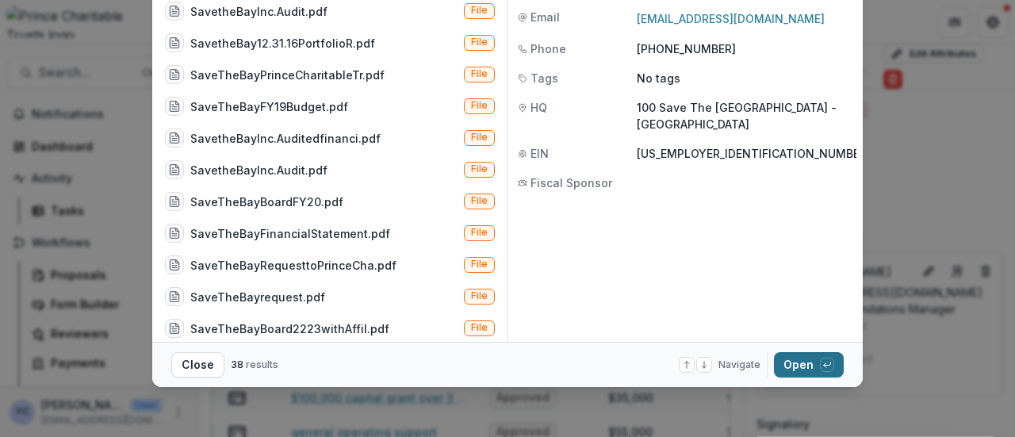
click at [803, 358] on button "Open with enter key" at bounding box center [809, 364] width 70 height 25
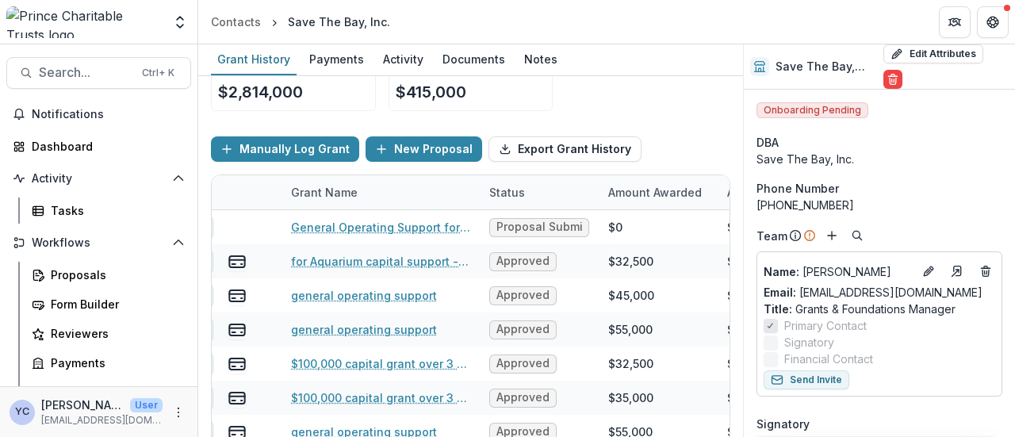
click at [660, 90] on div "Funds Awarded $2,814,000 Funds Paid $415,000" at bounding box center [470, 81] width 519 height 86
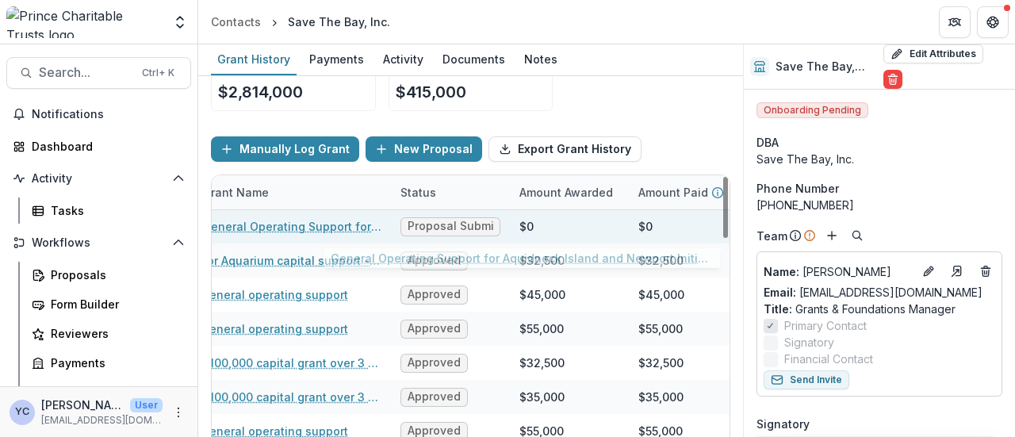
scroll to position [1, 0]
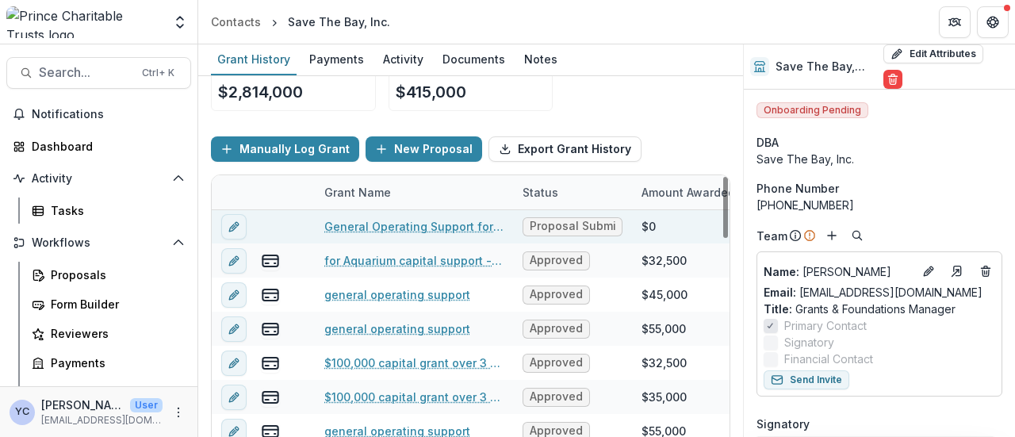
click at [425, 226] on link "General Operating Support for Aquidneck Island and Newport Initiatives in Fisca…" at bounding box center [413, 226] width 179 height 17
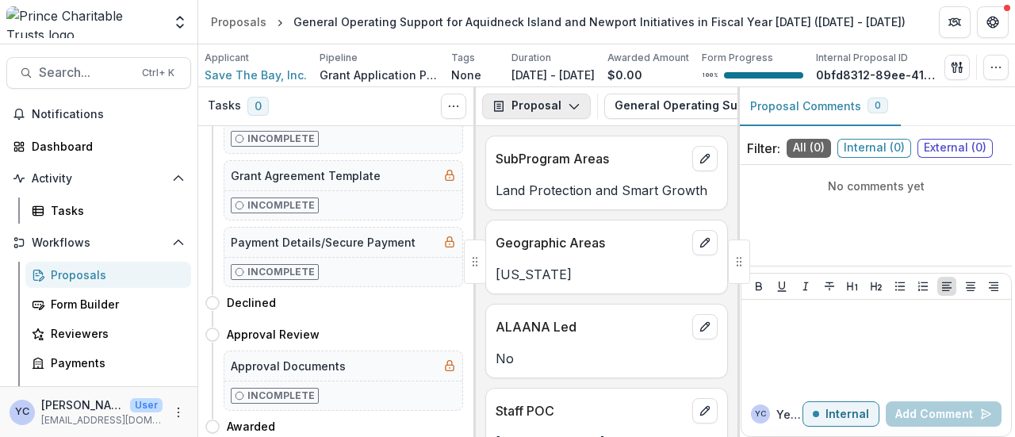
click at [574, 112] on icon "button" at bounding box center [574, 106] width 13 height 13
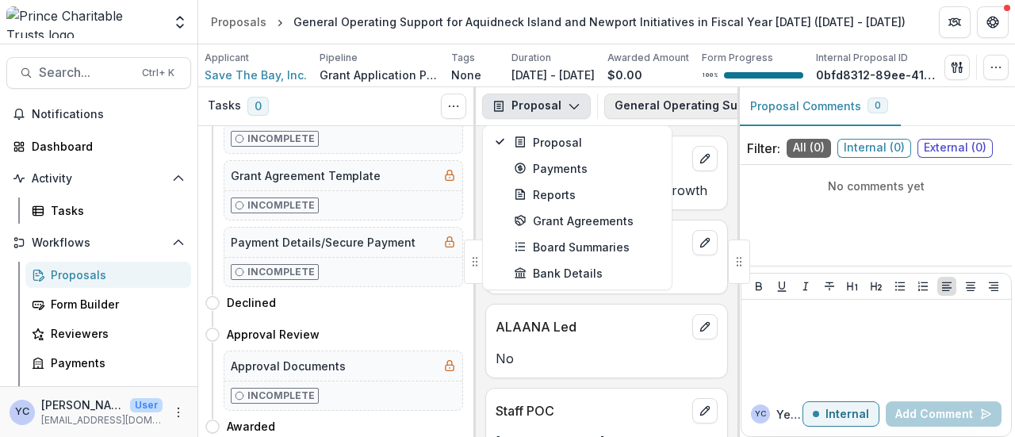
click at [662, 105] on button "General Operating Support for Aquidneck Island and Newport Initiatives in Fisca…" at bounding box center [943, 106] width 678 height 25
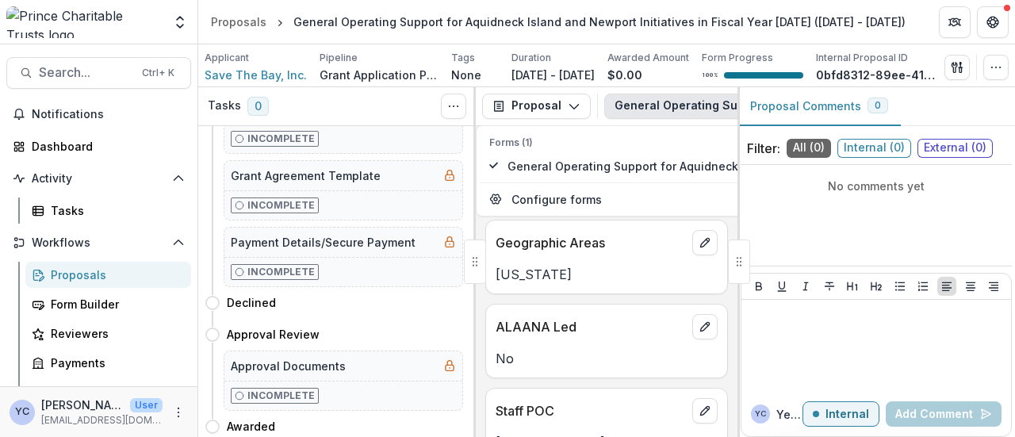
click at [531, 252] on p "Geographic Areas" at bounding box center [591, 242] width 190 height 19
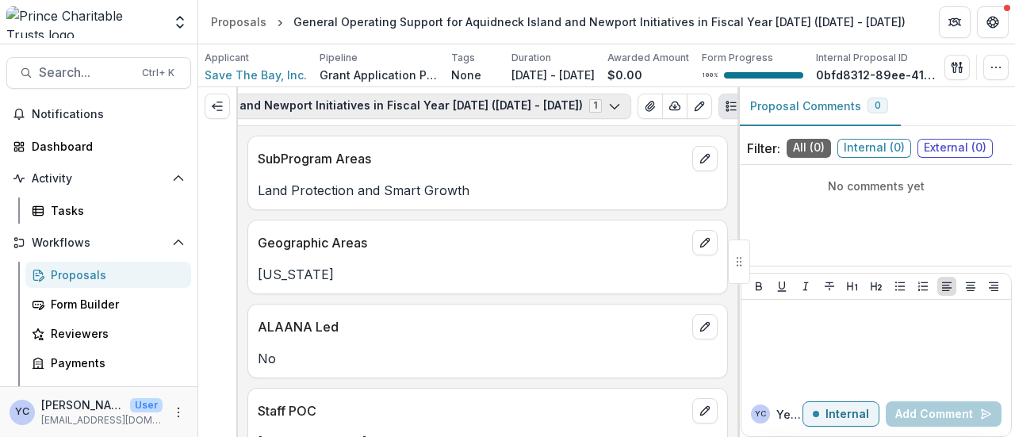
scroll to position [0, 478]
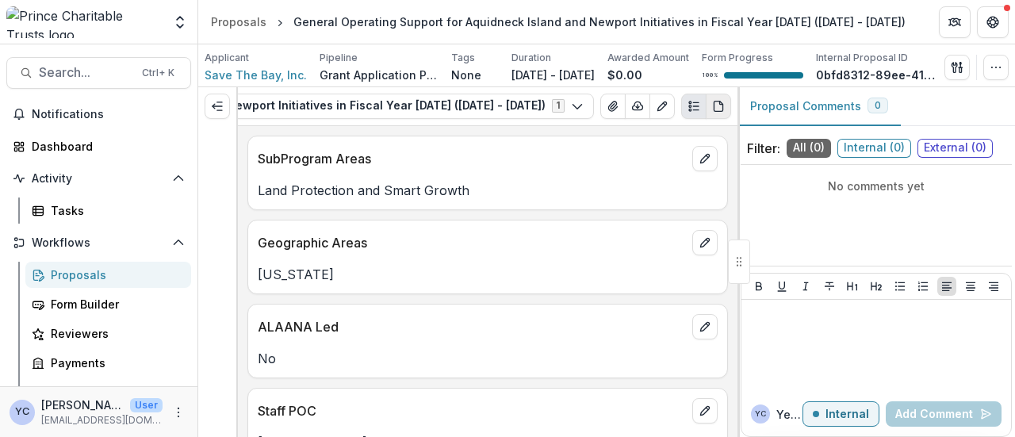
click at [718, 113] on icon "PDF view" at bounding box center [718, 106] width 13 height 13
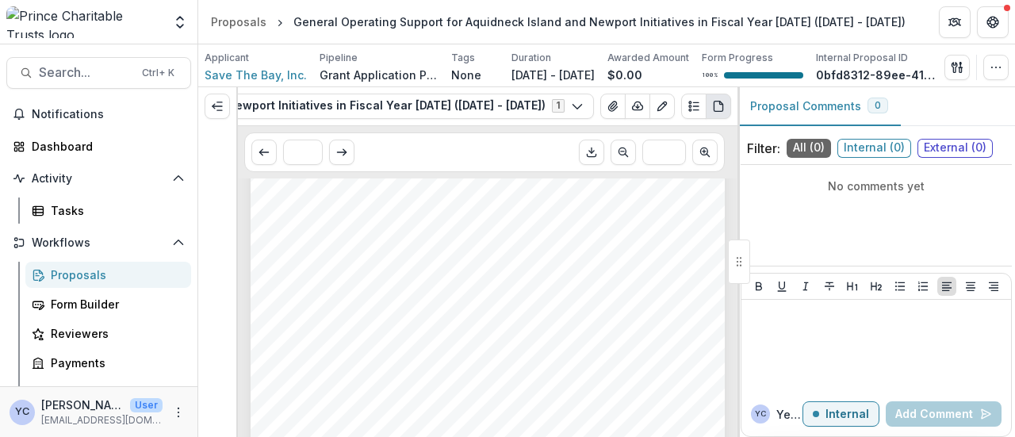
scroll to position [0, 0]
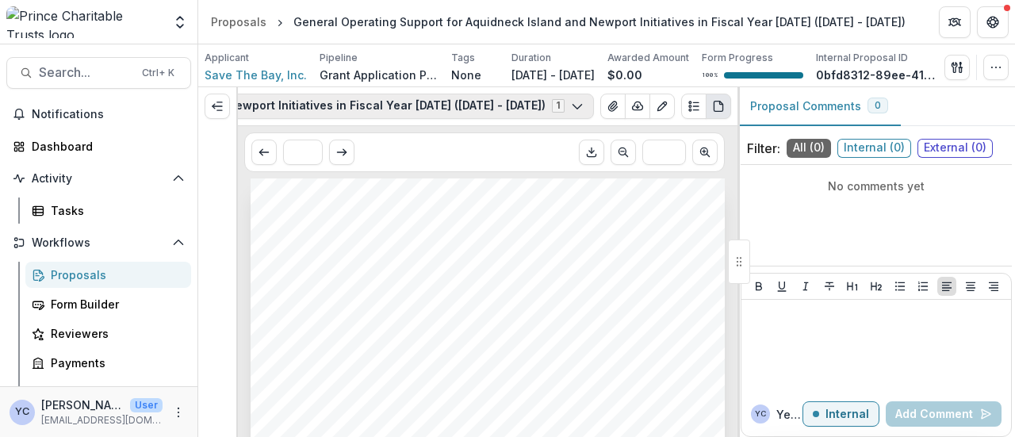
click at [576, 111] on icon "button" at bounding box center [577, 106] width 13 height 13
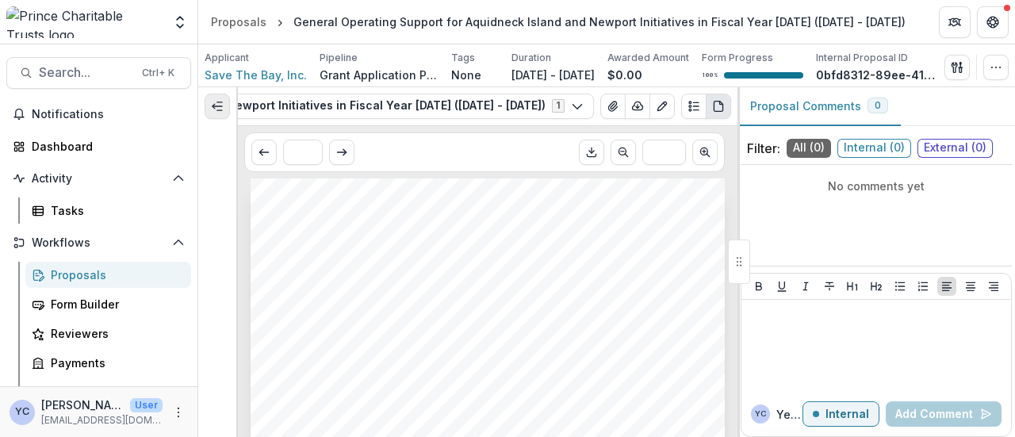
click at [220, 106] on line "Expand left" at bounding box center [218, 106] width 10 height 0
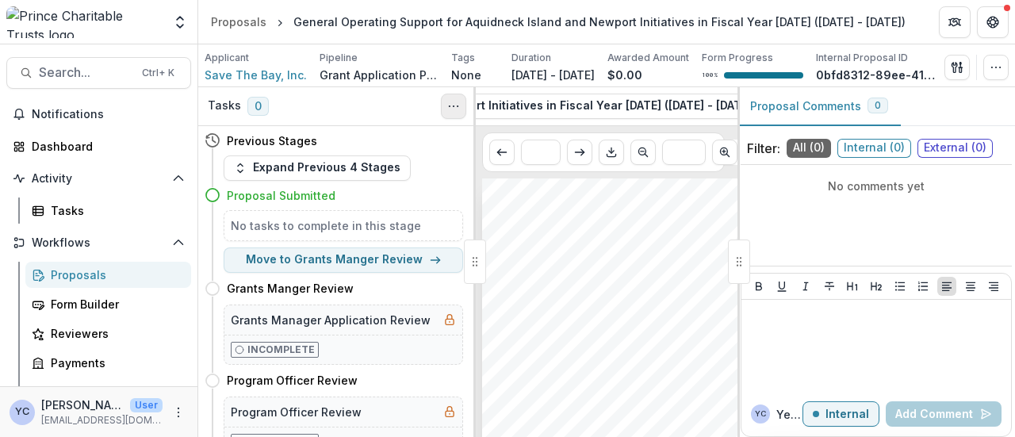
click at [448, 113] on icon "Toggle View Cancelled Tasks" at bounding box center [453, 106] width 13 height 13
click at [498, 195] on div "Save The Bay, Inc. General Operating Support for Aquidneck Island and Newport I…" at bounding box center [667, 440] width 371 height 525
click at [470, 270] on div at bounding box center [475, 261] width 22 height 44
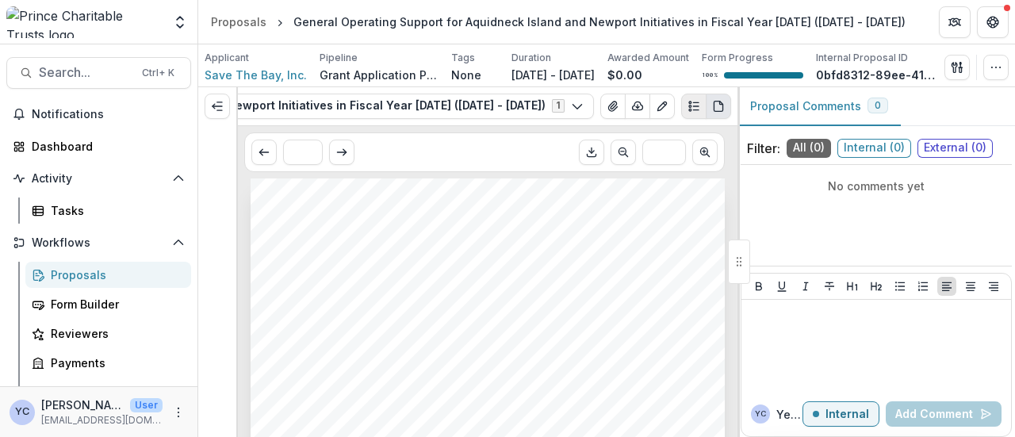
click at [691, 113] on icon "Plaintext view" at bounding box center [694, 106] width 13 height 13
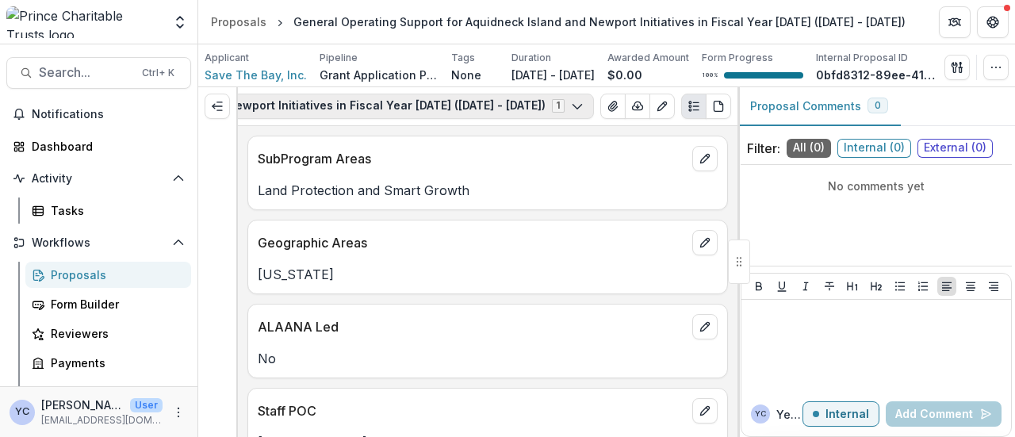
click at [580, 113] on icon "button" at bounding box center [577, 106] width 13 height 13
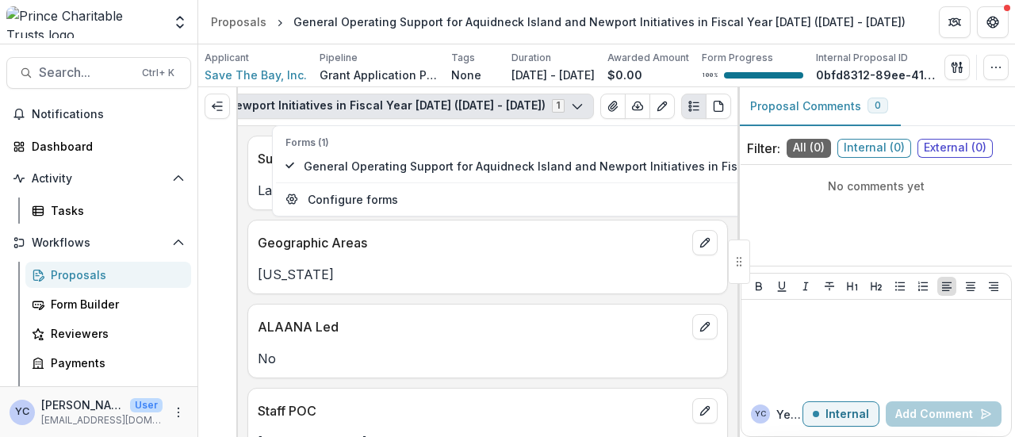
click at [241, 280] on div "SubProgram Areas Land Protection and Smart Growth Geographic Areas [US_STATE] A…" at bounding box center [488, 281] width 500 height 311
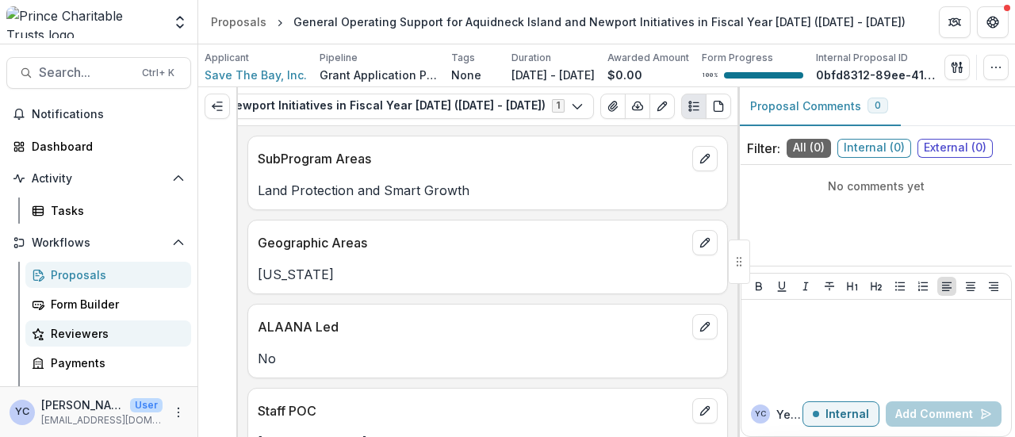
scroll to position [92, 0]
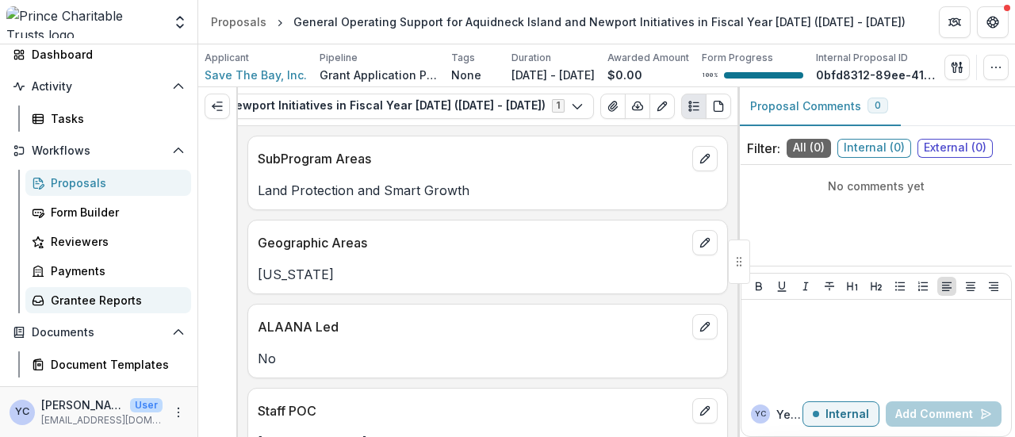
click at [125, 301] on div "Grantee Reports" at bounding box center [115, 300] width 128 height 17
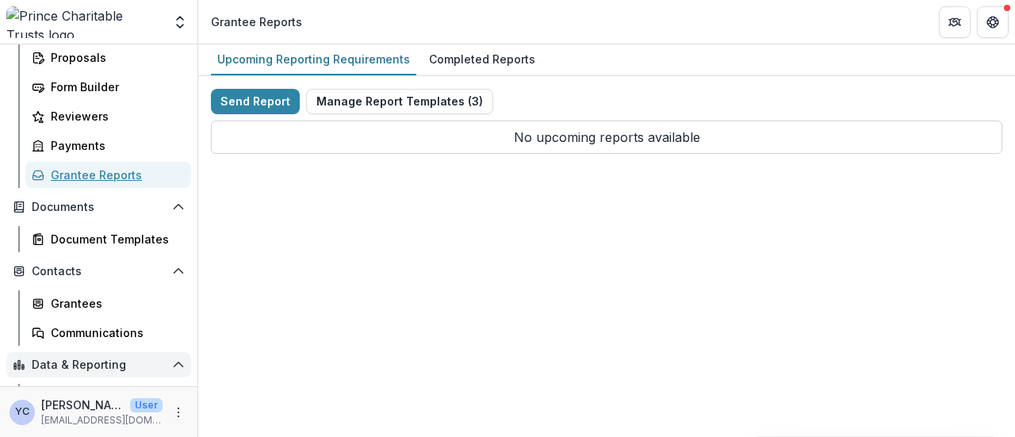
scroll to position [298, 0]
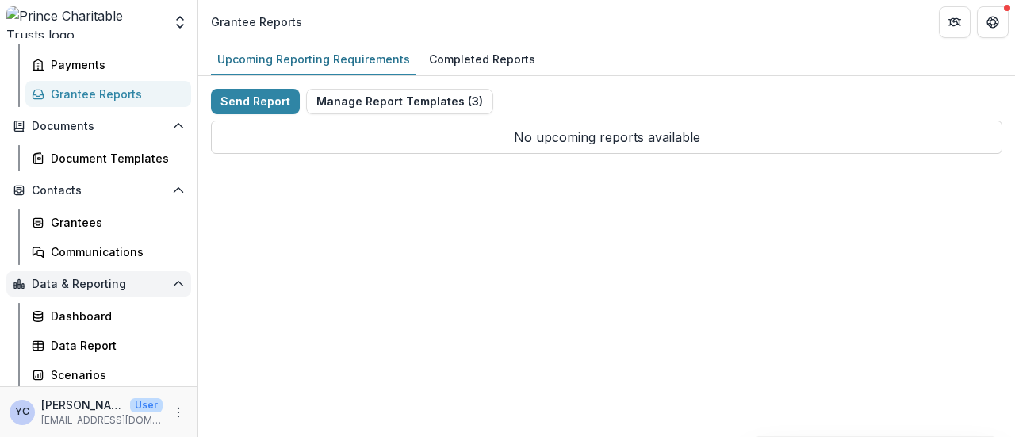
click at [65, 284] on span "Data & Reporting" at bounding box center [99, 284] width 134 height 13
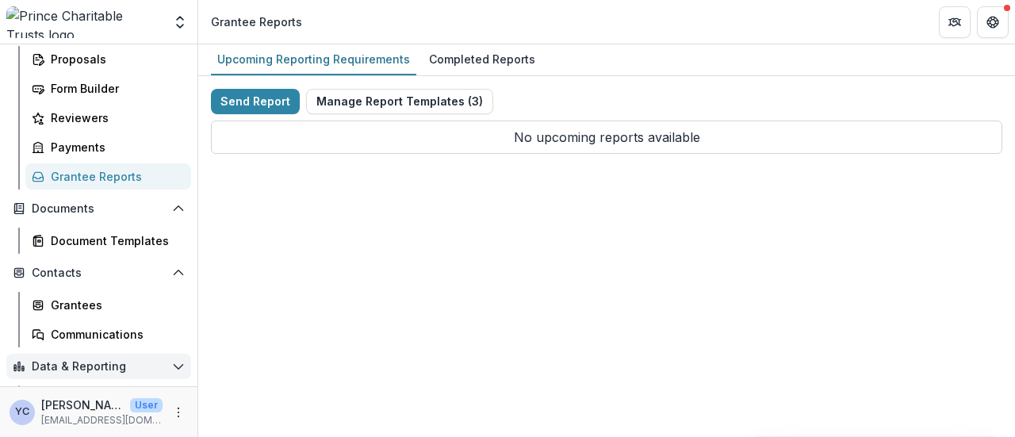
scroll to position [214, 0]
click at [152, 373] on span "Data & Reporting" at bounding box center [99, 368] width 134 height 13
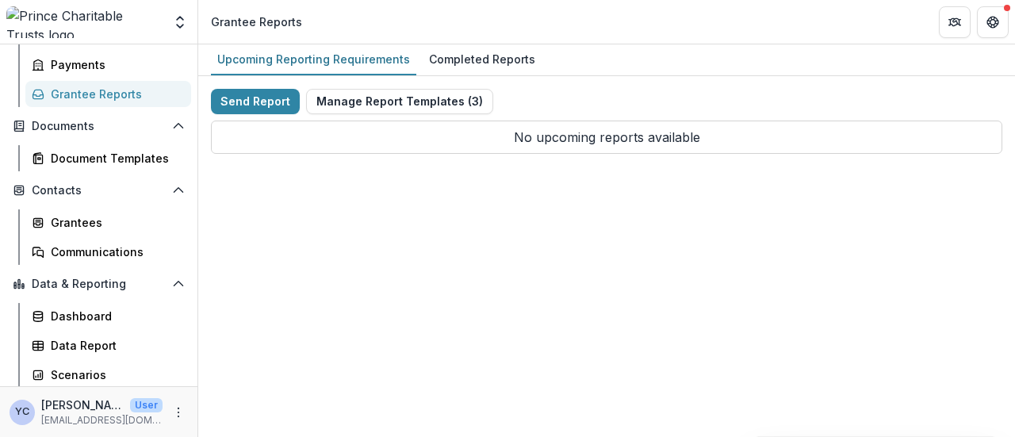
click at [251, 323] on div "Upcoming Reporting Requirements Completed Reports Send Report Manage Report Tem…" at bounding box center [606, 240] width 817 height 393
click at [308, 294] on div "Upcoming Reporting Requirements Completed Reports Send Report Manage Report Tem…" at bounding box center [606, 240] width 817 height 393
click at [287, 197] on div "Upcoming Reporting Requirements Completed Reports Send Report Manage Report Tem…" at bounding box center [606, 240] width 817 height 393
click at [91, 343] on div "Data Report" at bounding box center [115, 345] width 128 height 17
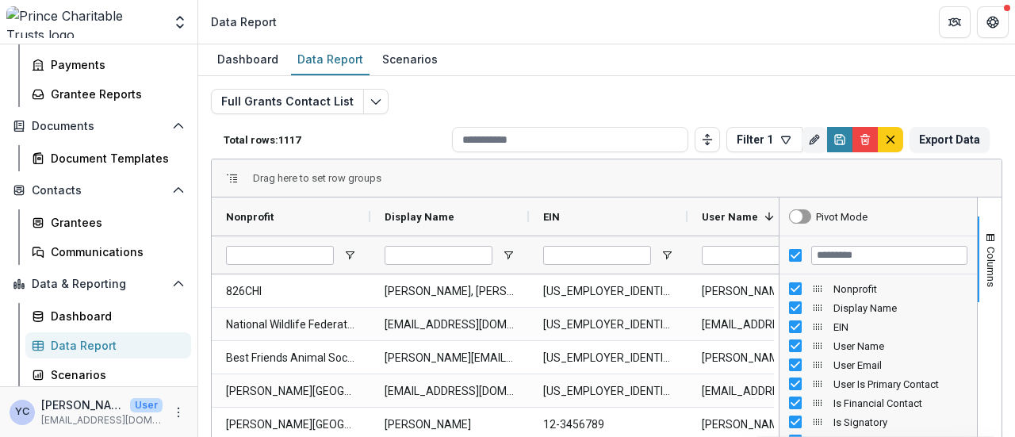
click at [515, 86] on div "Full Grants Contact List Total rows: 1117 Filter 1 Personal Filters Team Filter…" at bounding box center [606, 375] width 817 height 599
click at [389, 134] on p "Total rows: 1117" at bounding box center [335, 140] width 222 height 12
click at [714, 105] on div "Full Grants Contact List Total rows: 1117 Filter 1 Personal Filters Team Filter…" at bounding box center [606, 382] width 791 height 587
click at [386, 129] on div "Total rows: 1117 Filter 1 Personal Filters Team Filters Temelio Filters Filter …" at bounding box center [606, 140] width 791 height 38
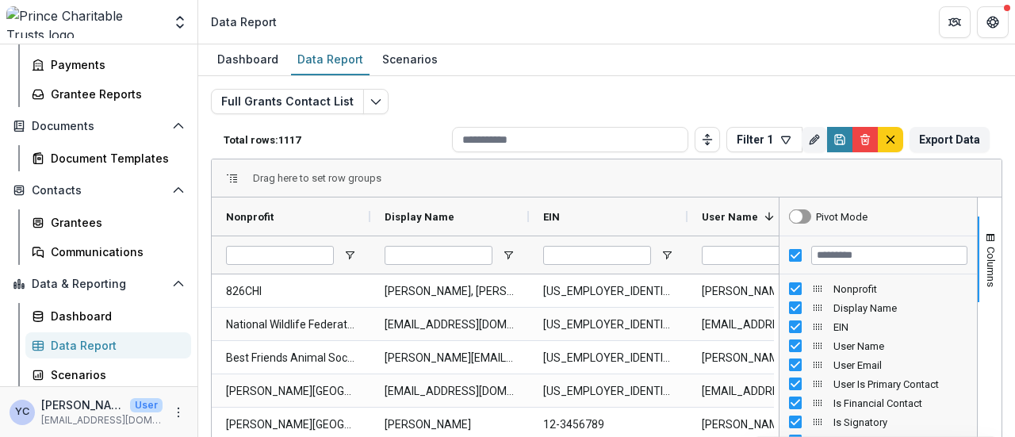
click at [416, 139] on p "Total rows: 1117" at bounding box center [335, 140] width 222 height 12
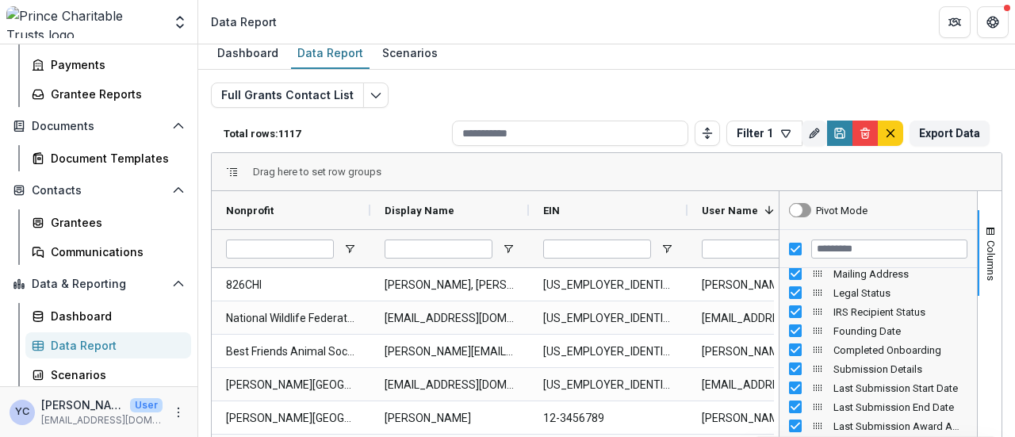
scroll to position [4, 0]
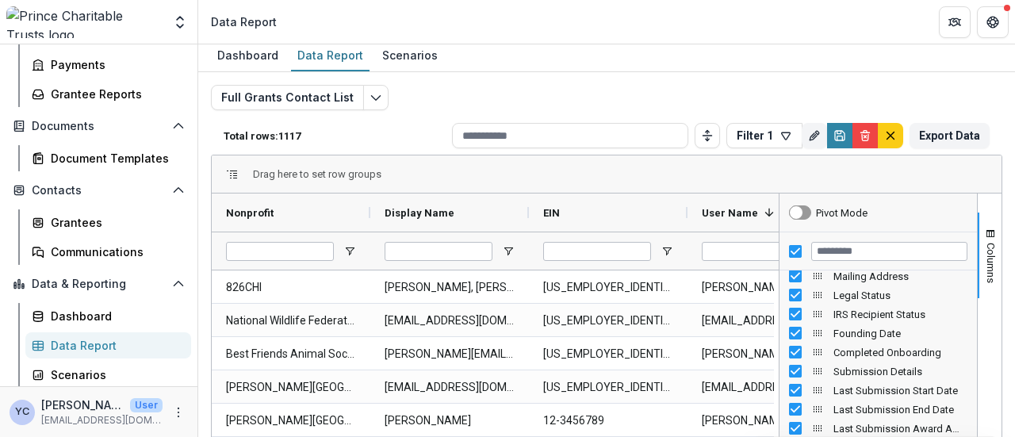
click at [622, 90] on div "Full Grants Contact List Total rows: 1117 Filter 1 Personal Filters Team Filter…" at bounding box center [606, 378] width 791 height 587
click at [592, 71] on div "Dashboard Data Report Scenarios" at bounding box center [606, 56] width 817 height 32
click at [599, 93] on div "Full Grants Contact List Total rows: 1117 Filter 1 Personal Filters Team Filter…" at bounding box center [606, 378] width 791 height 587
click at [530, 95] on div "Full Grants Contact List Total rows: 1117 Filter 1 Personal Filters Team Filter…" at bounding box center [606, 378] width 791 height 587
click at [504, 108] on div "Full Grants Contact List Total rows: 1117 Filter 1 Personal Filters Team Filter…" at bounding box center [606, 378] width 791 height 587
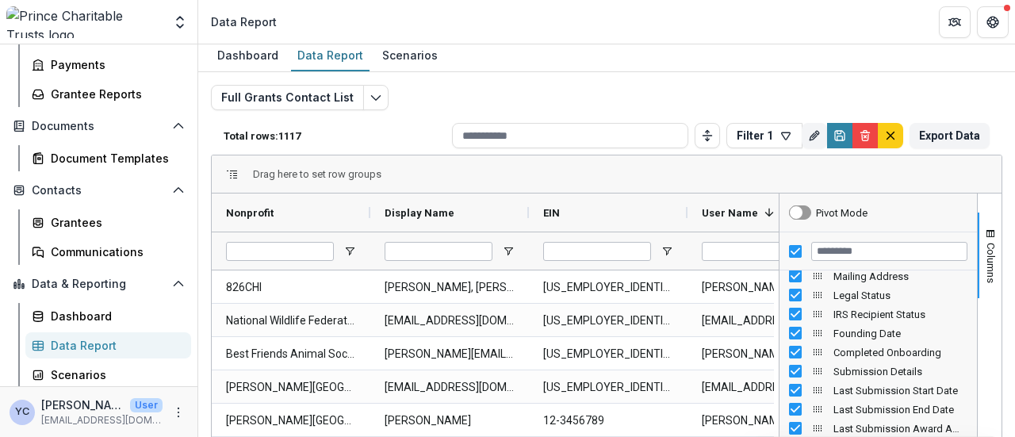
click at [559, 112] on div "Full Grants Contact List Total rows: 1117 Filter 1 Personal Filters Team Filter…" at bounding box center [606, 378] width 791 height 587
click at [565, 109] on div "Full Grants Contact List Total rows: 1117 Filter 1 Personal Filters Team Filter…" at bounding box center [606, 378] width 791 height 587
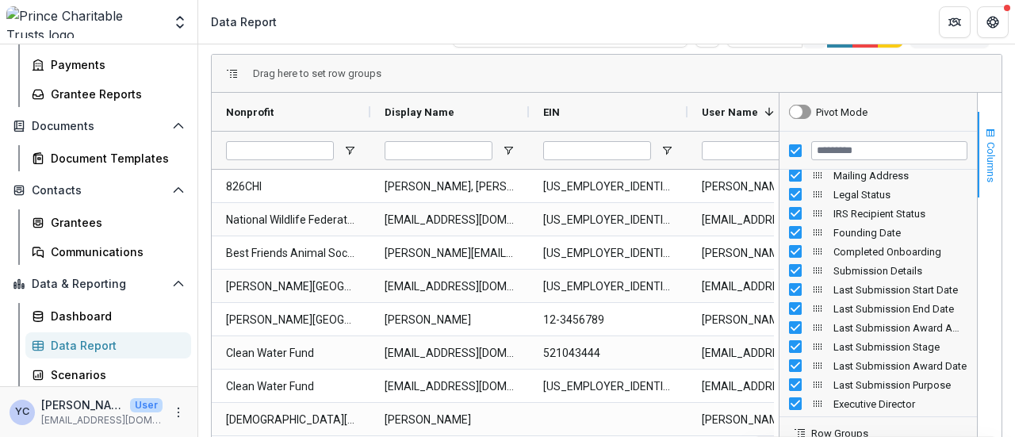
click at [986, 150] on span "Columns" at bounding box center [991, 162] width 12 height 40
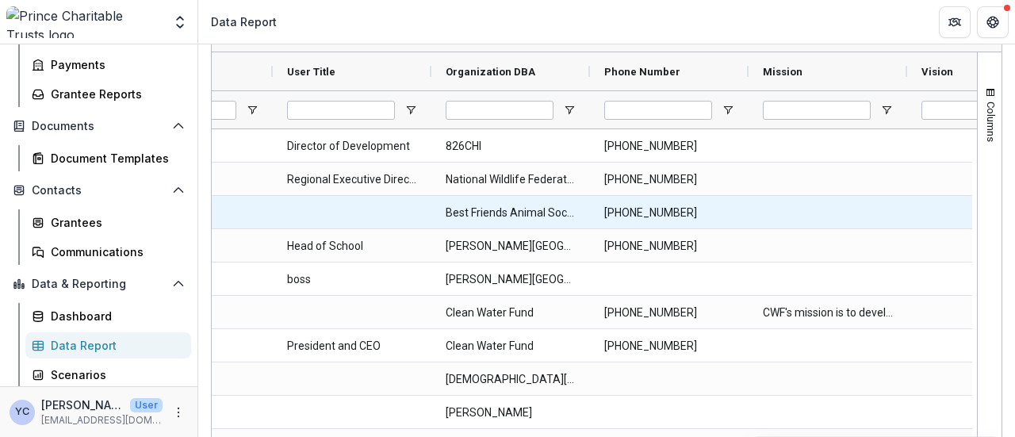
scroll to position [0, 1247]
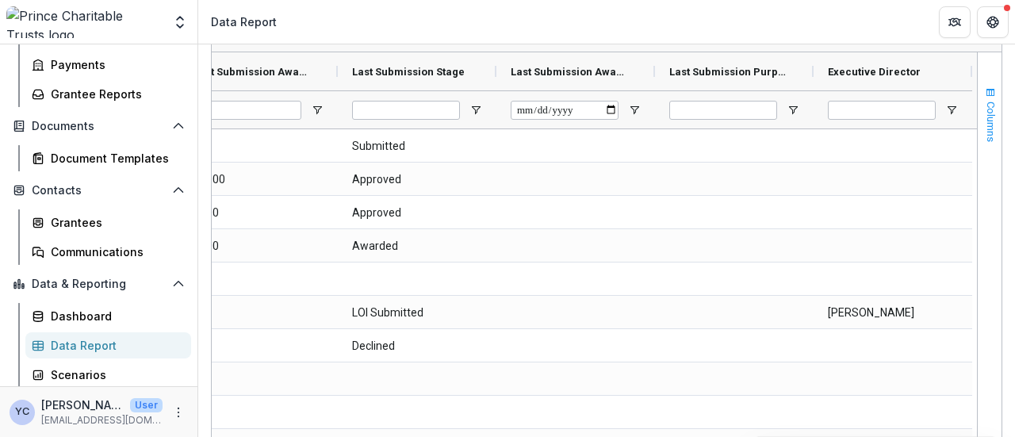
click at [984, 96] on span "button" at bounding box center [990, 92] width 13 height 13
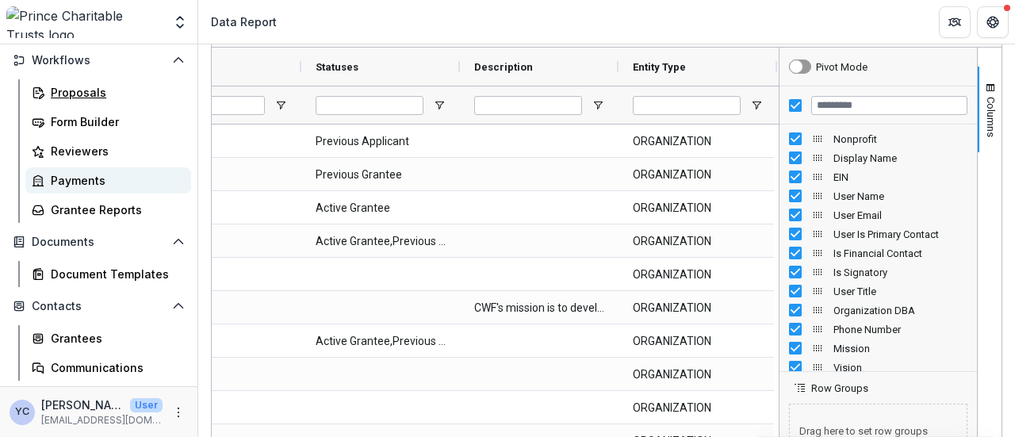
drag, startPoint x: 85, startPoint y: 98, endPoint x: 85, endPoint y: 178, distance: 80.1
click at [85, 98] on div "Proposals" at bounding box center [115, 92] width 128 height 17
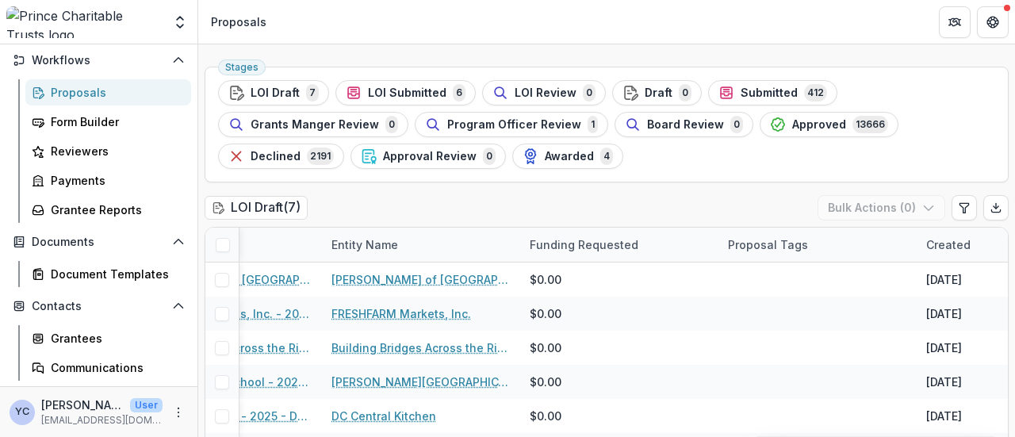
click at [768, 245] on div "Proposal Tags" at bounding box center [767, 244] width 99 height 17
click at [598, 217] on div "LOI Draft ( 7 ) Bulk Actions ( 0 )" at bounding box center [607, 211] width 804 height 32
click at [983, 203] on button "Export table data" at bounding box center [995, 207] width 25 height 25
click at [966, 204] on button "Edit table settings" at bounding box center [964, 207] width 25 height 25
select select "******"
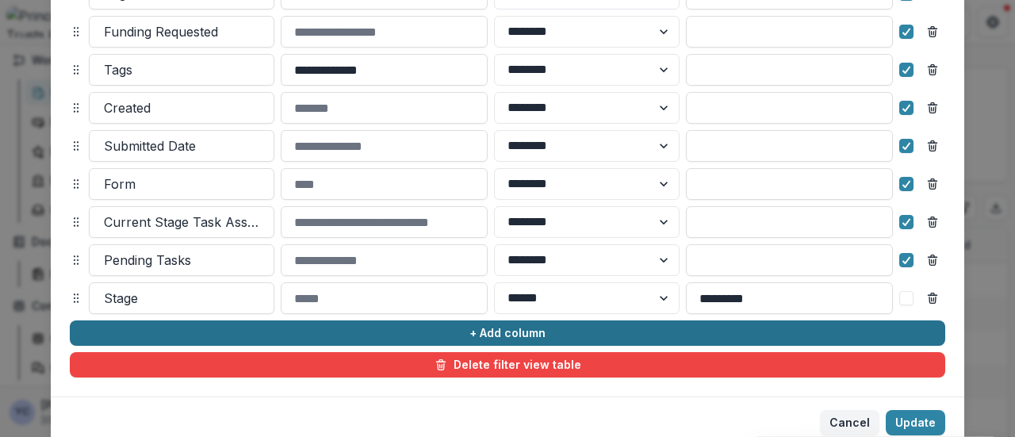
click at [396, 340] on button "+ Add column" at bounding box center [507, 332] width 875 height 25
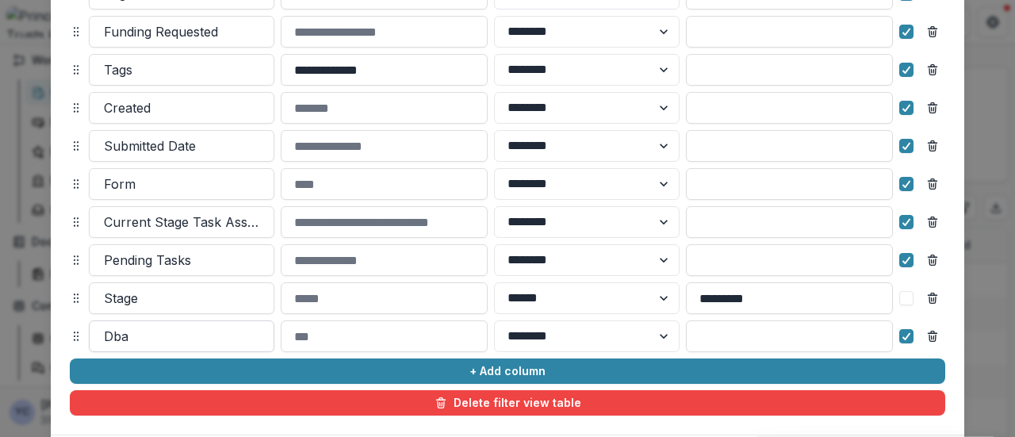
click at [239, 325] on div at bounding box center [181, 336] width 155 height 22
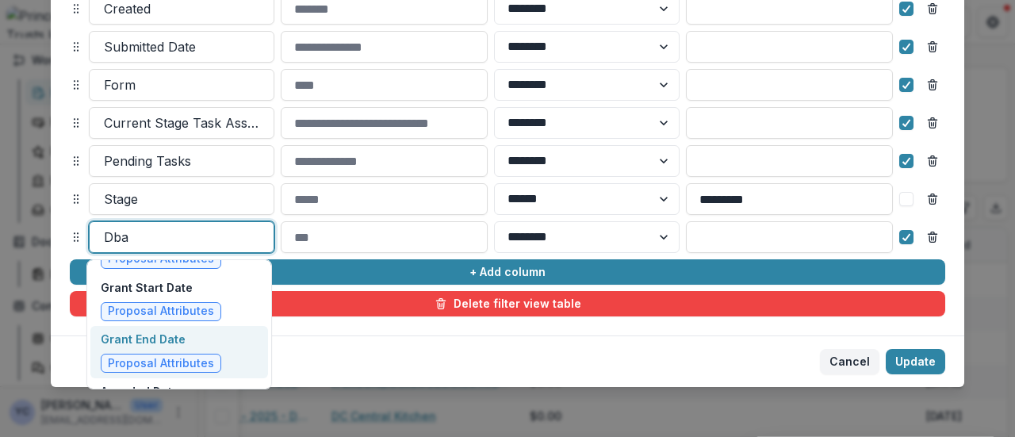
scroll to position [3059, 0]
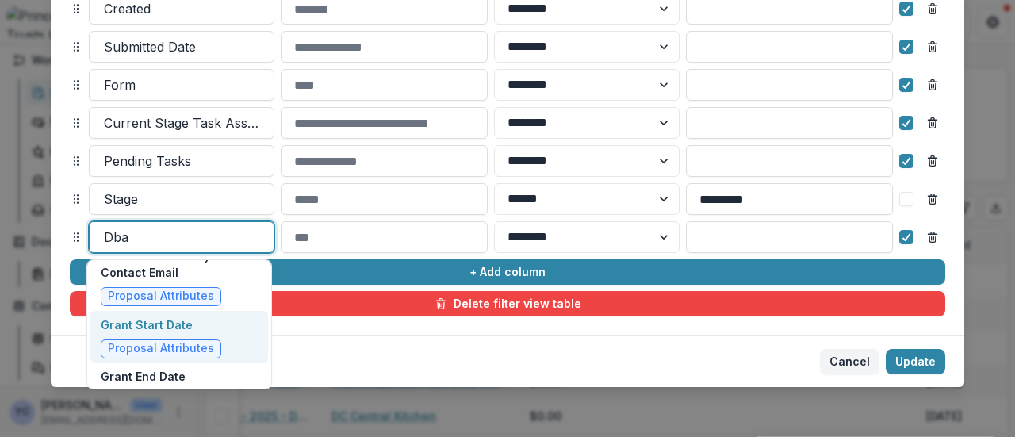
click at [143, 316] on p "Grant Start Date" at bounding box center [161, 324] width 121 height 17
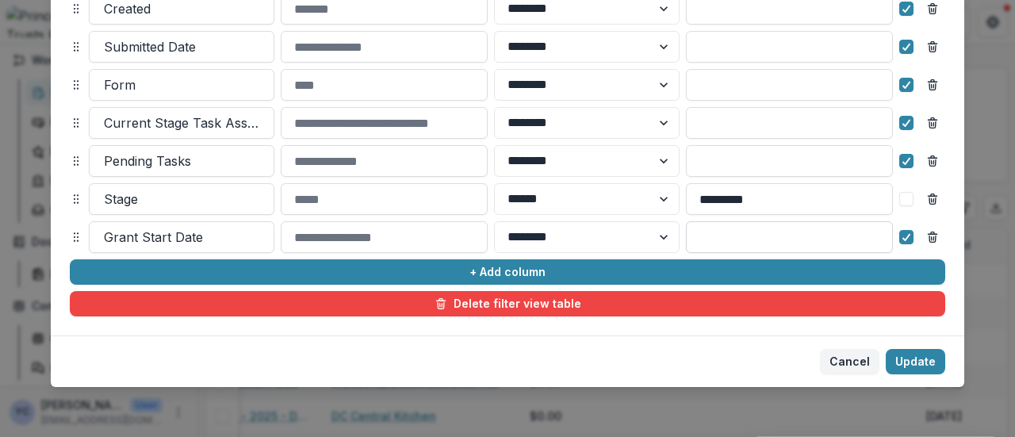
click at [749, 242] on input at bounding box center [789, 237] width 207 height 32
click at [782, 240] on input at bounding box center [789, 237] width 207 height 32
click at [638, 243] on select "******** ******" at bounding box center [587, 237] width 186 height 32
click at [399, 239] on input at bounding box center [384, 237] width 207 height 32
click at [362, 243] on input at bounding box center [384, 237] width 207 height 32
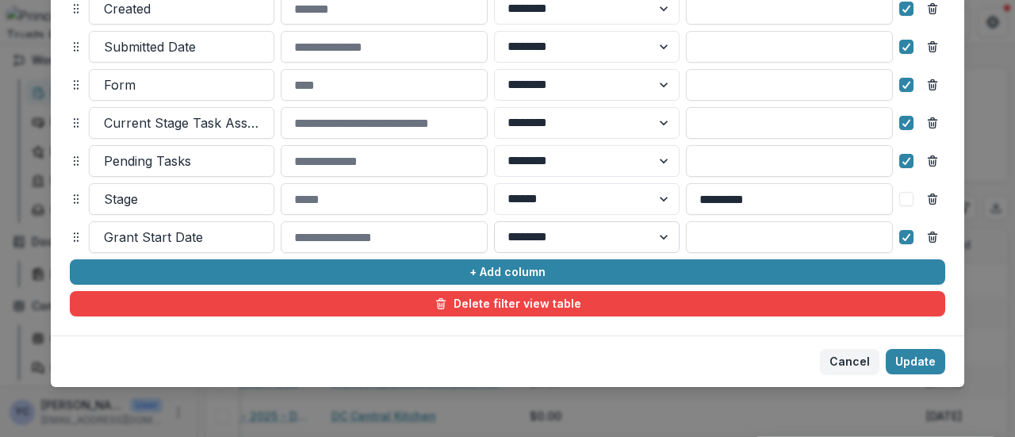
click at [563, 241] on select "******** ******" at bounding box center [587, 237] width 186 height 32
click at [737, 237] on input at bounding box center [789, 237] width 207 height 32
click at [719, 240] on input at bounding box center [789, 237] width 207 height 32
click at [925, 355] on button "Update" at bounding box center [915, 361] width 59 height 25
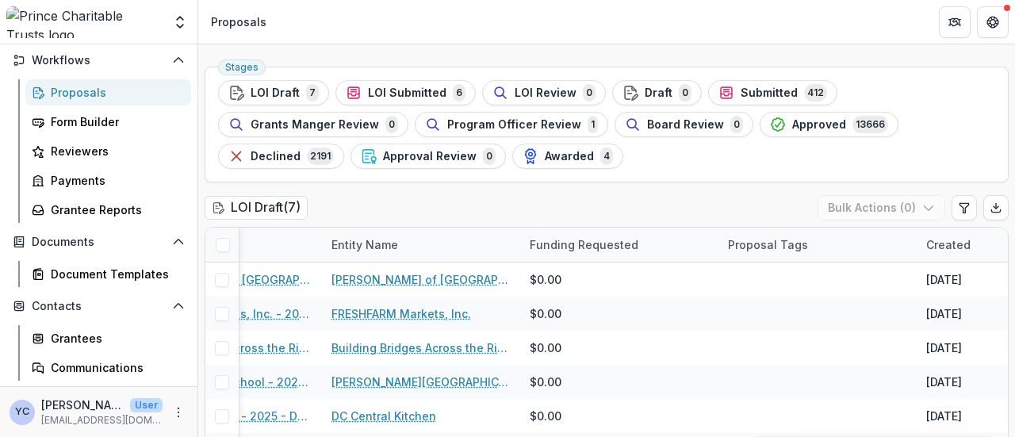
click at [910, 362] on button "Update" at bounding box center [915, 361] width 59 height 25
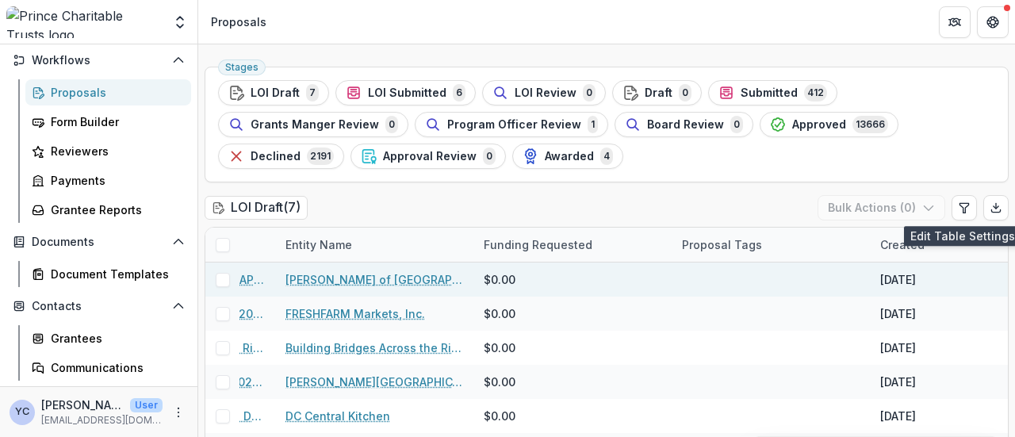
scroll to position [0, 0]
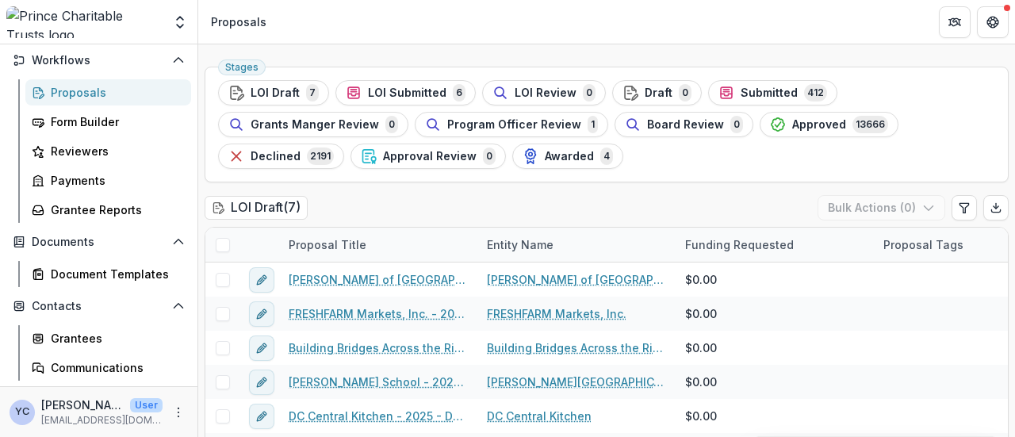
click at [376, 202] on div "LOI Draft ( 7 ) Bulk Actions ( 0 )" at bounding box center [607, 211] width 804 height 32
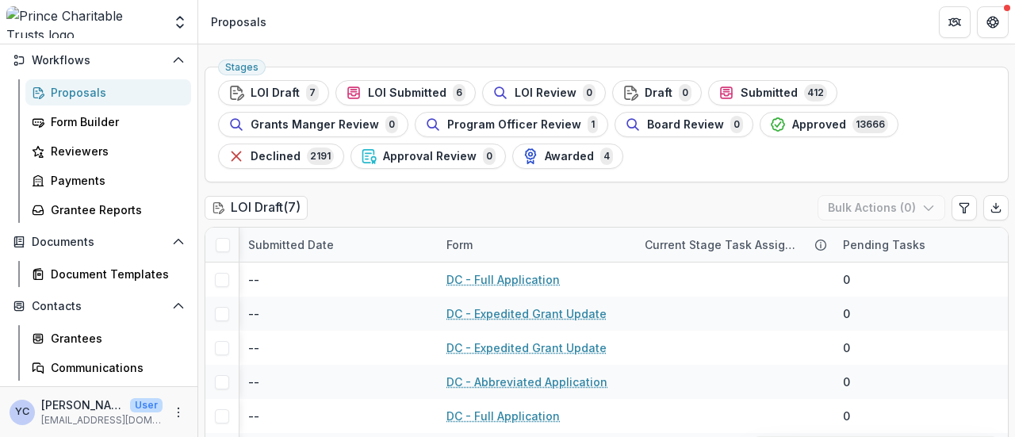
scroll to position [0, 1059]
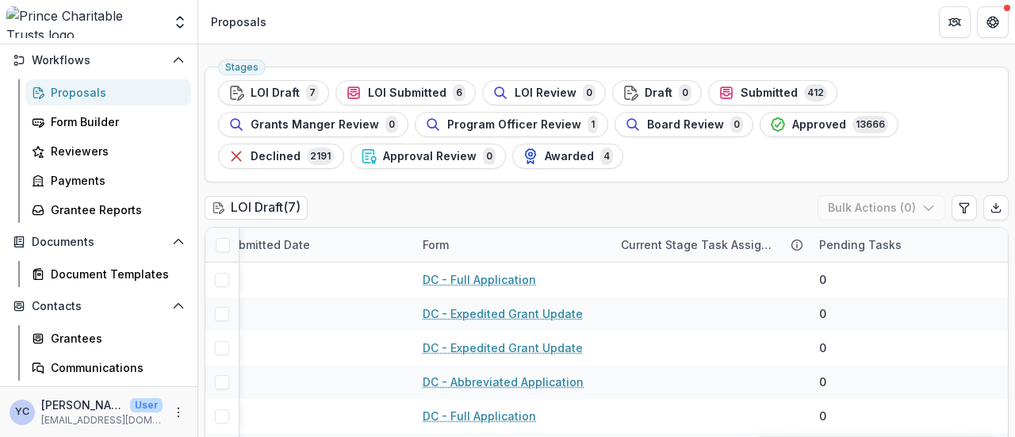
click at [430, 201] on div "LOI Draft ( 7 ) Bulk Actions ( 0 )" at bounding box center [607, 211] width 804 height 32
click at [960, 212] on icon "Edit table settings" at bounding box center [963, 208] width 9 height 10
select select "******"
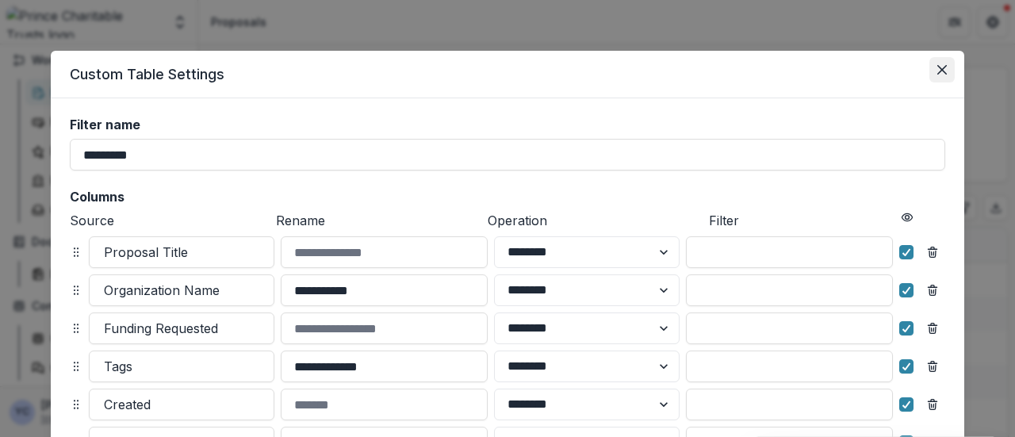
click at [933, 71] on button "Close" at bounding box center [941, 69] width 25 height 25
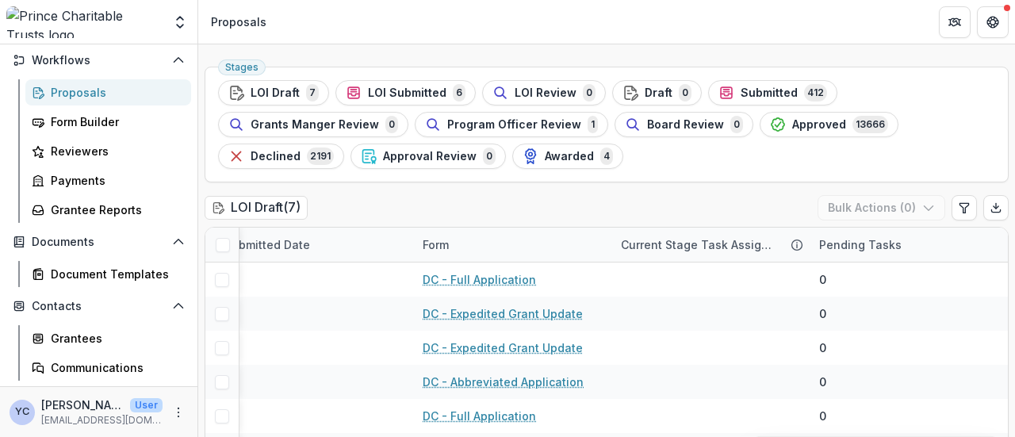
click at [502, 205] on div "LOI Draft ( 7 ) Bulk Actions ( 0 )" at bounding box center [607, 211] width 804 height 32
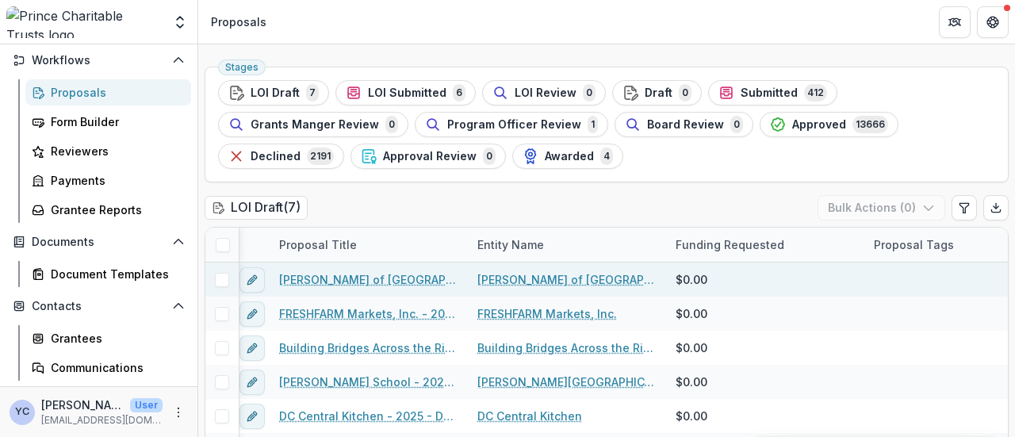
scroll to position [0, 0]
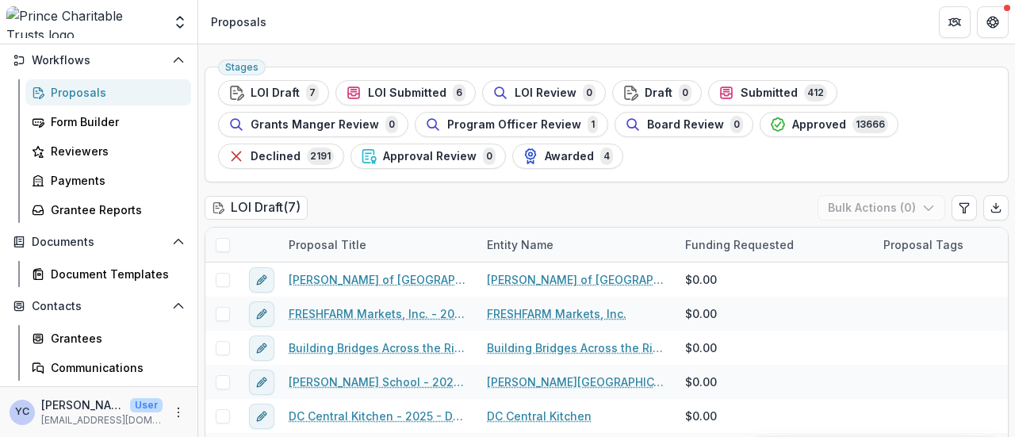
click at [370, 203] on div "LOI Draft ( 7 ) Bulk Actions ( 0 )" at bounding box center [607, 211] width 804 height 32
click at [381, 205] on div "LOI Draft ( 7 ) Bulk Actions ( 0 )" at bounding box center [607, 211] width 804 height 32
click at [354, 211] on div "LOI Draft ( 7 ) Bulk Actions ( 0 )" at bounding box center [607, 211] width 804 height 32
click at [379, 213] on div "LOI Draft ( 7 ) Bulk Actions ( 0 )" at bounding box center [607, 211] width 804 height 32
click at [402, 178] on div "Stages LOI Draft 7 LOI Submitted 6 LOI Review 0 Draft 0 Submitted 412 Grants Ma…" at bounding box center [607, 125] width 804 height 116
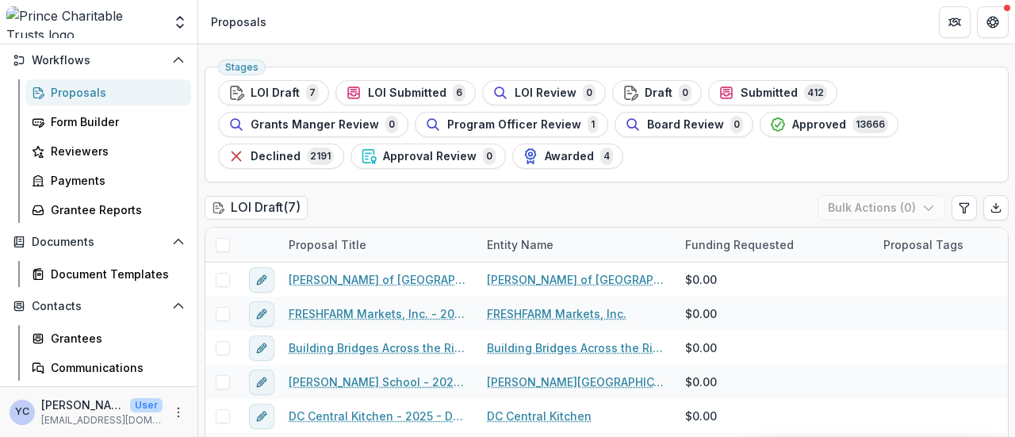
drag, startPoint x: 402, startPoint y: 178, endPoint x: 368, endPoint y: 183, distance: 34.4
drag, startPoint x: 368, startPoint y: 183, endPoint x: 319, endPoint y: 207, distance: 54.6
click at [319, 207] on div "LOI Draft ( 7 ) Bulk Actions ( 0 )" at bounding box center [607, 211] width 804 height 32
click at [396, 207] on div "LOI Draft ( 7 ) Bulk Actions ( 0 )" at bounding box center [607, 211] width 804 height 32
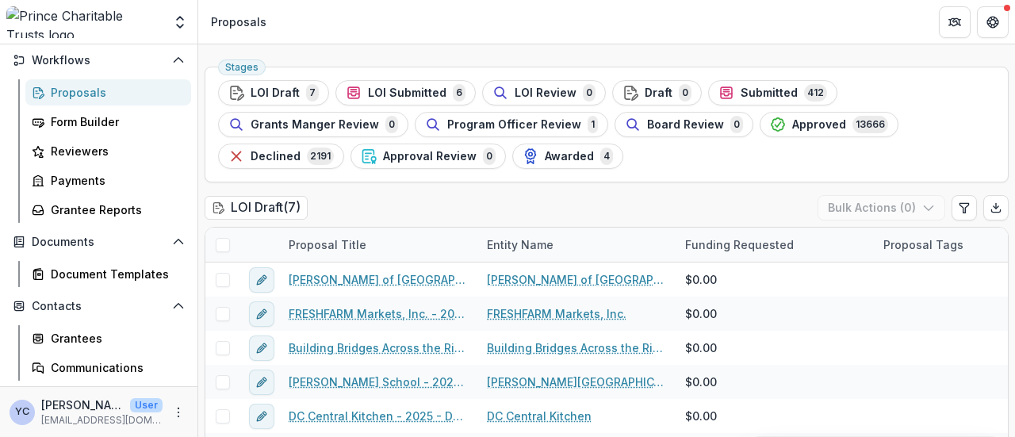
click at [396, 207] on div "LOI Draft ( 7 ) Bulk Actions ( 0 )" at bounding box center [607, 211] width 804 height 32
click at [384, 210] on div "LOI Draft ( 7 ) Bulk Actions ( 0 )" at bounding box center [607, 211] width 804 height 32
